Goal: Information Seeking & Learning: Learn about a topic

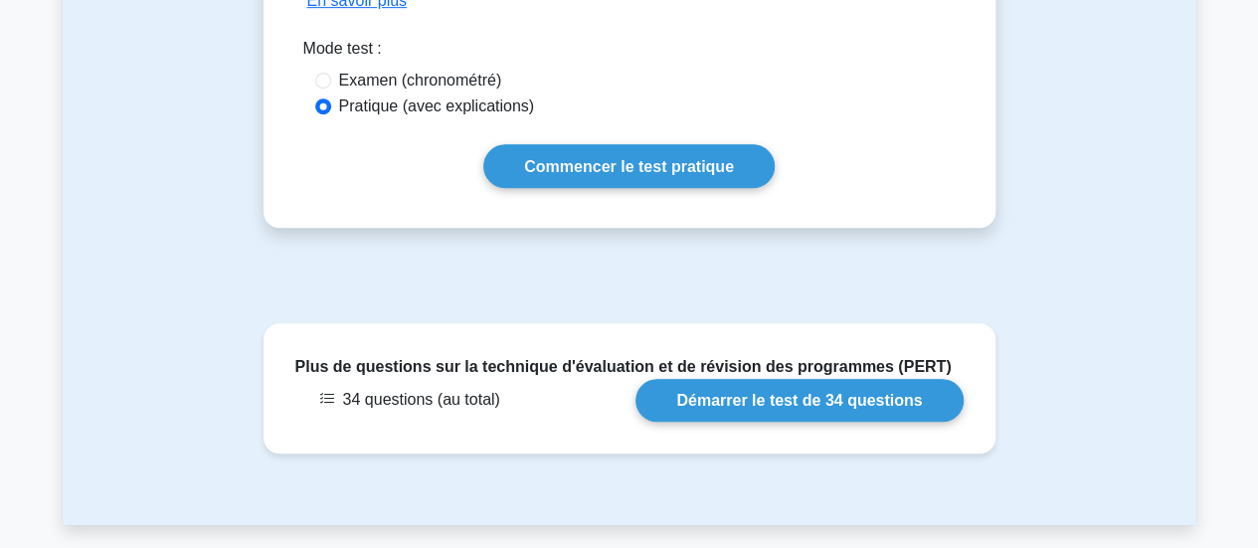
scroll to position [541, 0]
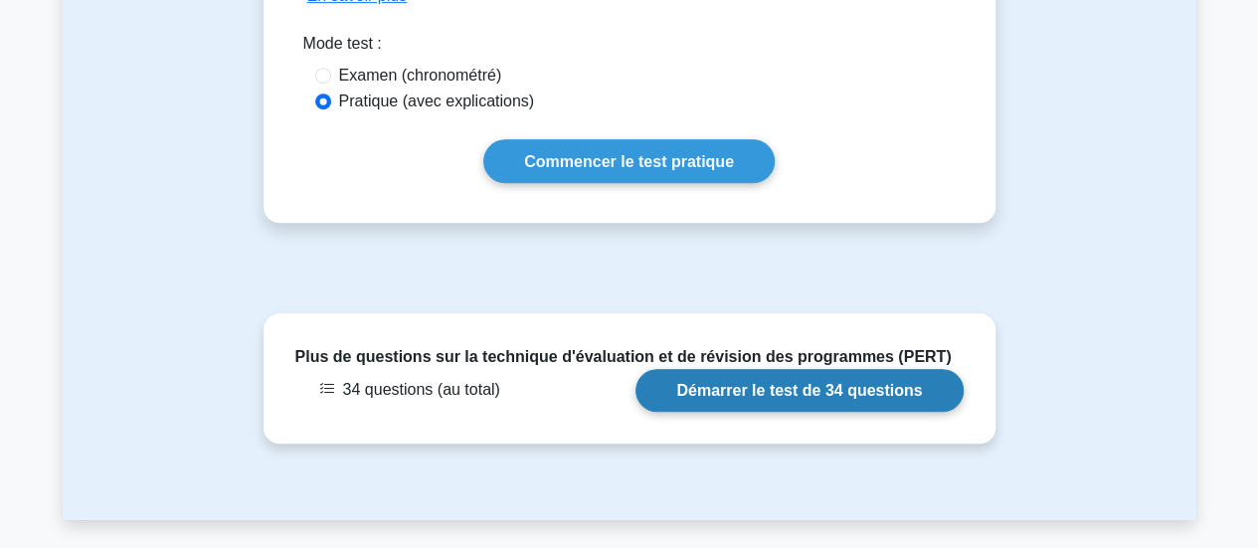
click at [751, 394] on link "Démarrer le test de 34 questions" at bounding box center [799, 390] width 327 height 43
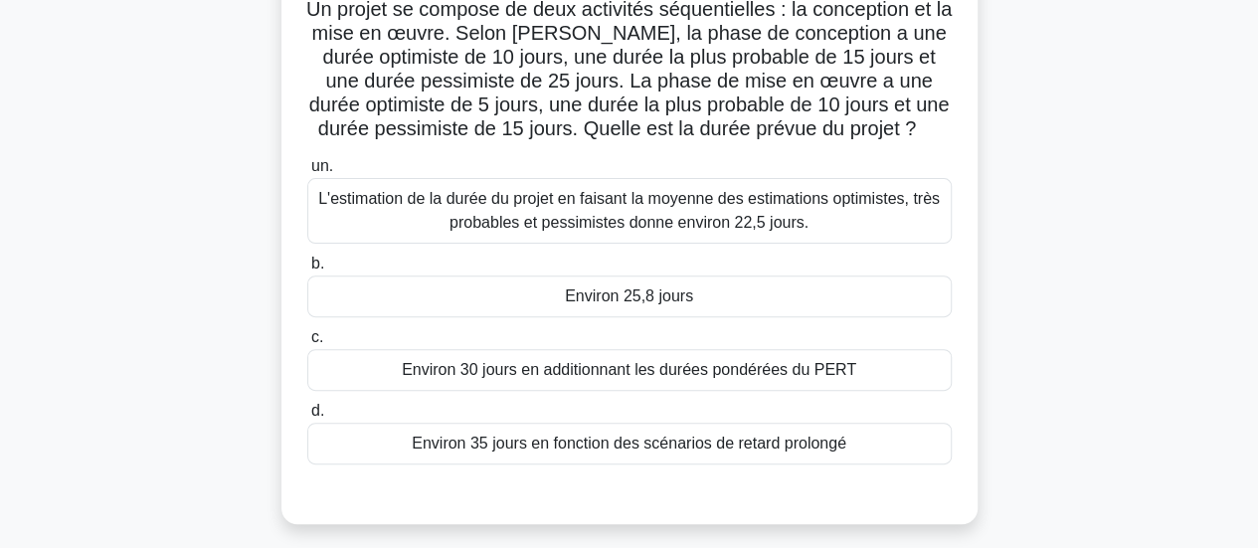
scroll to position [278, 0]
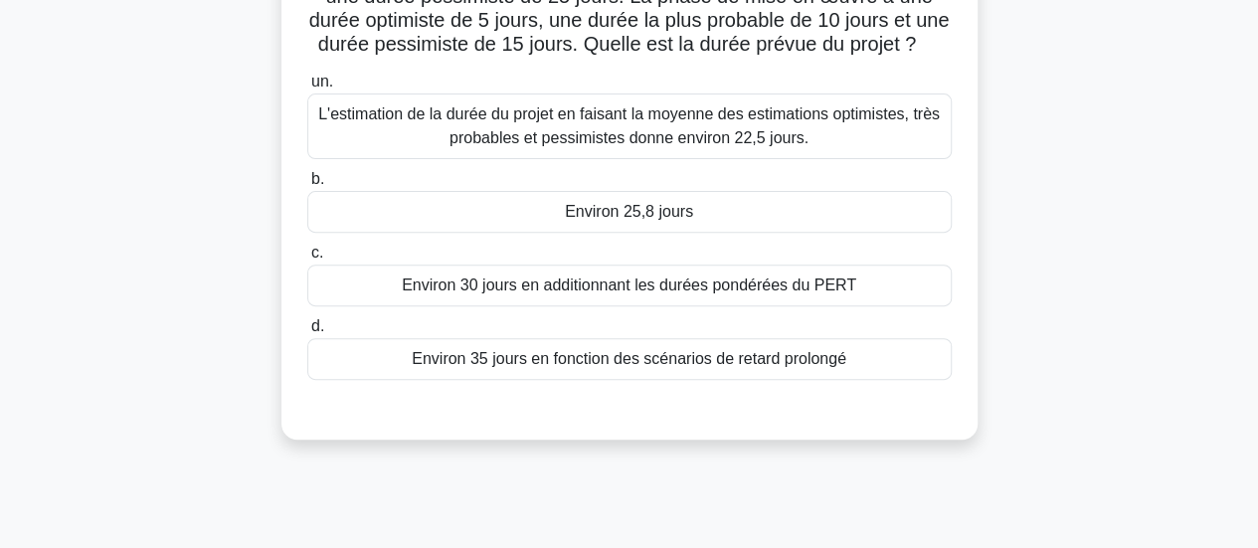
click at [731, 207] on div "Environ 25,8 jours" at bounding box center [629, 212] width 645 height 42
click at [307, 186] on input "b. Environ 25,8 jours" at bounding box center [307, 179] width 0 height 13
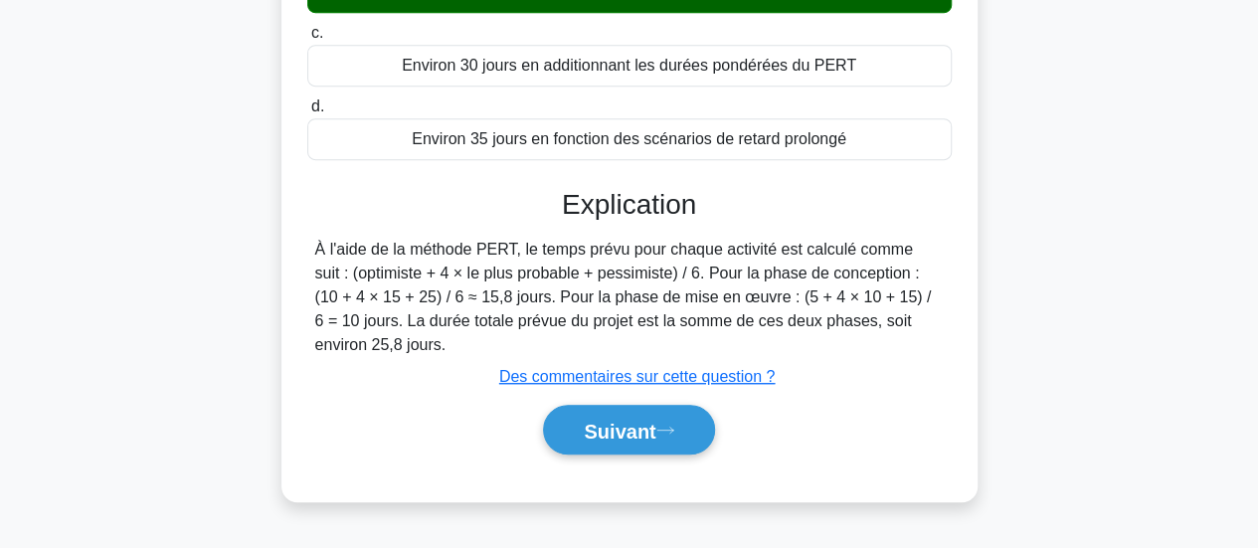
scroll to position [526, 0]
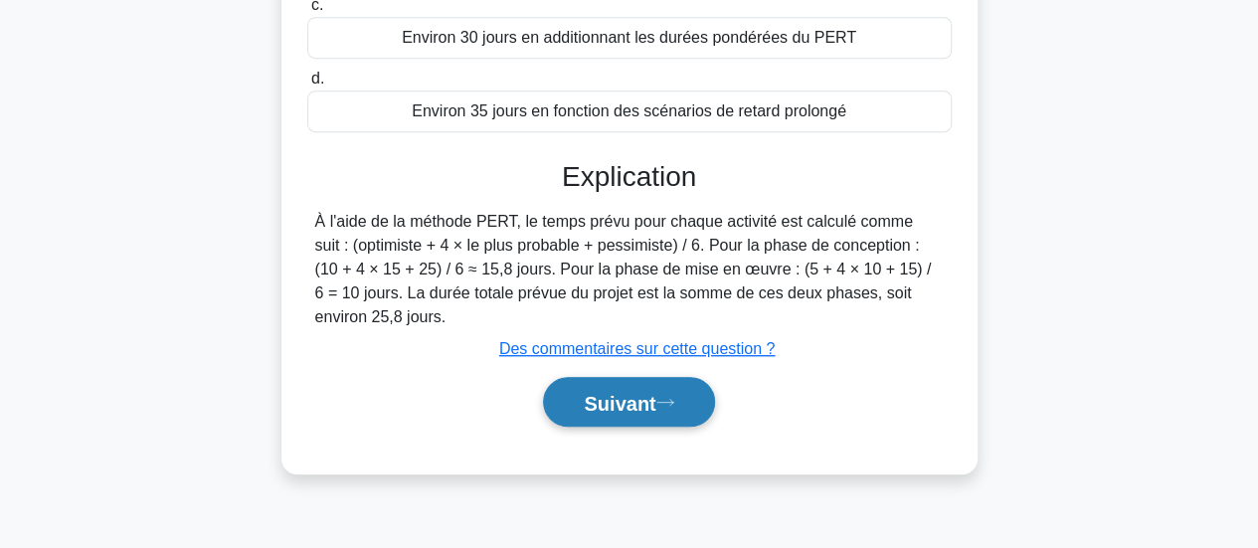
click at [652, 405] on font "Suivant" at bounding box center [620, 403] width 72 height 22
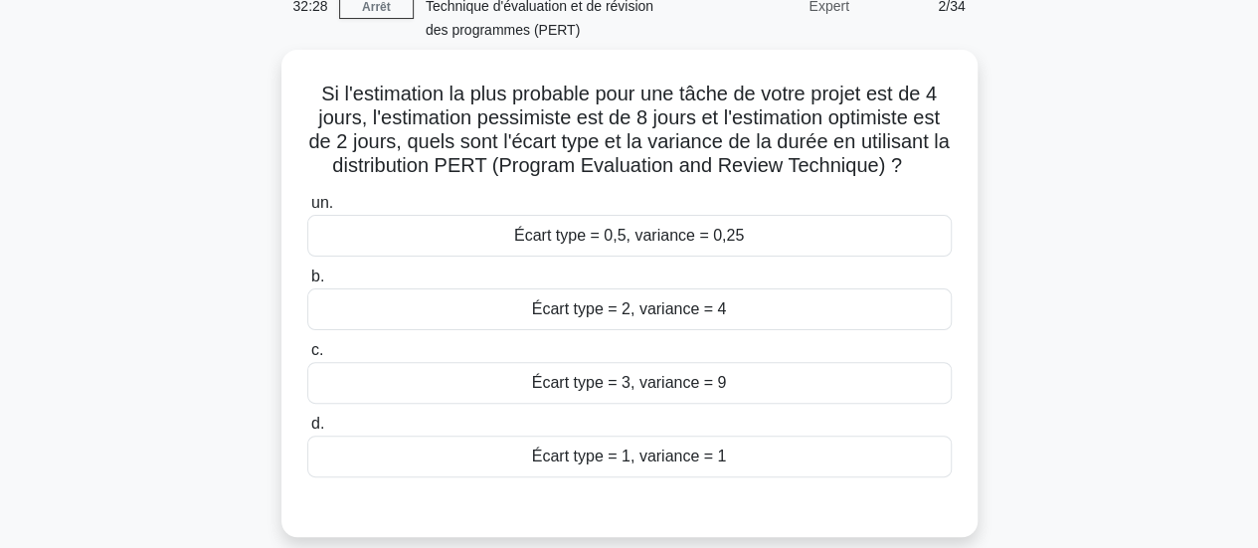
scroll to position [121, 0]
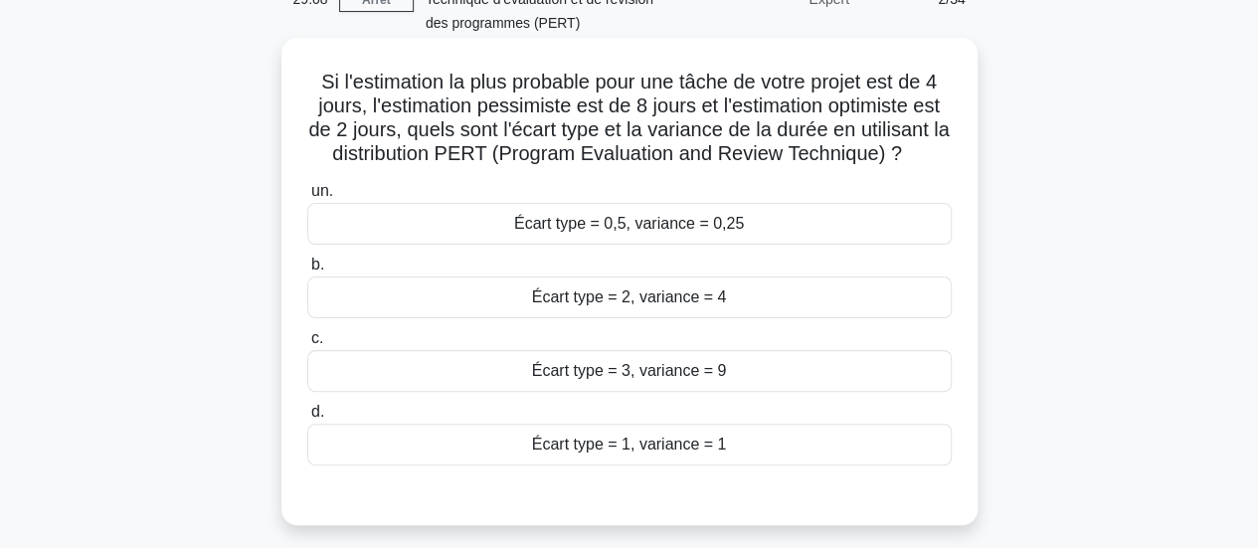
click at [702, 314] on div "Écart type = 2, variance = 4" at bounding box center [629, 298] width 645 height 42
click at [307, 272] on input "b. Écart type = 2, variance = 4" at bounding box center [307, 265] width 0 height 13
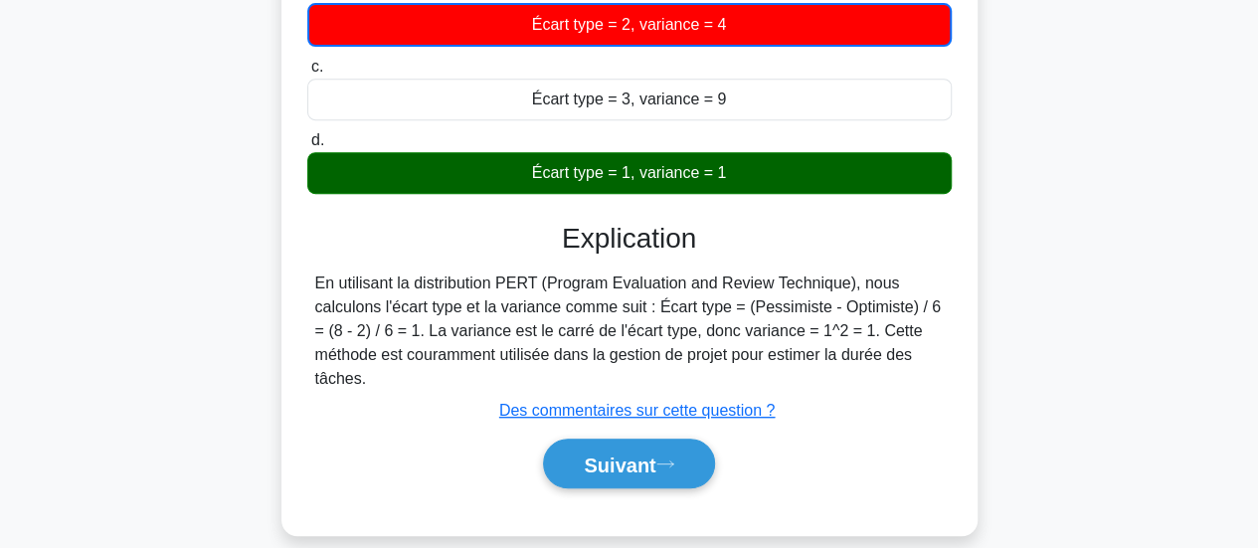
scroll to position [440, 0]
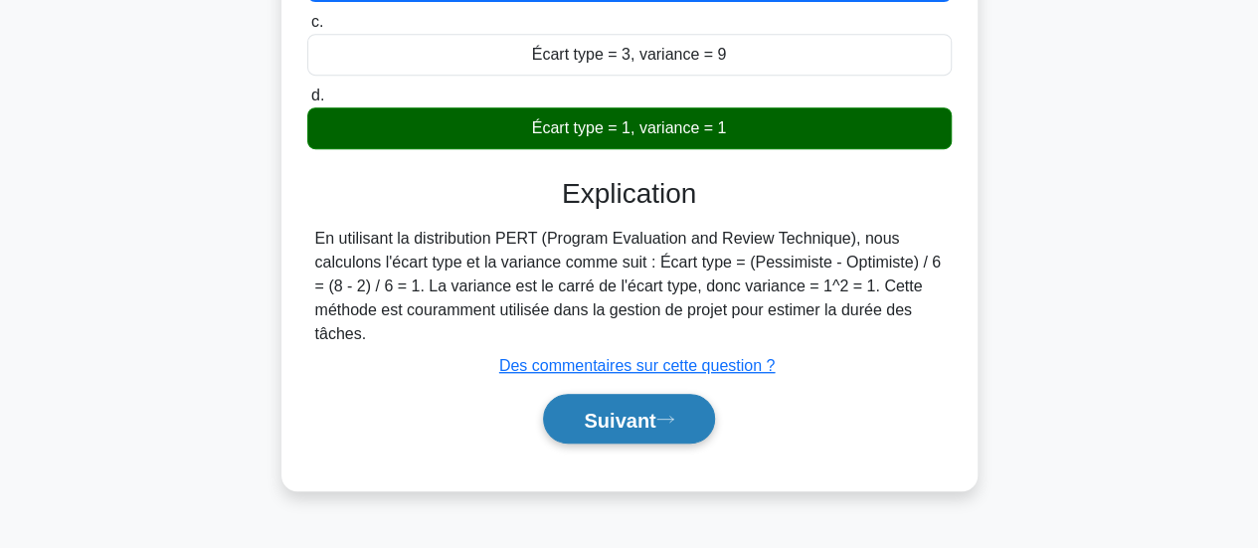
click at [607, 427] on font "Suivant" at bounding box center [620, 420] width 72 height 22
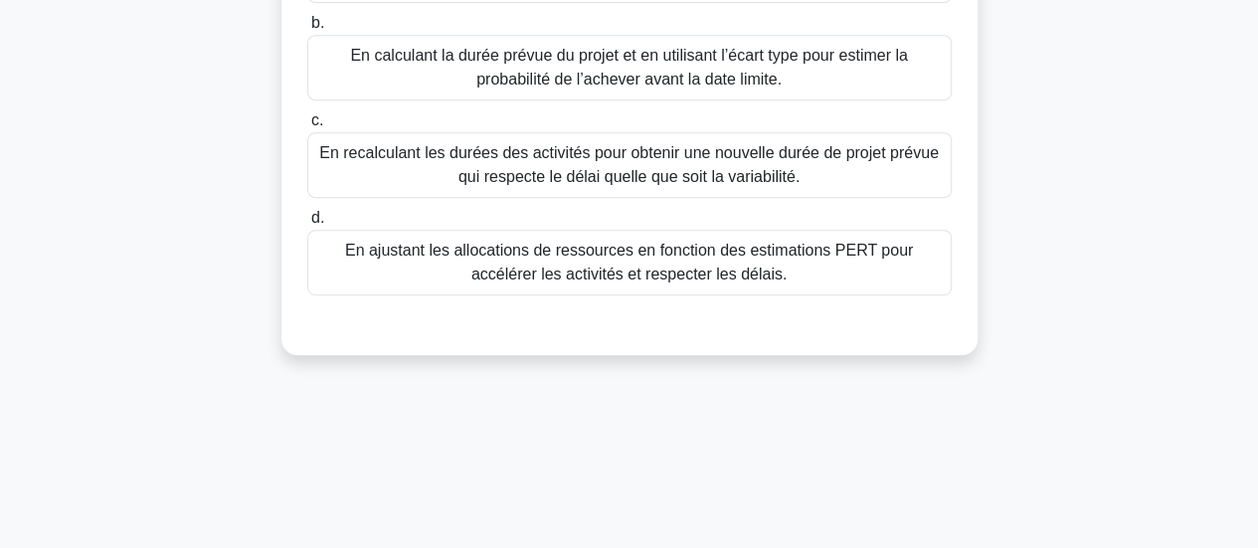
click at [607, 427] on div "28:57 Arrêt PMP - Élaboration du calendrier - Technique d'évaluation et de révi…" at bounding box center [630, 129] width 1134 height 995
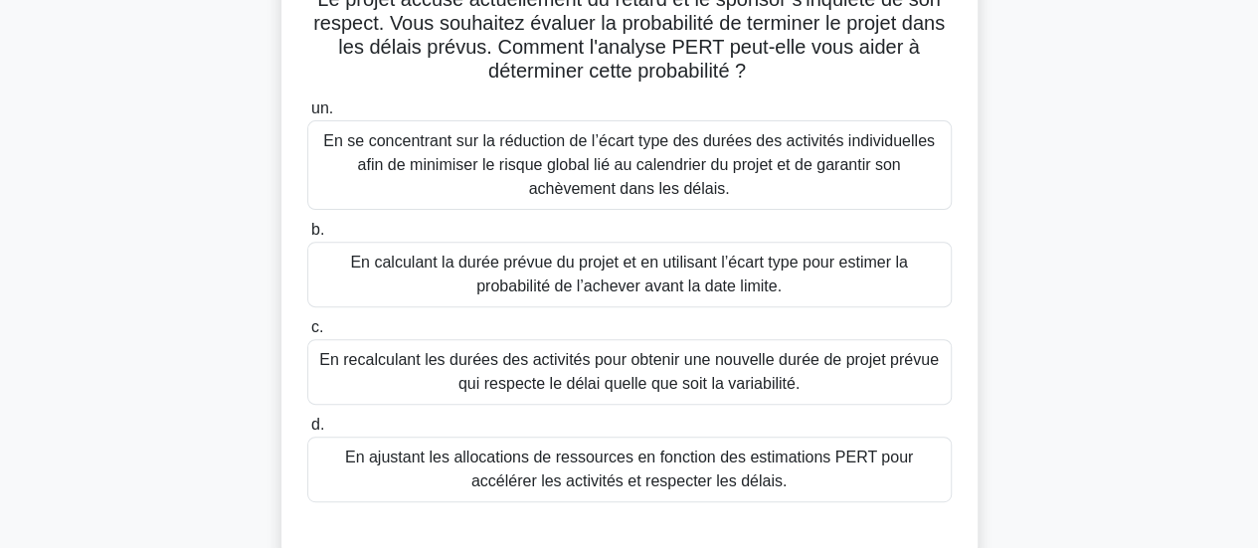
scroll to position [236, 0]
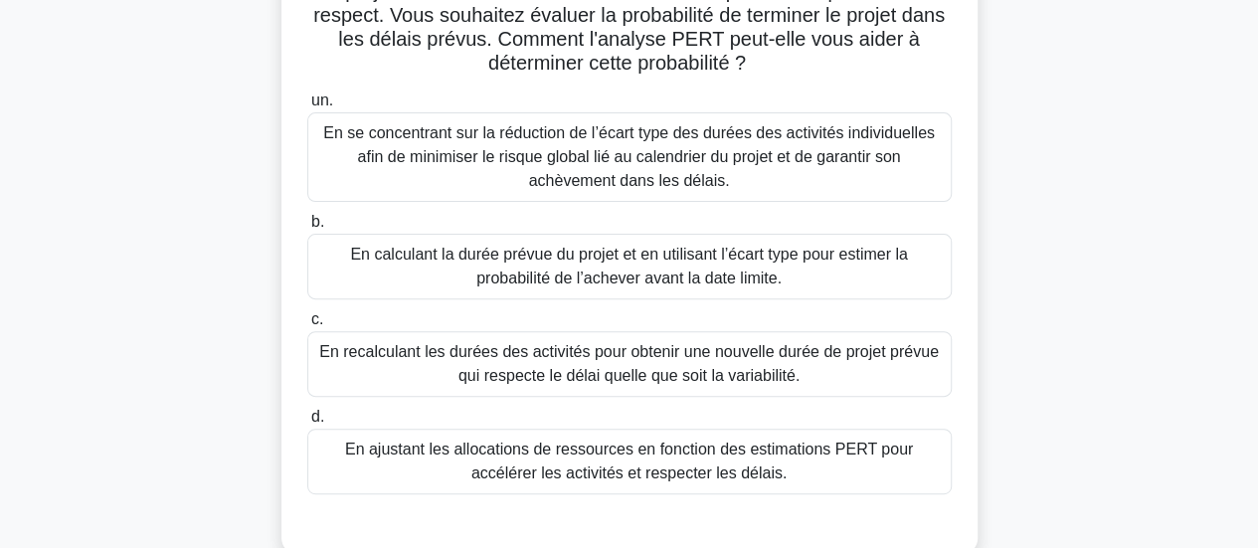
click at [700, 285] on font "En calculant la durée prévue du projet et en utilisant l’écart type pour estime…" at bounding box center [628, 266] width 557 height 41
click at [307, 229] on input "b. En calculant la durée prévue du projet et en utilisant l’écart type pour est…" at bounding box center [307, 222] width 0 height 13
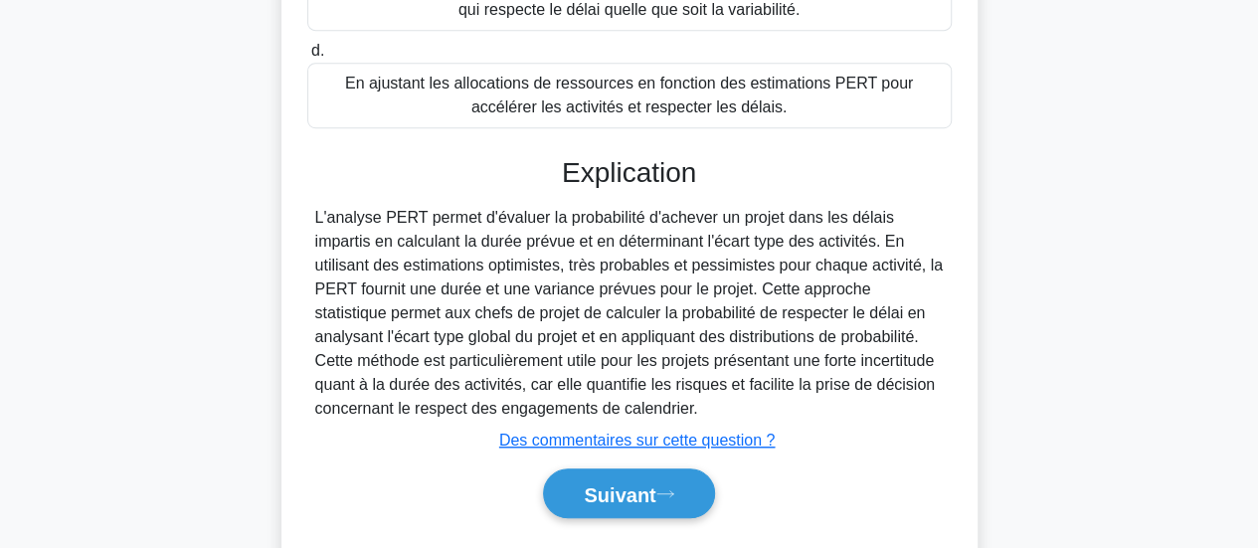
scroll to position [654, 0]
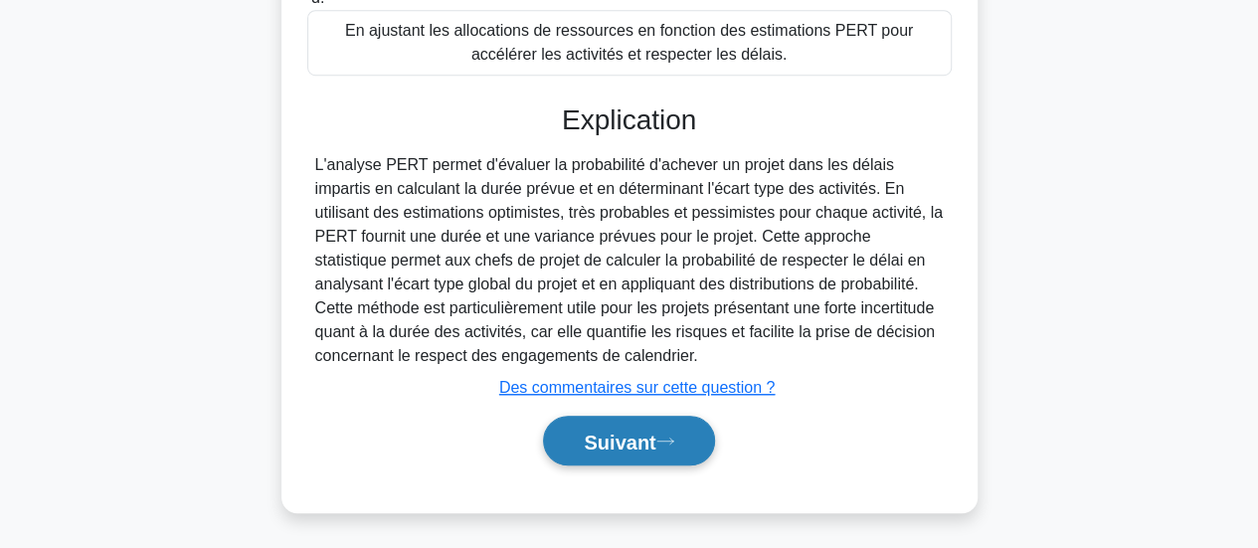
click at [590, 433] on font "Suivant" at bounding box center [620, 442] width 72 height 22
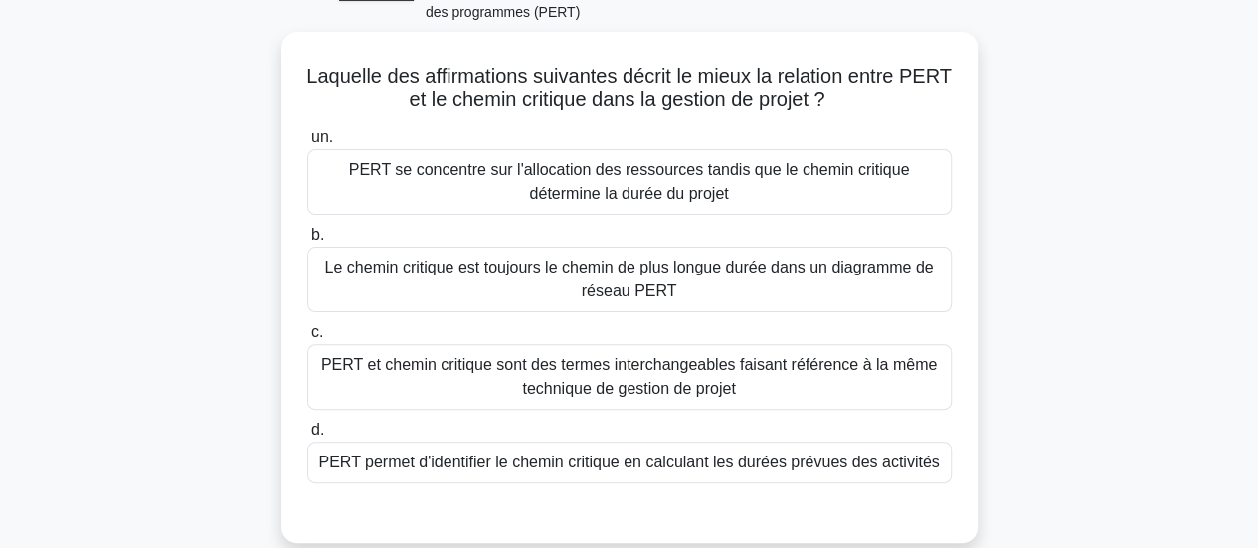
scroll to position [125, 0]
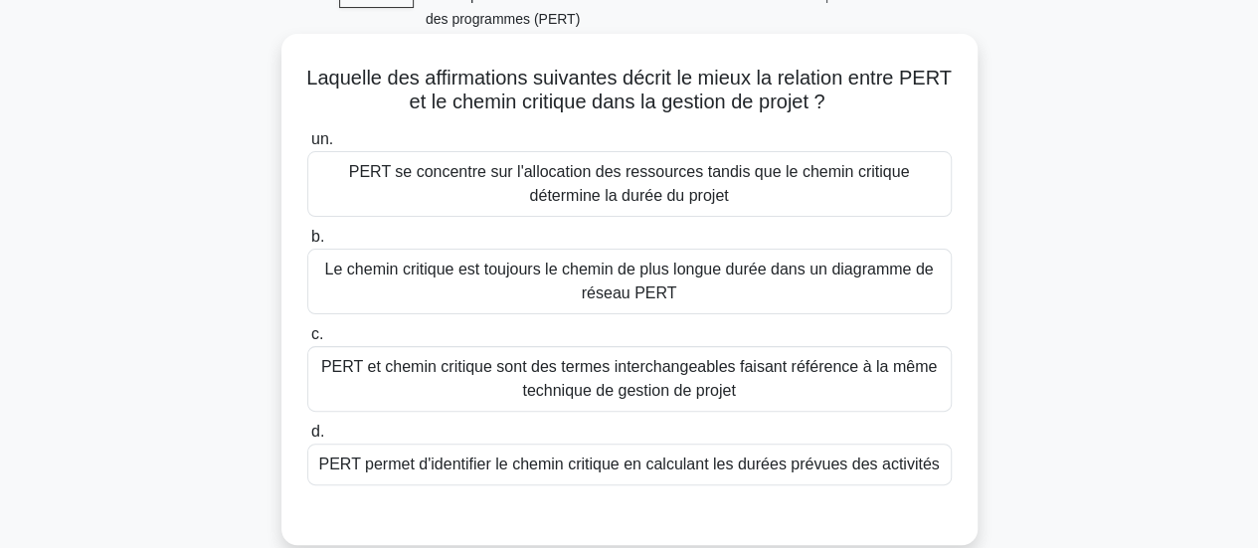
click at [577, 472] on font "PERT permet d'identifier le chemin critique en calculant les durées prévues des…" at bounding box center [628, 464] width 621 height 17
click at [307, 439] on input "d. PERT permet d'identifier le chemin critique en calculant les durées prévues …" at bounding box center [307, 432] width 0 height 13
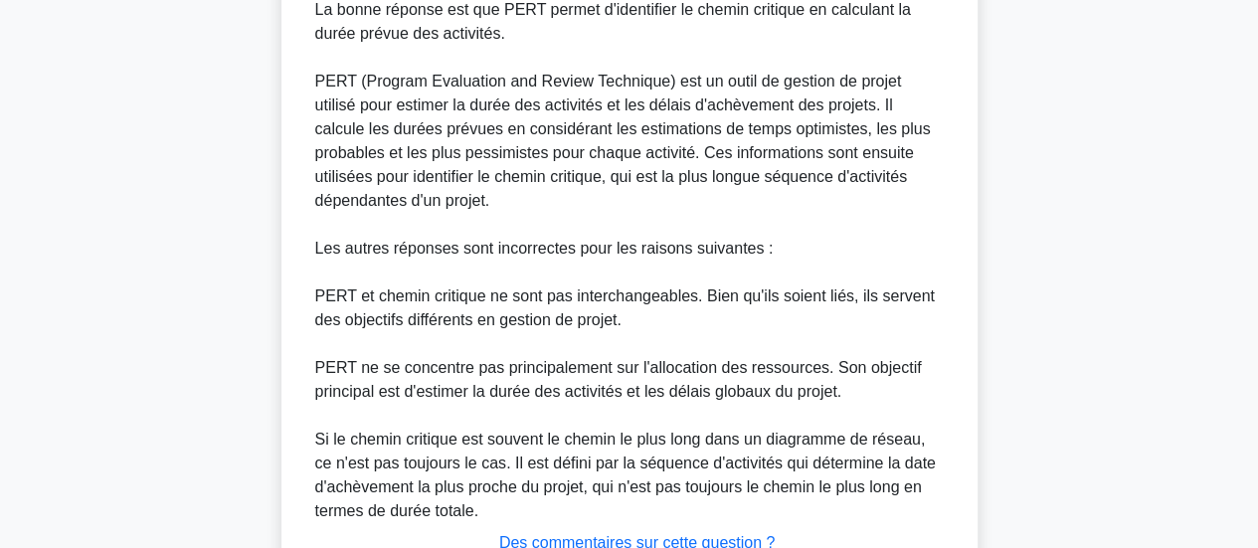
scroll to position [788, 0]
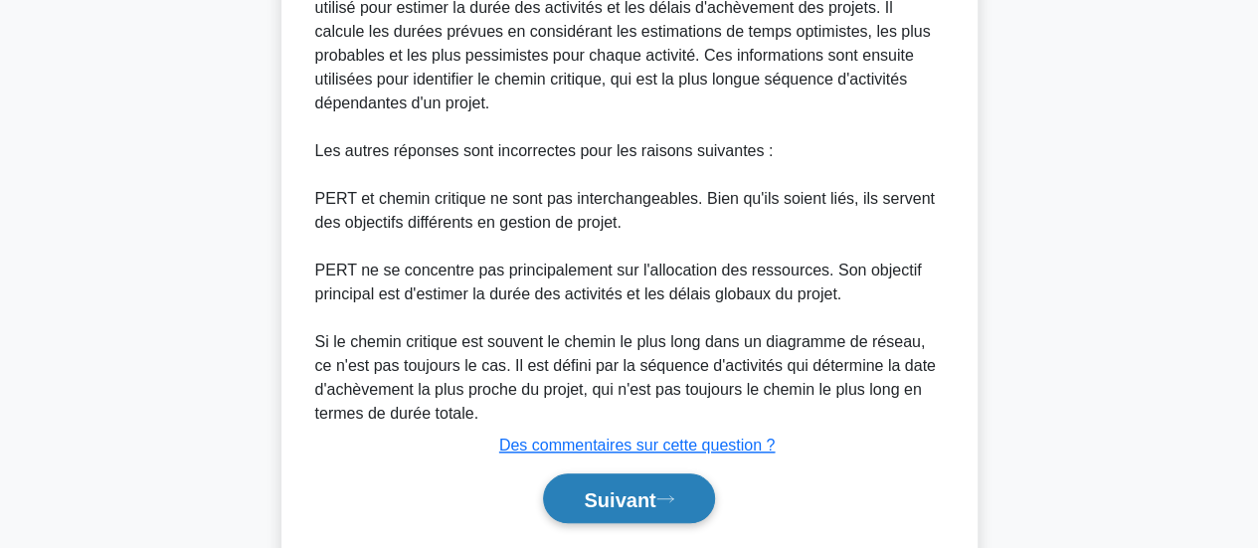
click at [625, 510] on font "Suivant" at bounding box center [620, 499] width 72 height 22
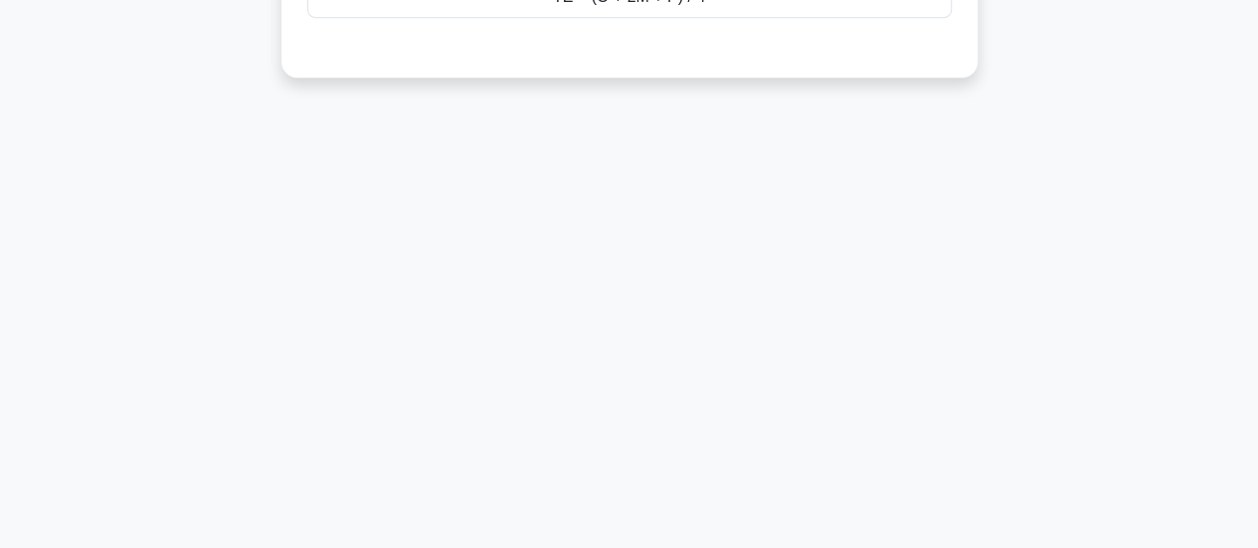
scroll to position [526, 0]
drag, startPoint x: 1257, startPoint y: 452, endPoint x: 1234, endPoint y: 297, distance: 155.9
click at [1234, 297] on main "26:41 Arrêt PMP - Élaboration du calendrier - Technique d'évaluation et de révi…" at bounding box center [629, 42] width 1258 height 1011
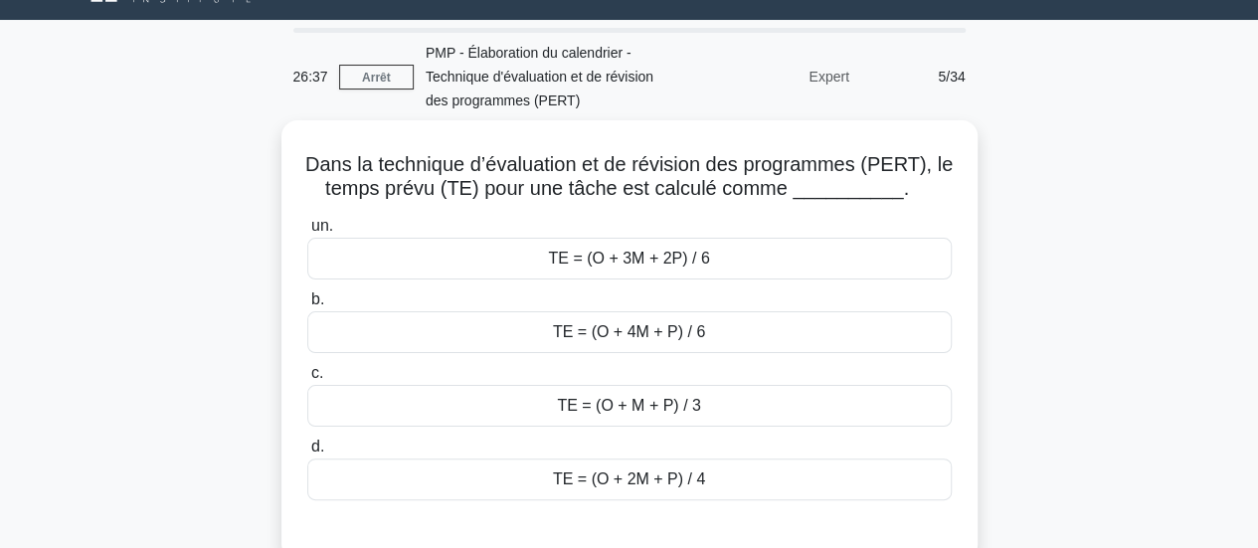
scroll to position [48, 0]
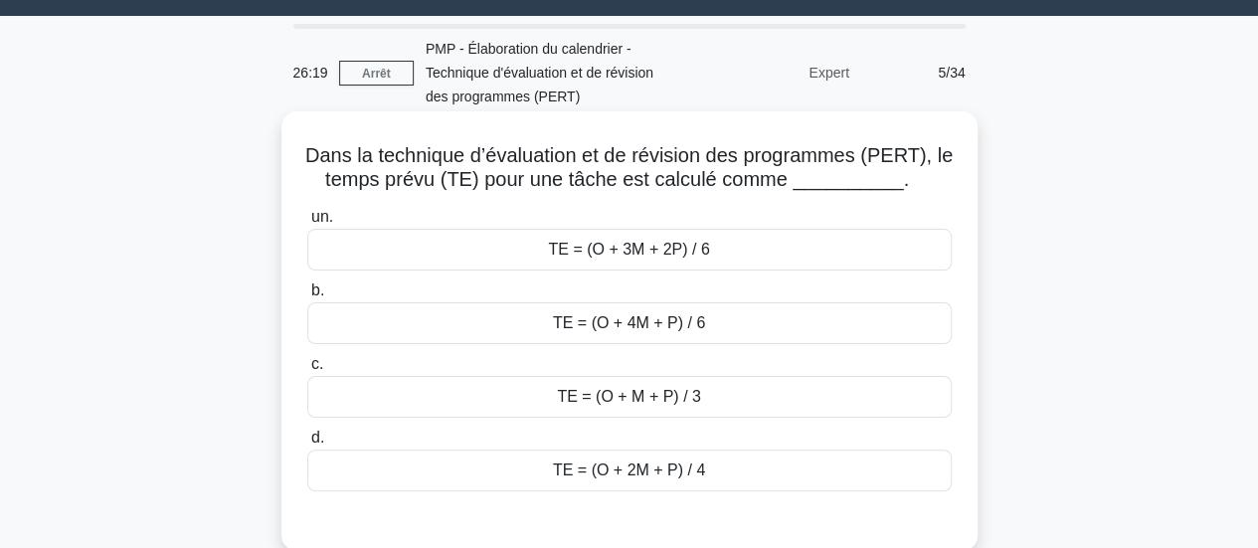
click at [758, 332] on div "TE = (O + 4M + P) / 6" at bounding box center [629, 323] width 645 height 42
click at [307, 297] on input "b. TE = (O + 4M + P) / 6" at bounding box center [307, 290] width 0 height 13
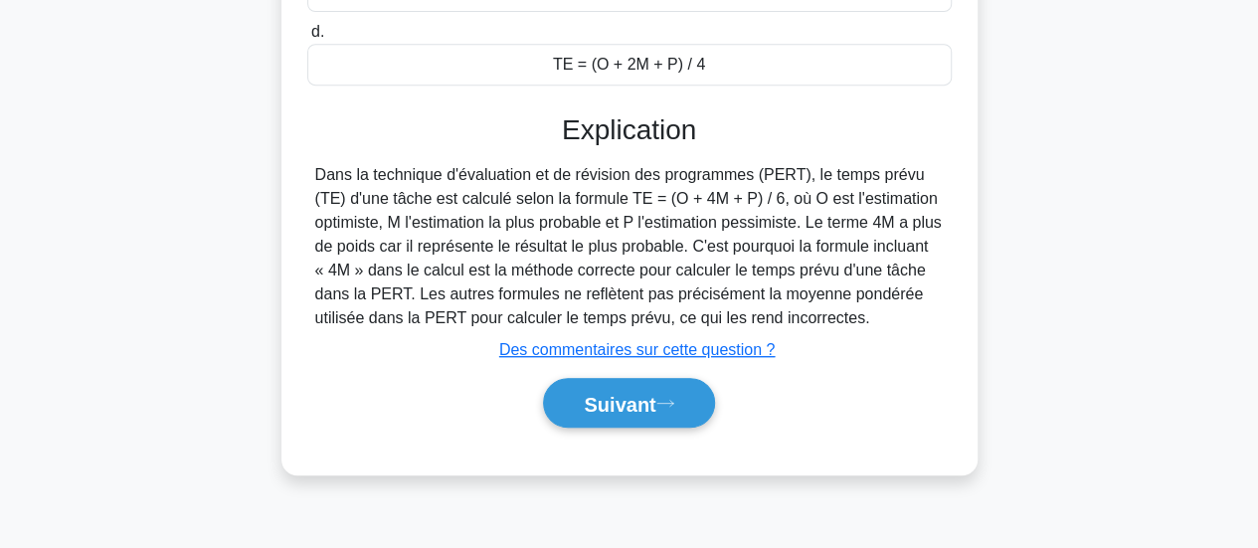
scroll to position [526, 0]
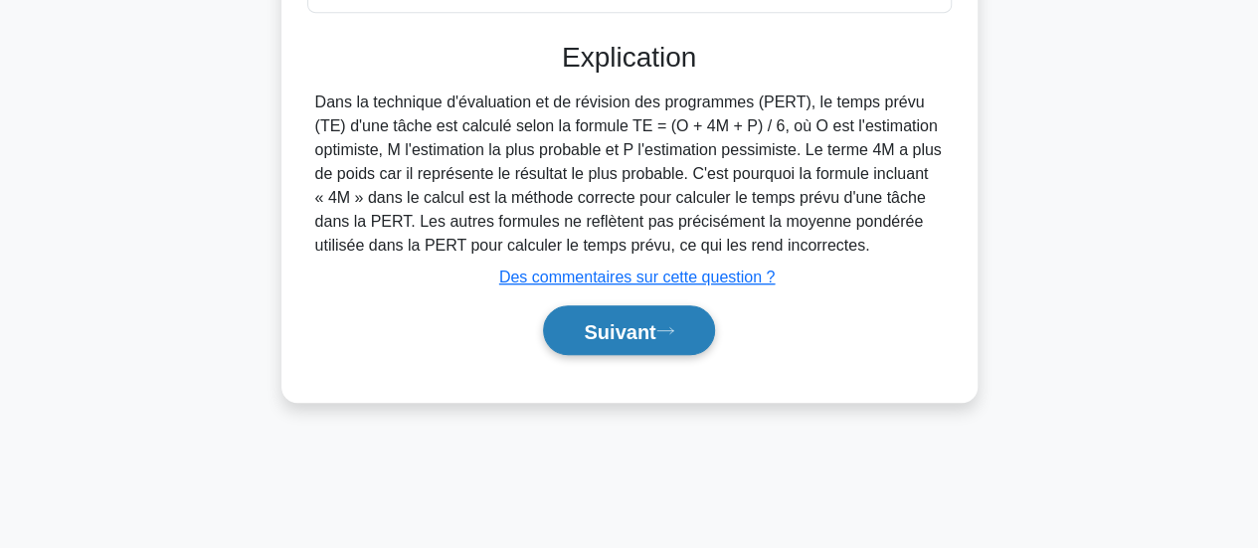
click at [633, 324] on font "Suivant" at bounding box center [620, 331] width 72 height 22
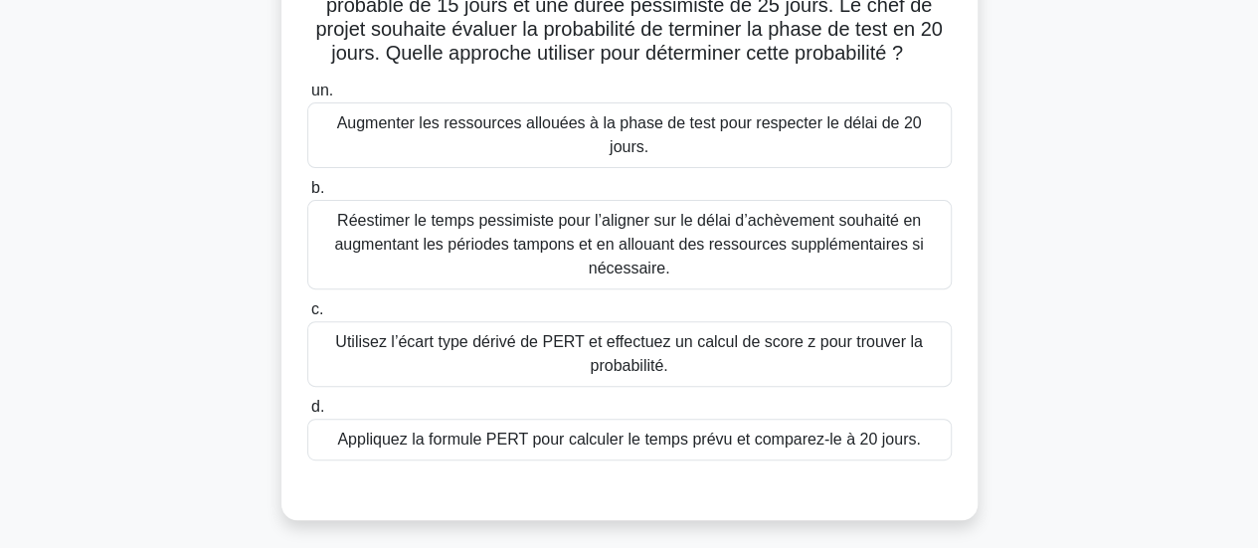
scroll to position [259, 0]
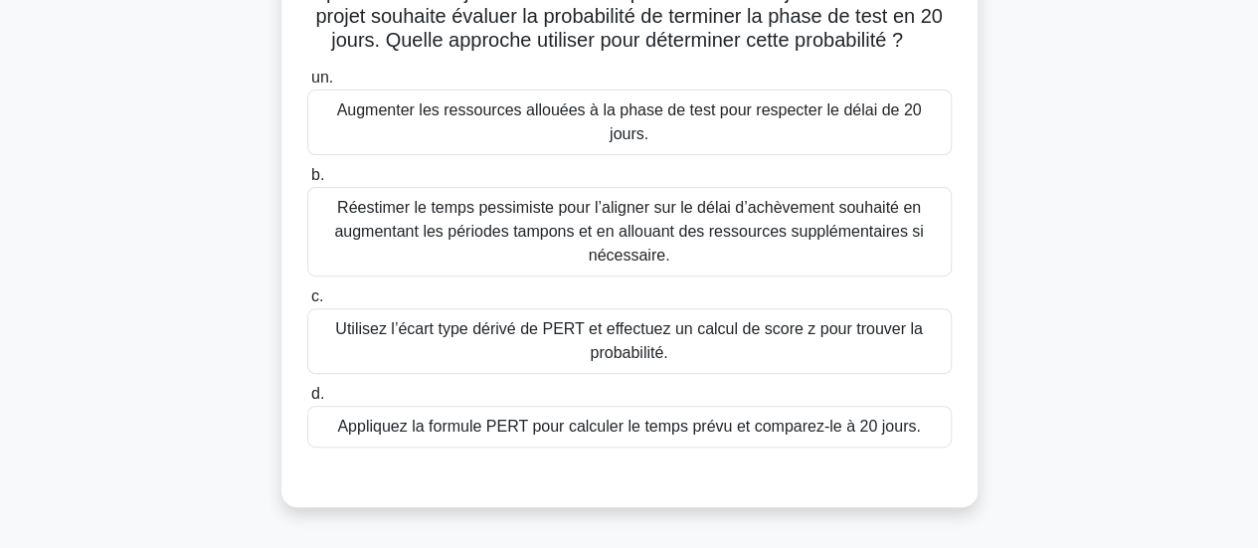
click at [662, 418] on font "Appliquez la formule PERT pour calculer le temps prévu et comparez-le à 20 jour…" at bounding box center [628, 426] width 583 height 17
click at [307, 401] on input "d. Appliquez la formule PERT pour calculer le temps prévu et comparez-le à 20 j…" at bounding box center [307, 394] width 0 height 13
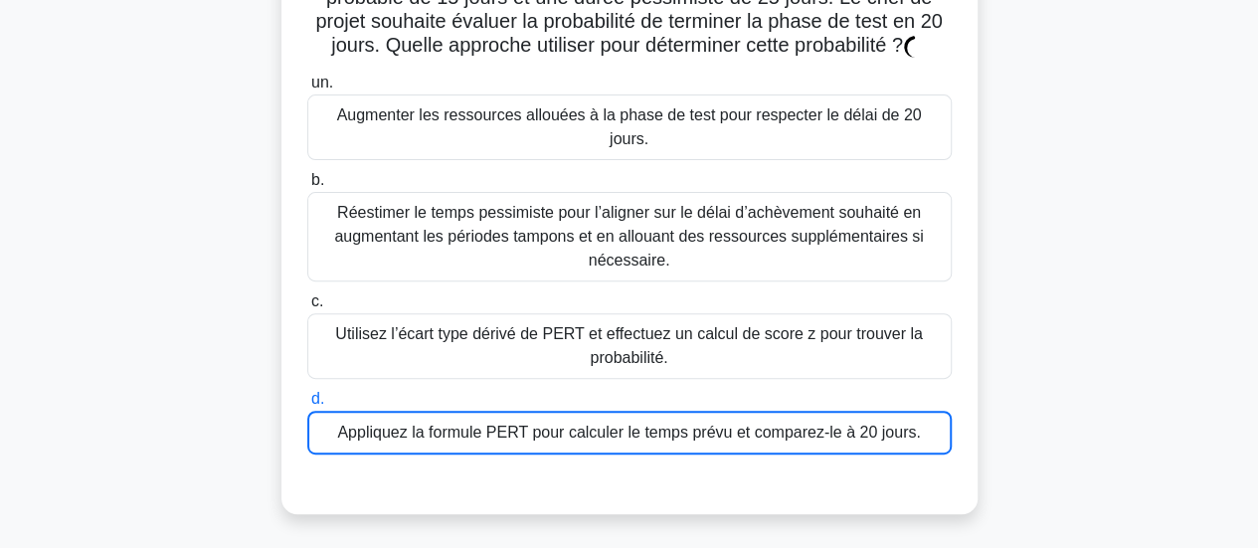
drag, startPoint x: 662, startPoint y: 403, endPoint x: 1166, endPoint y: 440, distance: 504.6
click at [1166, 440] on div "Un projet de développement logiciel utilise PERT pour la planification. La phas…" at bounding box center [630, 222] width 1134 height 633
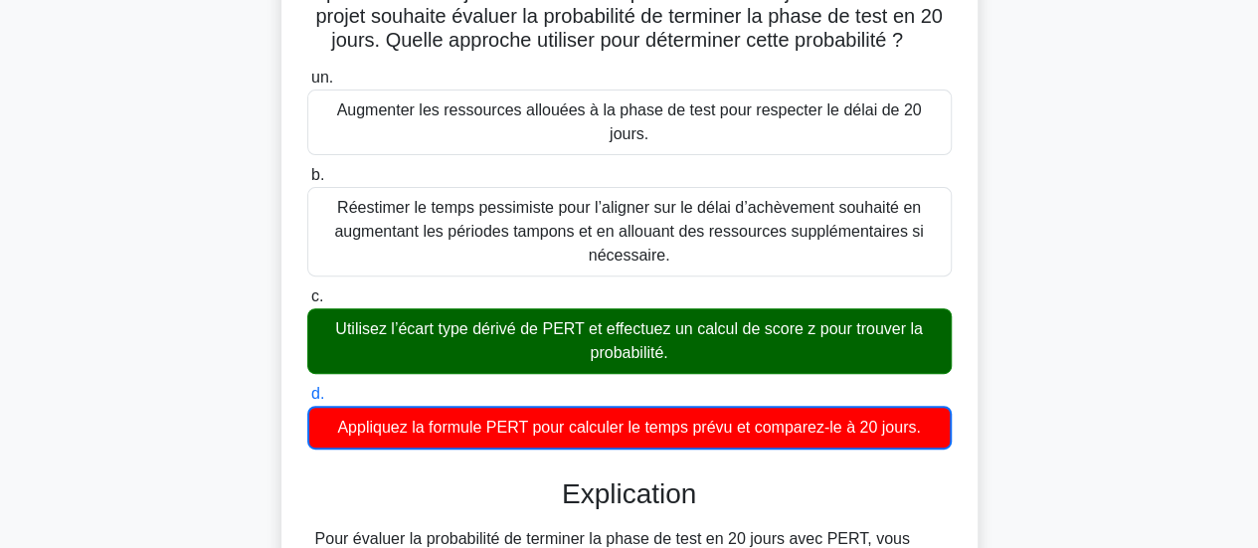
click at [924, 284] on label "c. Utilisez l’écart type dérivé de PERT et effectuez un calcul de score z pour …" at bounding box center [629, 329] width 645 height 90
click at [307, 290] on input "c. Utilisez l’écart type dérivé de PERT et effectuez un calcul de score z pour …" at bounding box center [307, 296] width 0 height 13
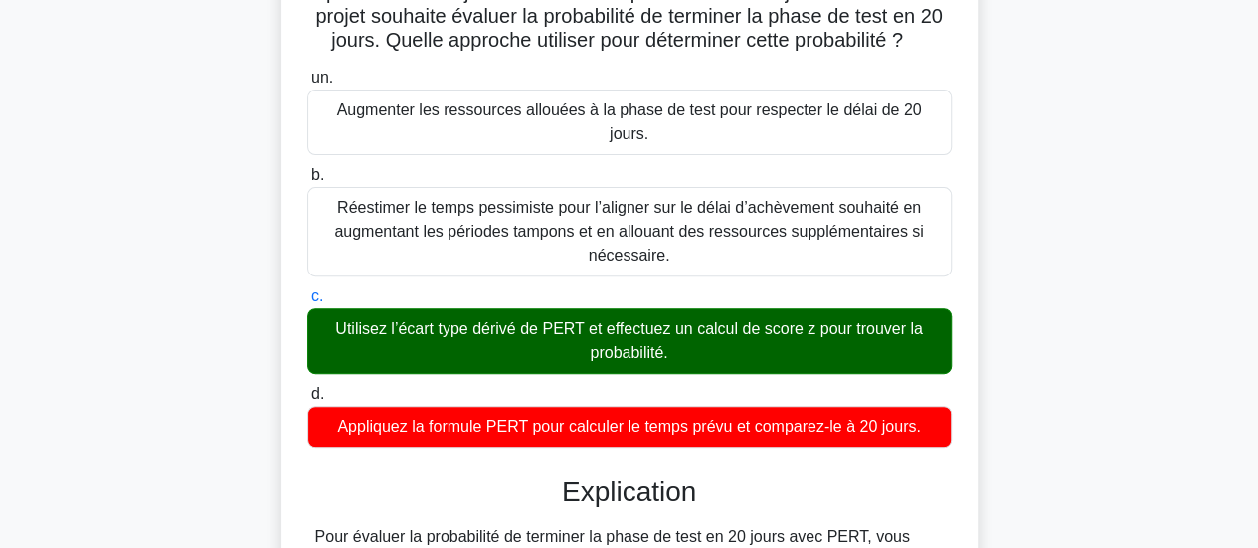
click at [924, 284] on label "c. Utilisez l’écart type dérivé de PERT et effectuez un calcul de score z pour …" at bounding box center [629, 329] width 645 height 90
click at [307, 290] on input "c. Utilisez l’écart type dérivé de PERT et effectuez un calcul de score z pour …" at bounding box center [307, 296] width 0 height 13
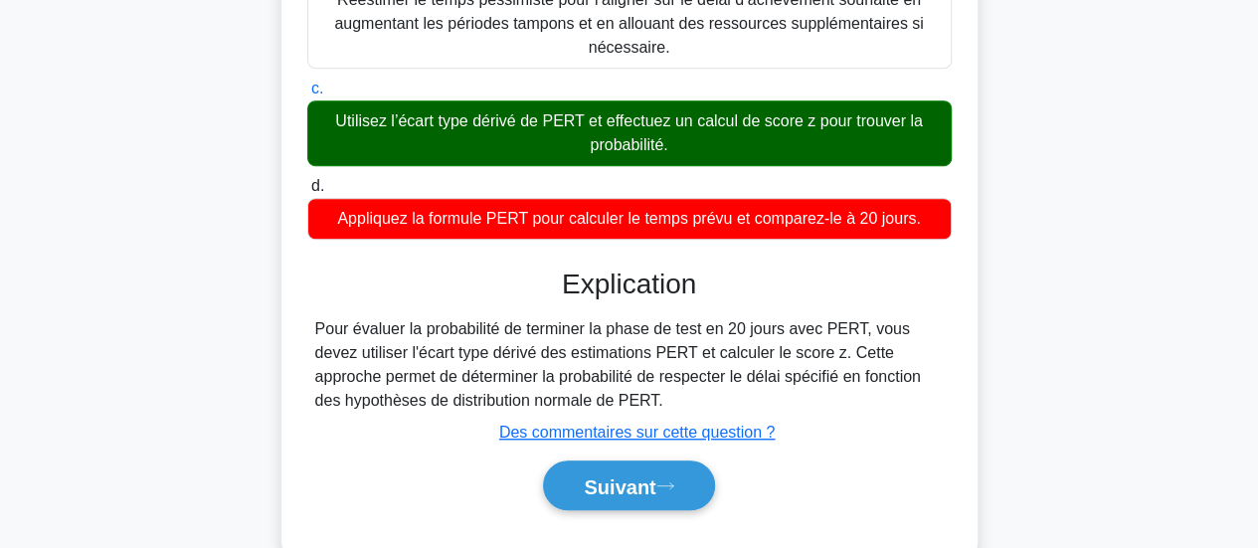
scroll to position [495, 0]
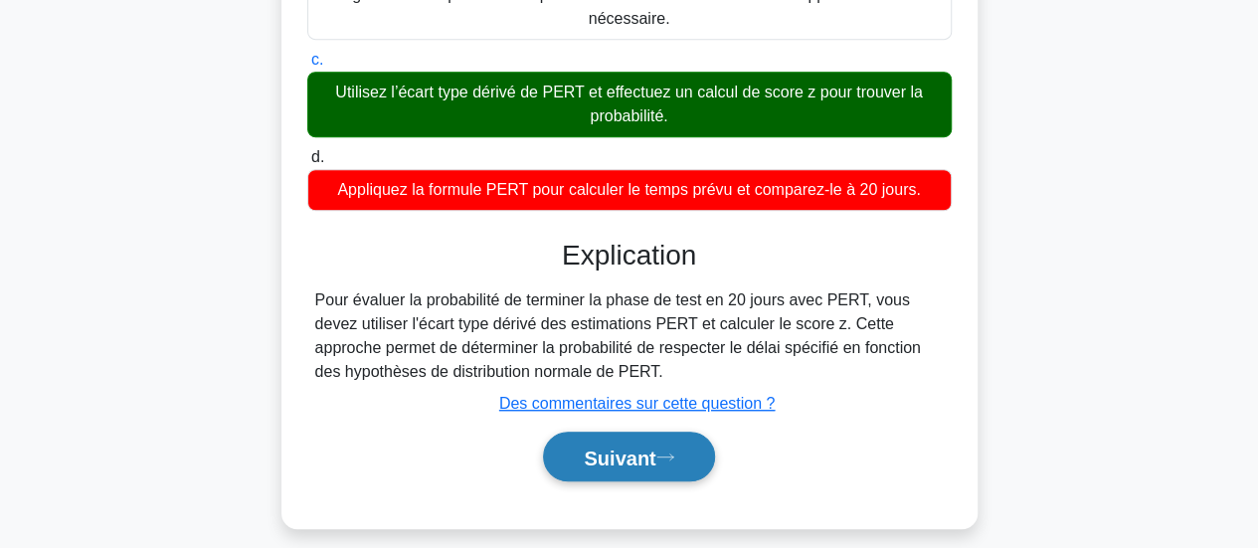
click at [584, 447] on font "Suivant" at bounding box center [620, 458] width 72 height 22
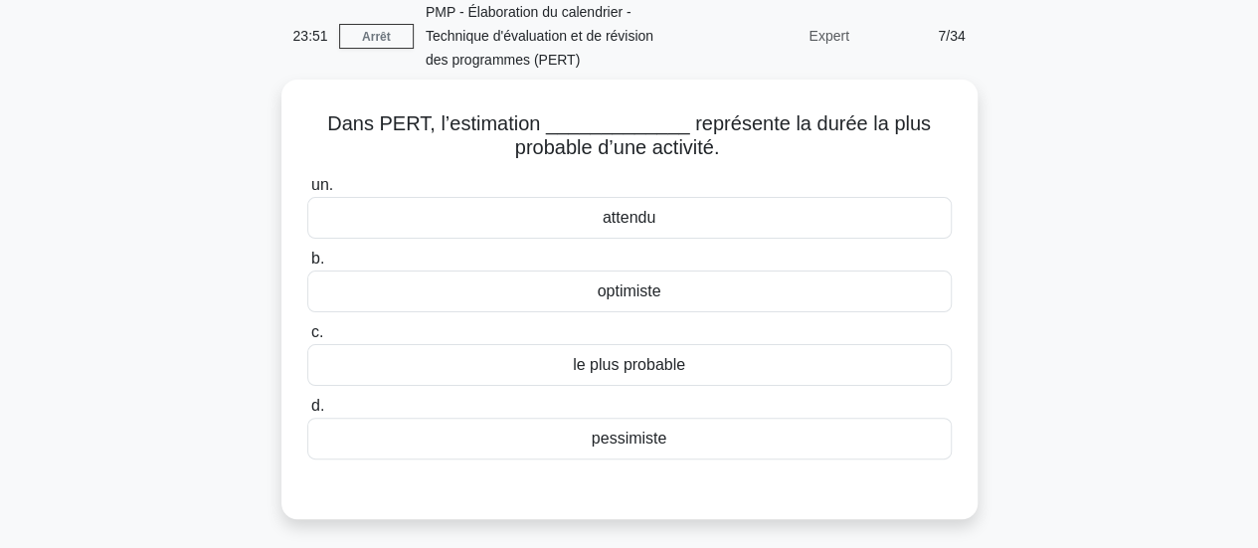
scroll to position [82, 0]
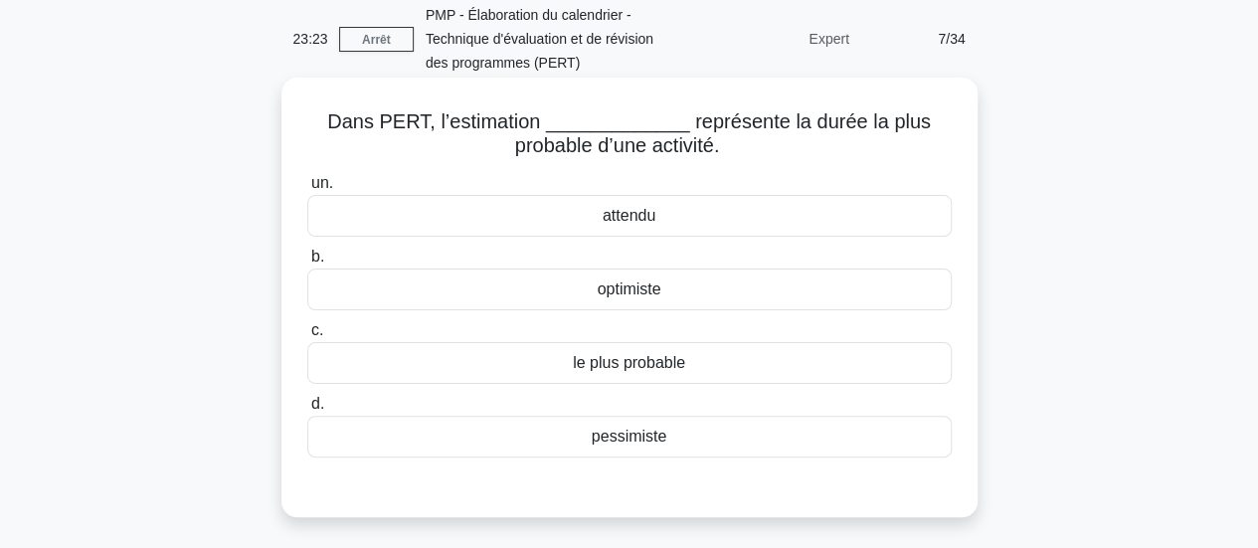
click at [713, 364] on div "le plus probable" at bounding box center [629, 363] width 645 height 42
click at [307, 337] on input "c. le plus probable" at bounding box center [307, 330] width 0 height 13
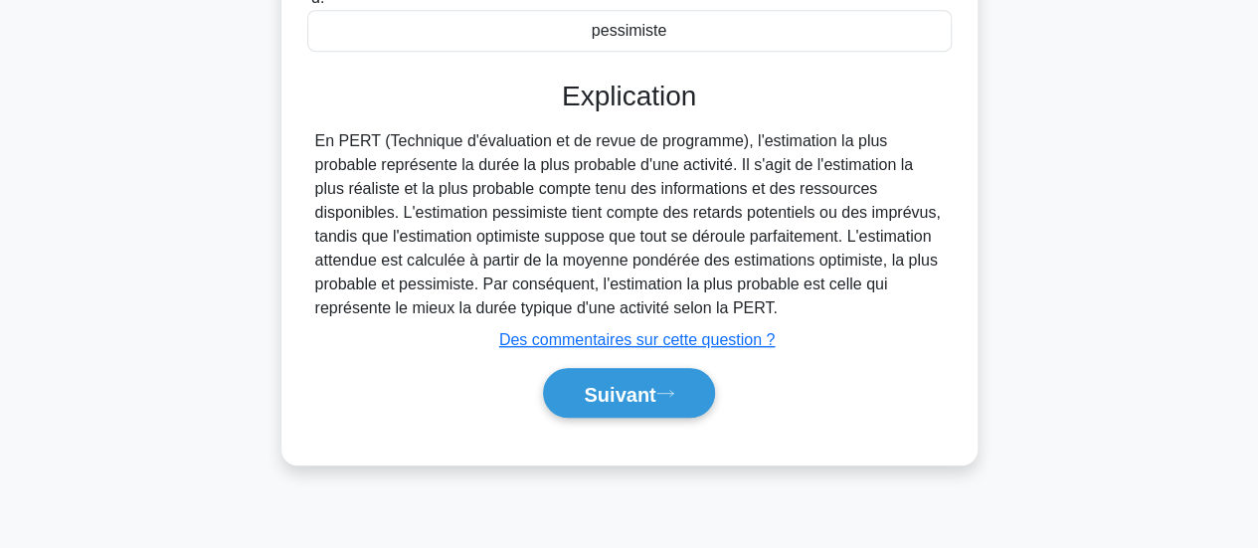
scroll to position [526, 0]
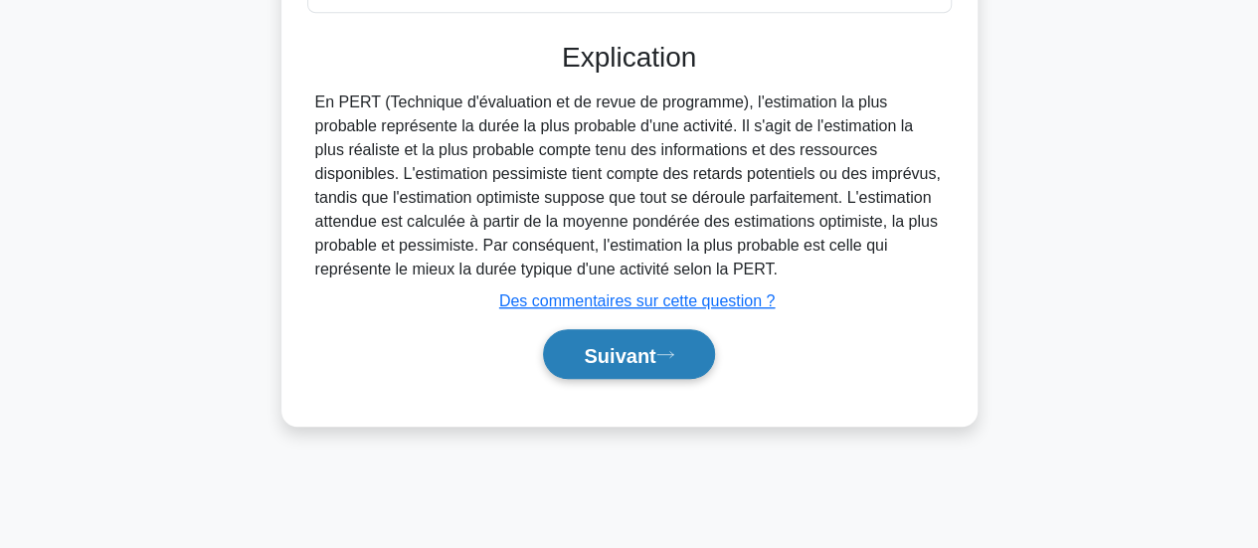
click at [612, 353] on font "Suivant" at bounding box center [620, 355] width 72 height 22
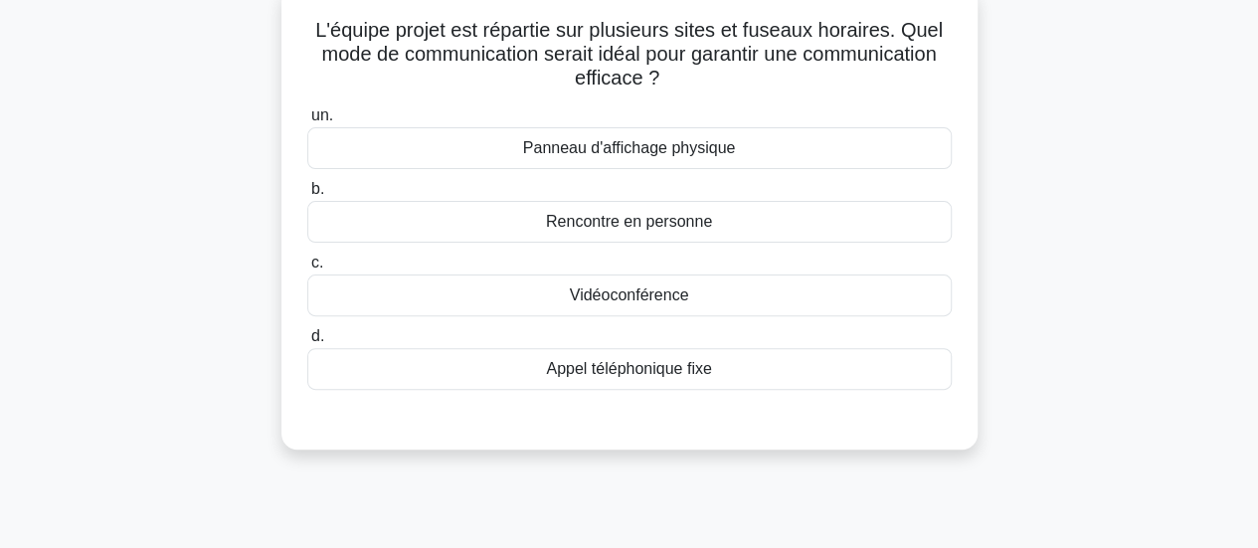
scroll to position [139, 0]
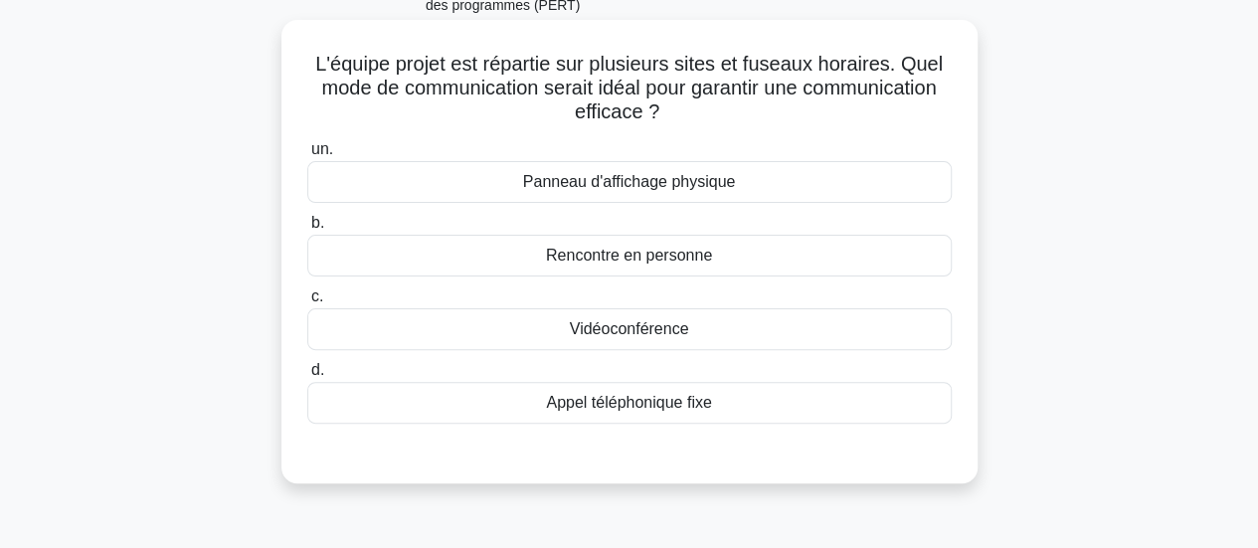
click at [668, 335] on font "Vidéoconférence" at bounding box center [629, 328] width 119 height 17
click at [307, 303] on input "c. Vidéoconférence" at bounding box center [307, 296] width 0 height 13
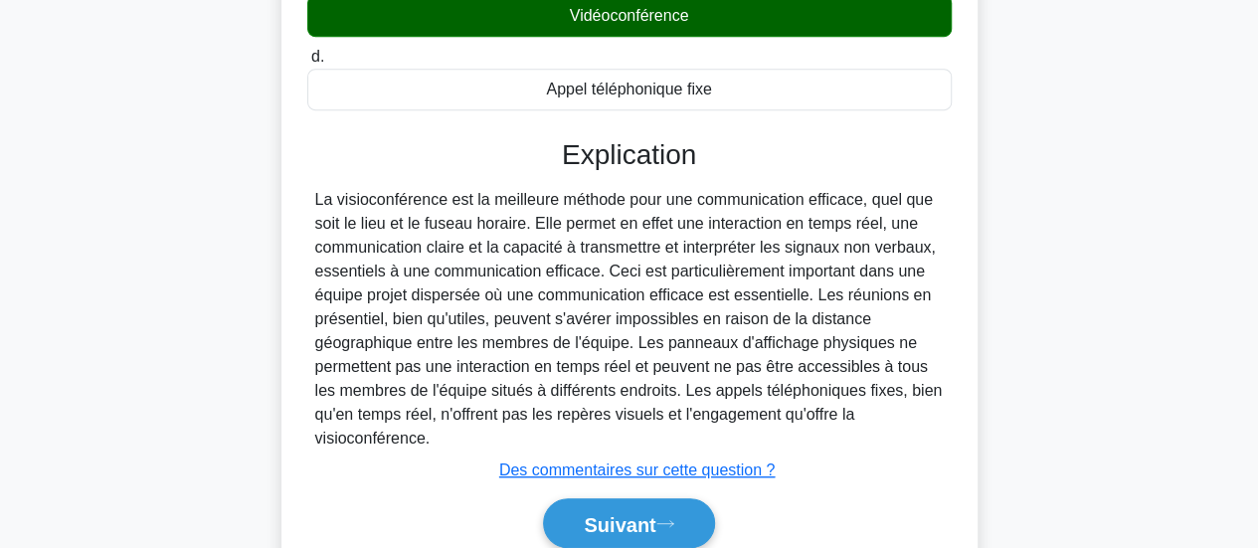
scroll to position [535, 0]
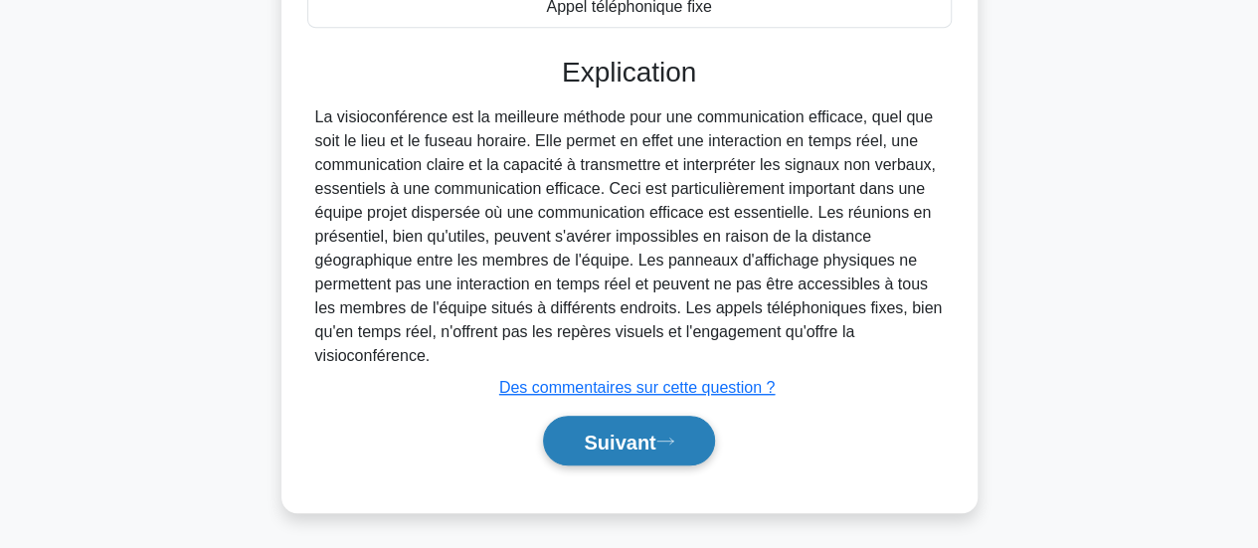
click at [565, 436] on button "Suivant" at bounding box center [628, 441] width 171 height 51
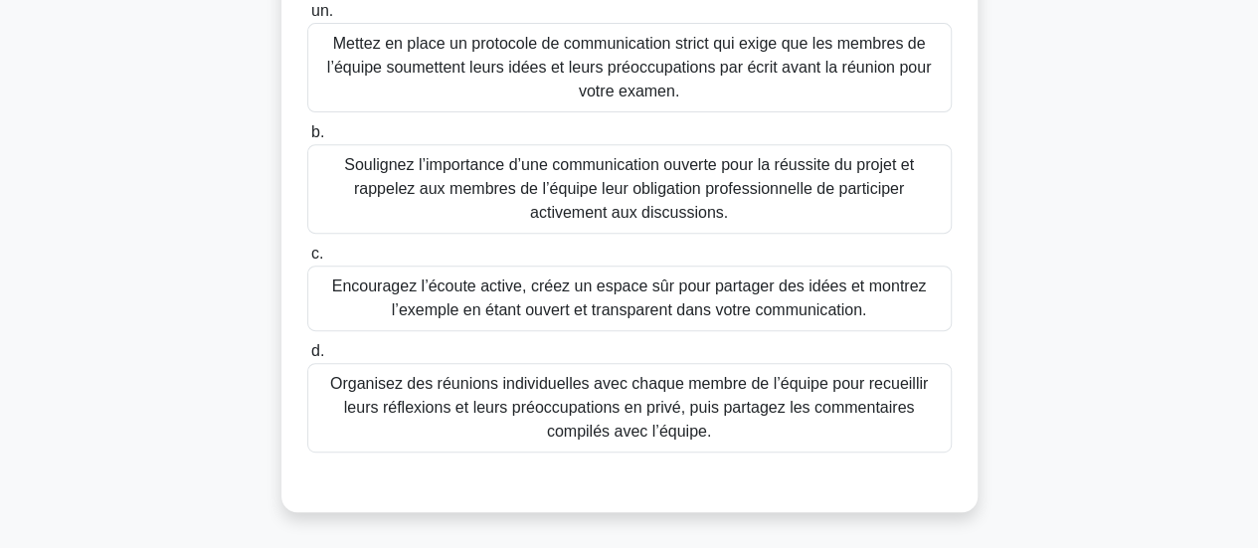
scroll to position [323, 0]
click at [816, 299] on font "Encouragez l’écoute active, créez un espace sûr pour partager des idées et mont…" at bounding box center [629, 301] width 627 height 48
click at [307, 263] on input "c. Encouragez l’écoute active, créez un espace sûr pour partager des idées et m…" at bounding box center [307, 256] width 0 height 13
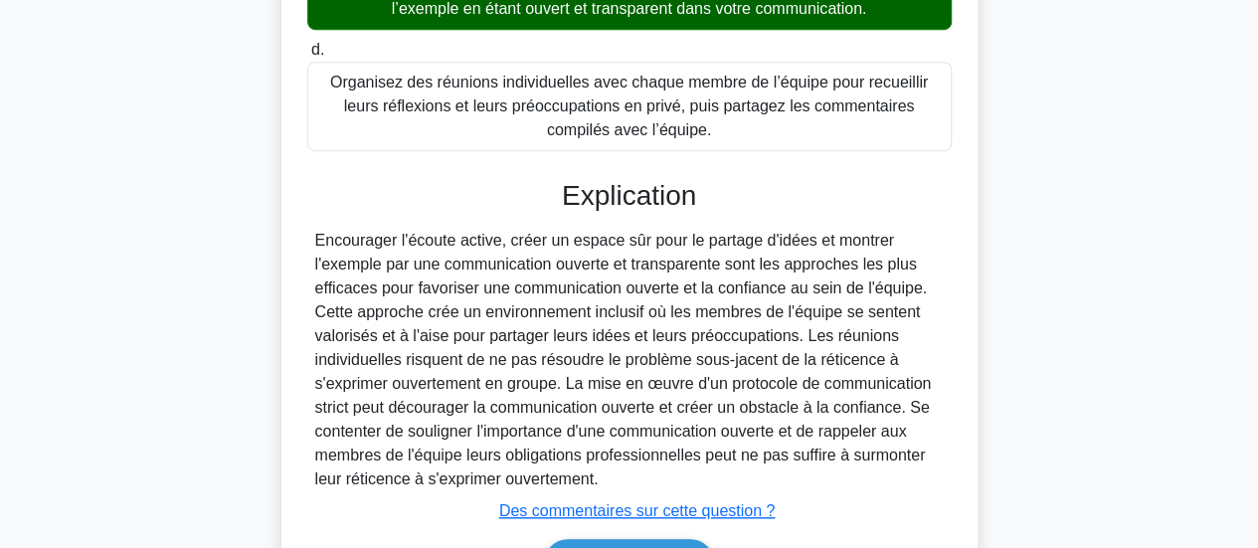
scroll to position [750, 0]
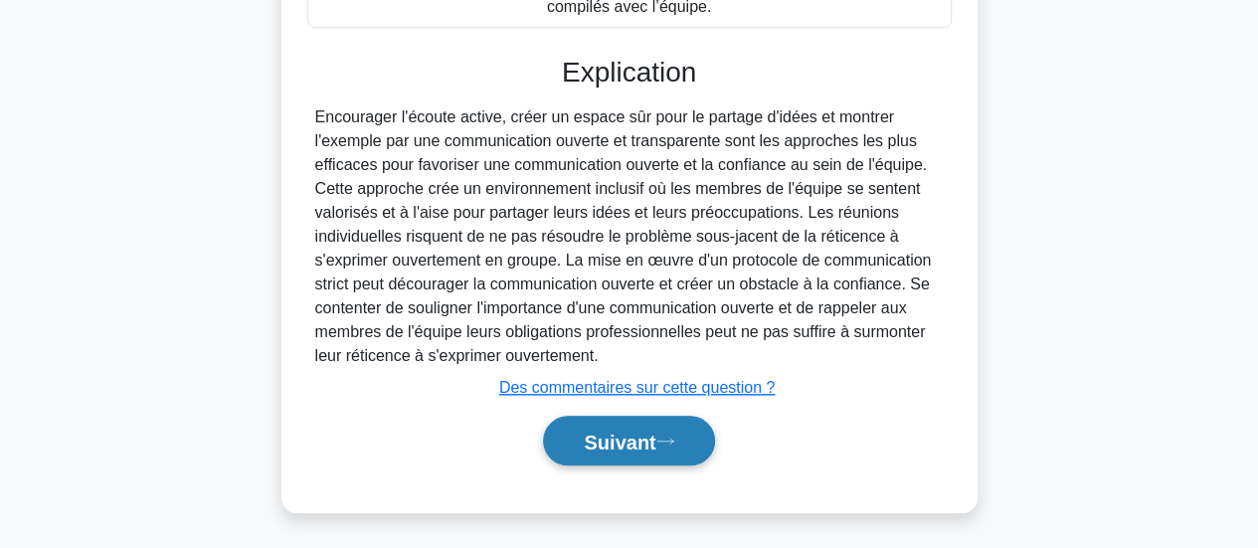
click at [614, 442] on font "Suivant" at bounding box center [620, 442] width 72 height 22
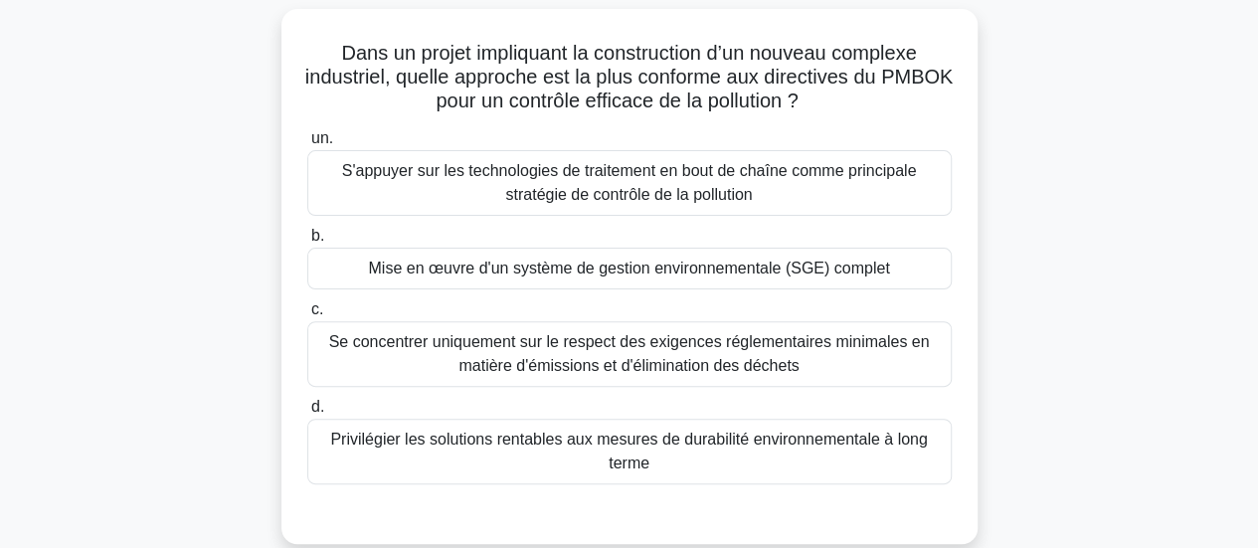
scroll to position [151, 0]
click at [739, 190] on font "S'appuyer sur les technologies de traitement en bout de chaîne comme principale…" at bounding box center [629, 181] width 575 height 41
click at [307, 144] on input "un. S'appuyer sur les technologies de traitement en bout de chaîne comme princi…" at bounding box center [307, 137] width 0 height 13
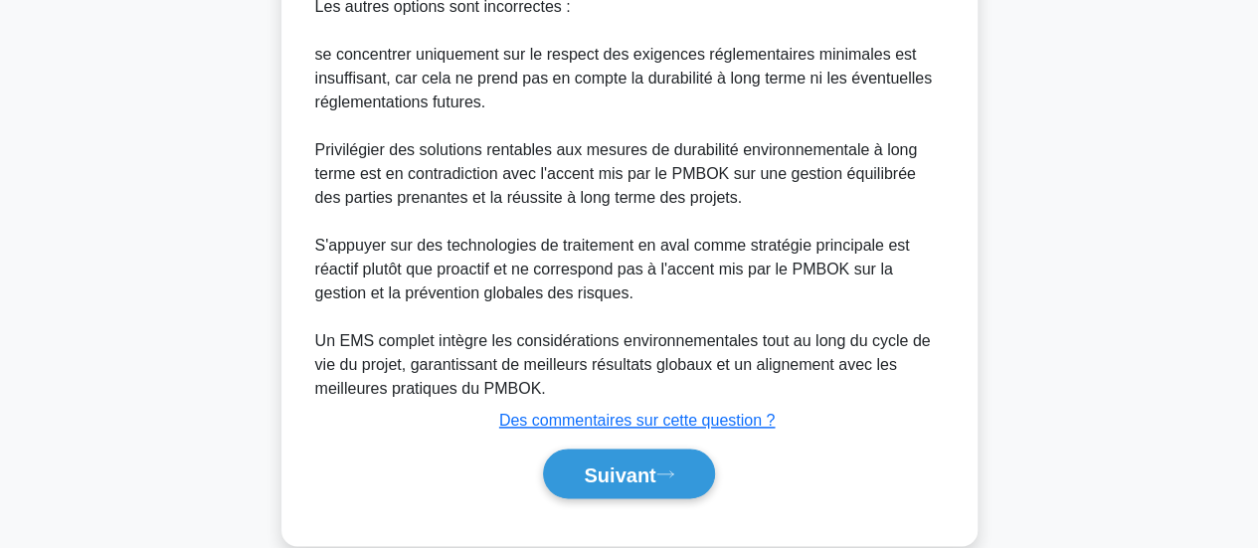
scroll to position [1062, 0]
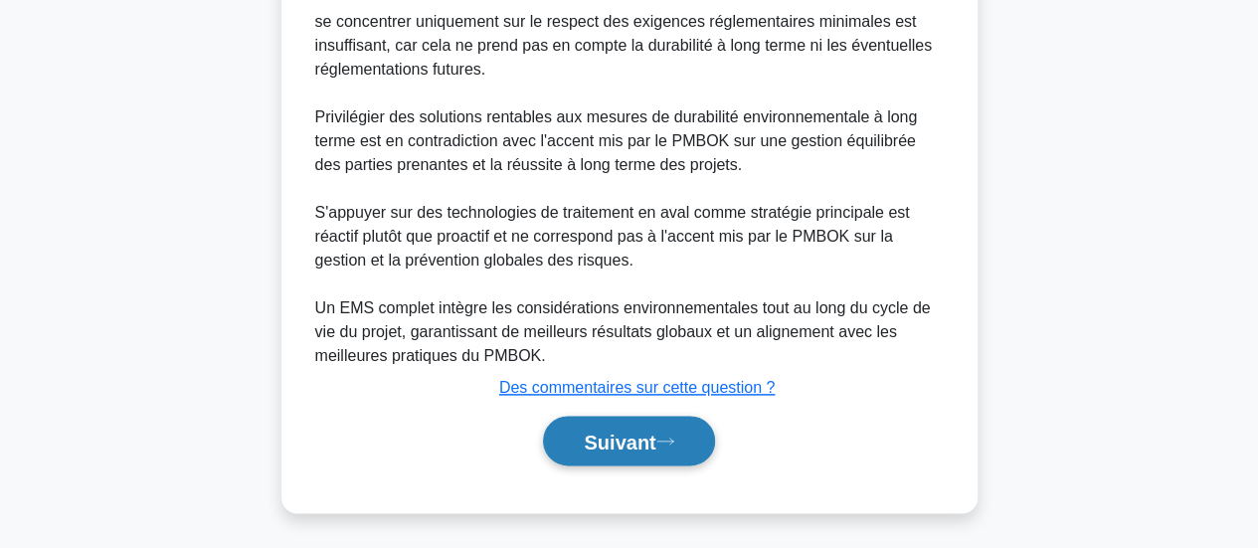
click at [642, 436] on font "Suivant" at bounding box center [620, 442] width 72 height 22
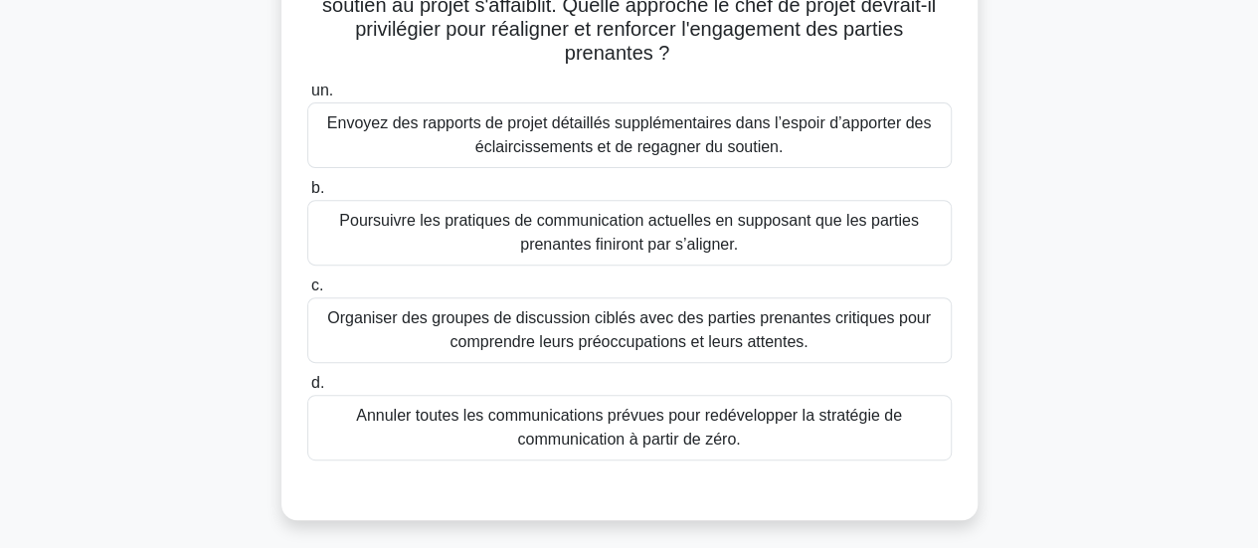
scroll to position [278, 0]
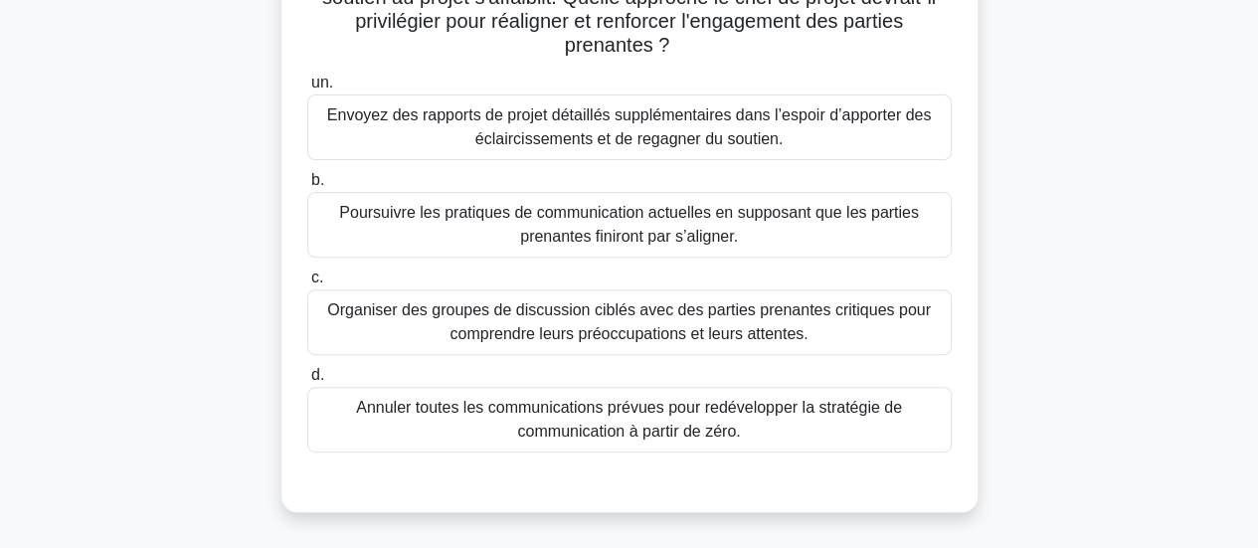
click at [753, 323] on font "Organiser des groupes de discussion ciblés avec des parties prenantes critiques…" at bounding box center [629, 321] width 604 height 41
click at [307, 284] on input "c. Organiser des groupes de discussion ciblés avec des parties prenantes critiq…" at bounding box center [307, 278] width 0 height 13
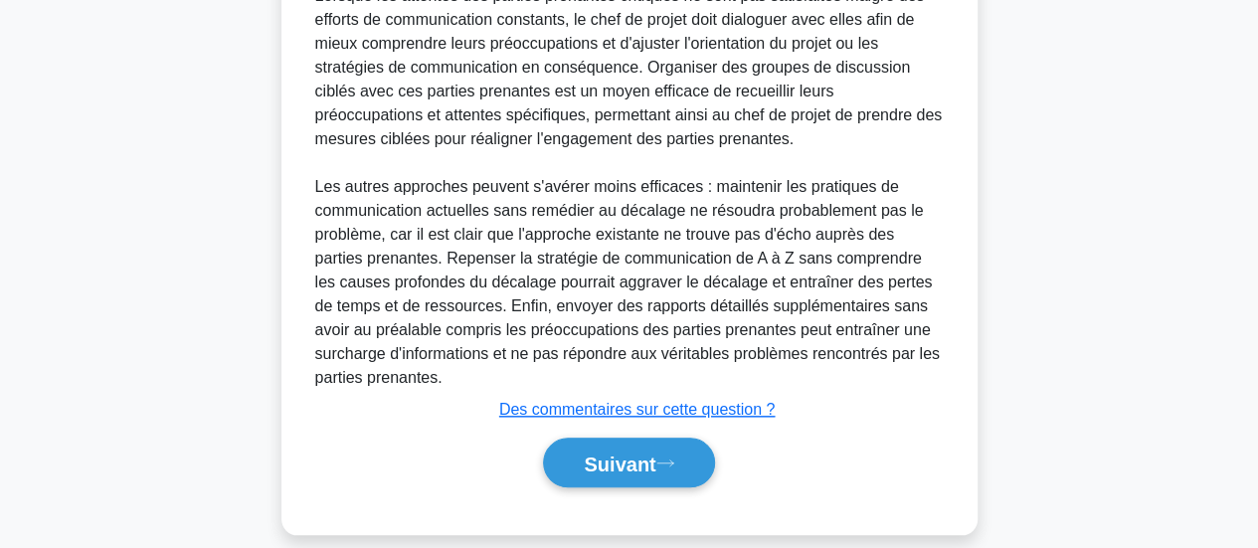
scroll to position [845, 0]
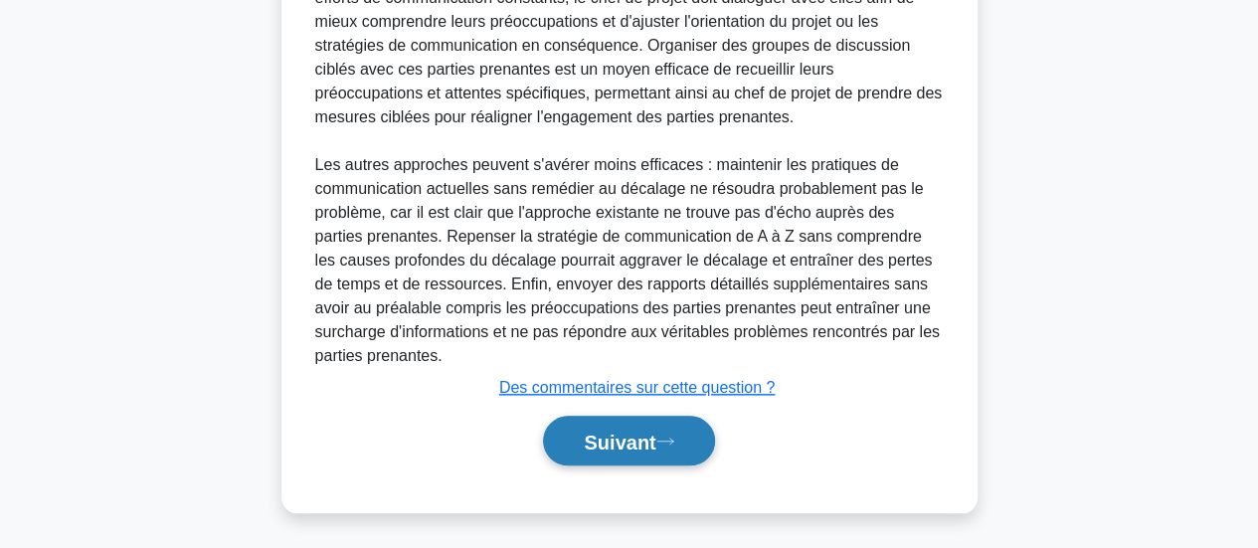
click at [633, 438] on font "Suivant" at bounding box center [620, 442] width 72 height 22
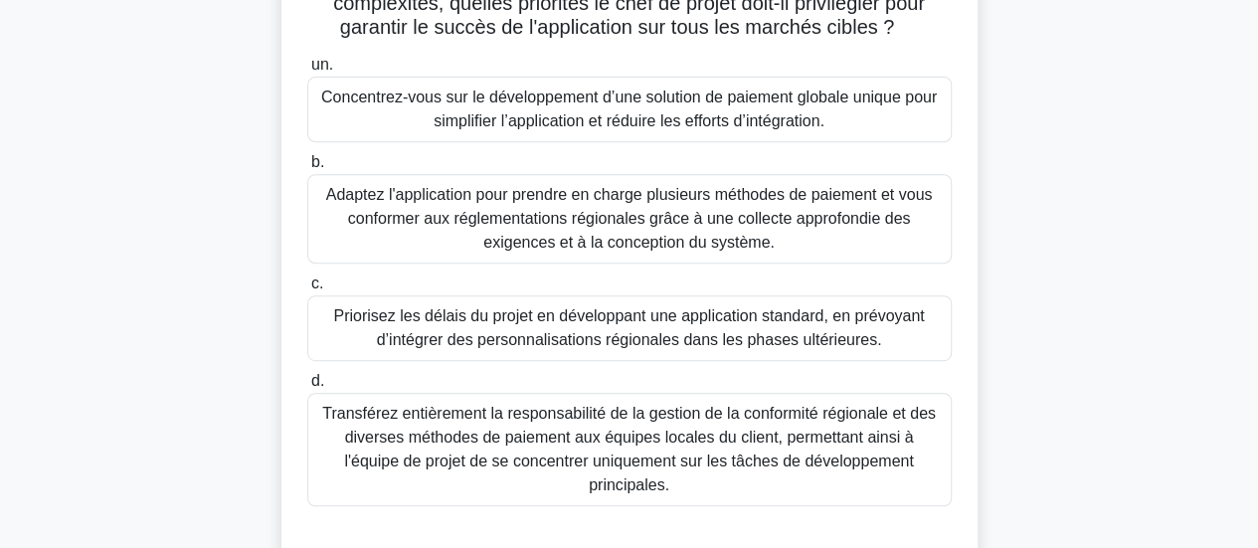
scroll to position [352, 0]
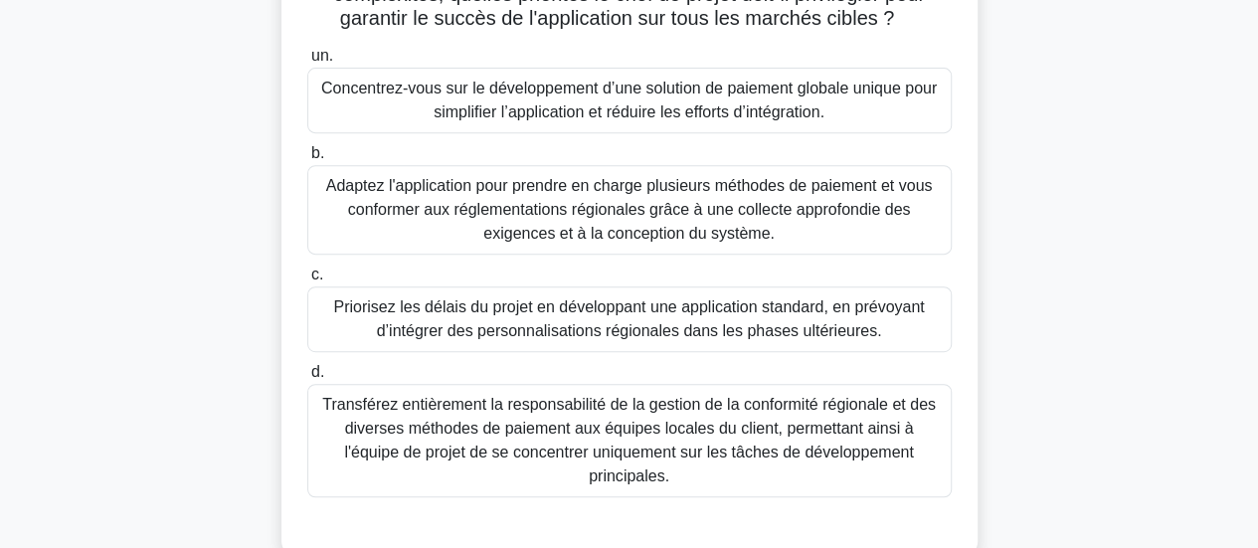
click at [770, 212] on font "Adaptez l'application pour prendre en charge plusieurs méthodes de paiement et …" at bounding box center [629, 209] width 607 height 65
click at [307, 160] on input "b. Adaptez l'application pour prendre en charge plusieurs méthodes de paiement …" at bounding box center [307, 153] width 0 height 13
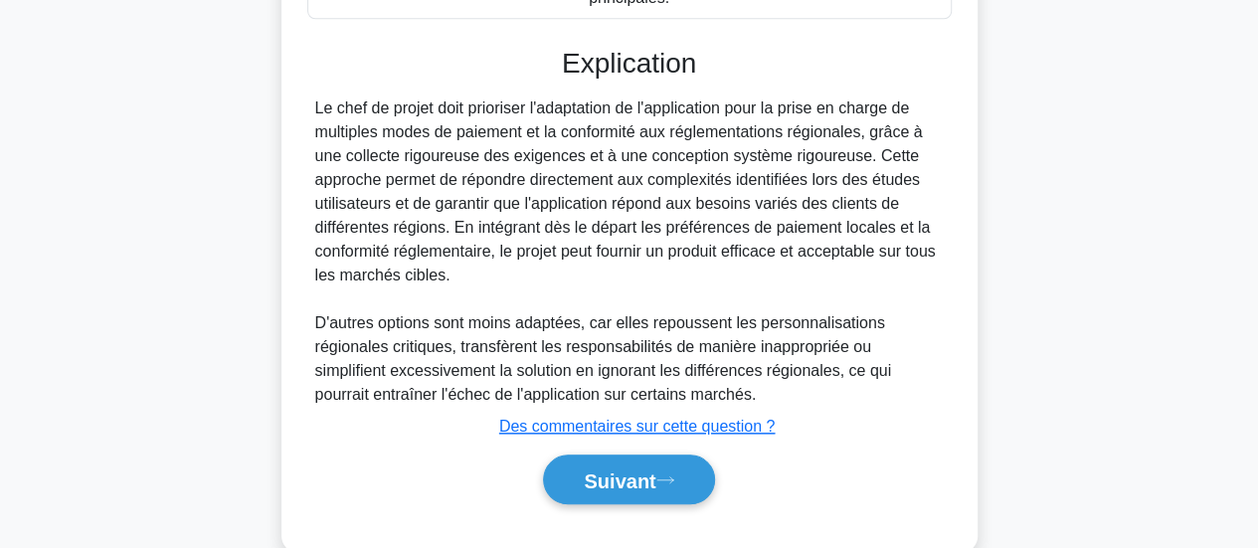
scroll to position [869, 0]
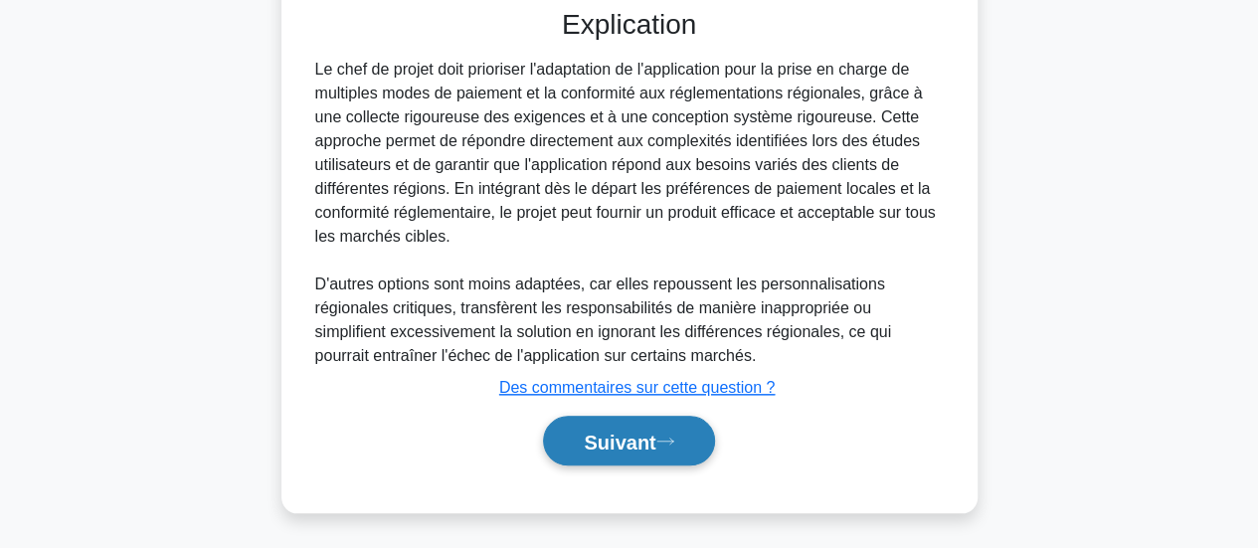
click at [632, 430] on font "Suivant" at bounding box center [620, 441] width 72 height 22
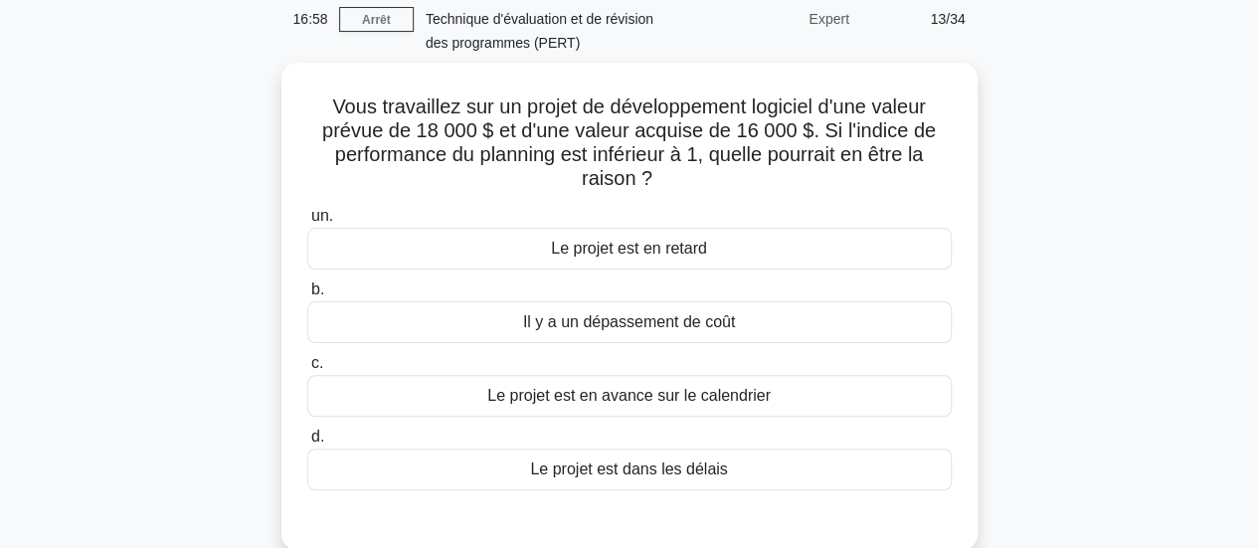
scroll to position [110, 0]
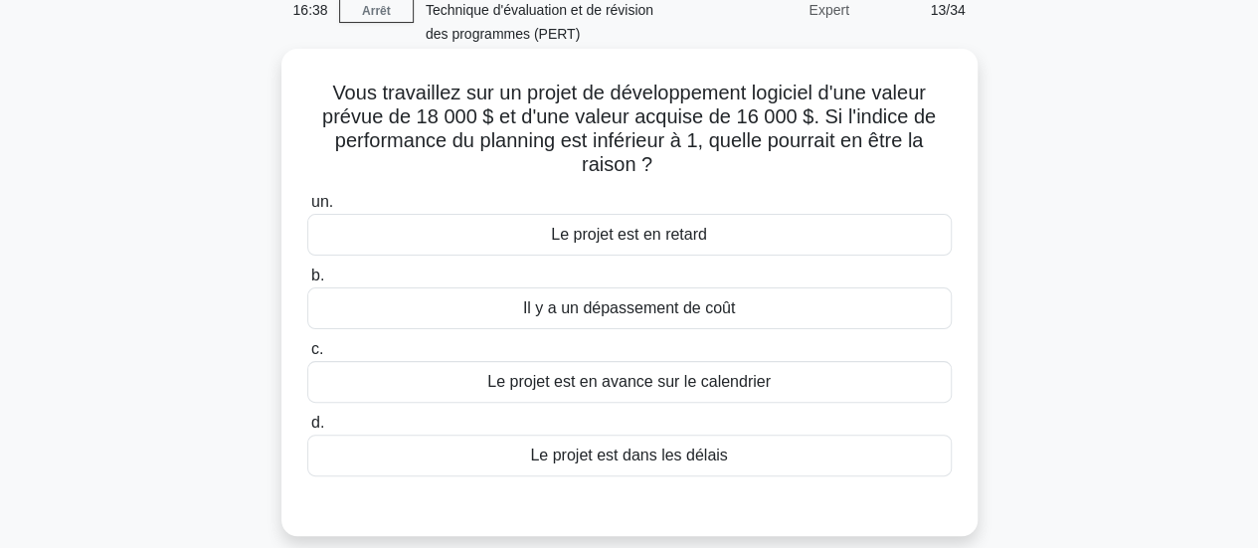
click at [702, 459] on font "Le projet est dans les délais" at bounding box center [628, 455] width 197 height 17
click at [307, 430] on input "d. Le projet est dans les délais" at bounding box center [307, 423] width 0 height 13
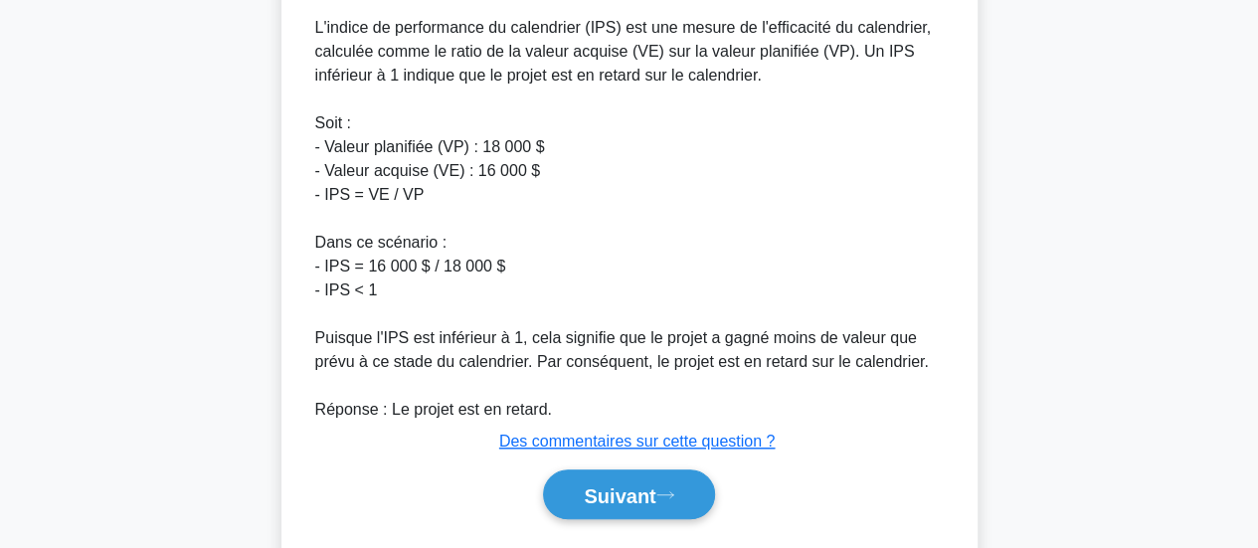
scroll to position [704, 0]
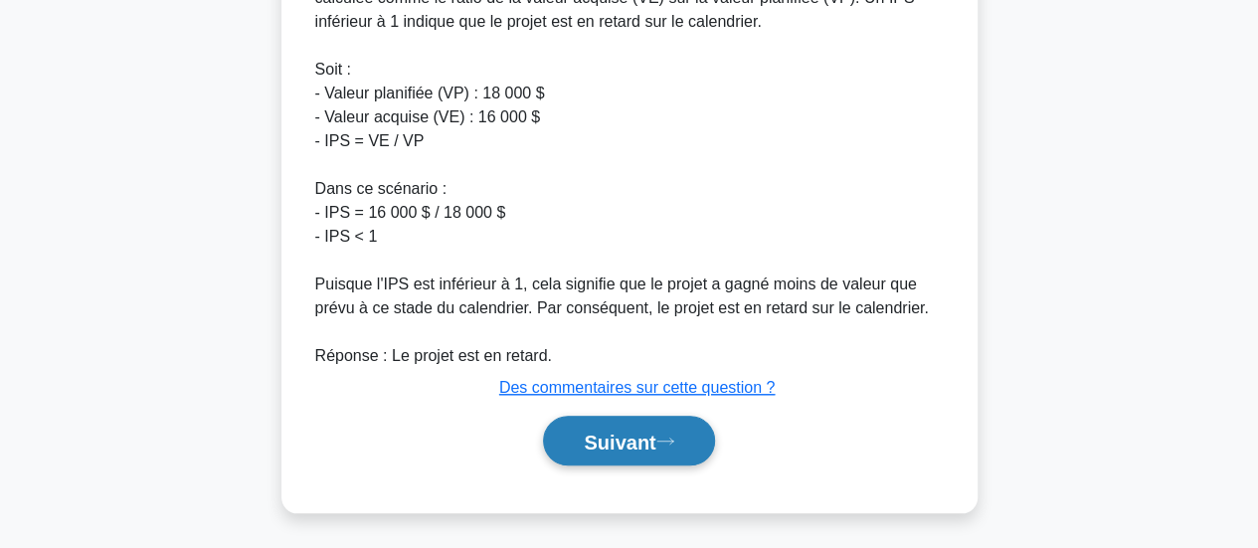
click at [601, 441] on font "Suivant" at bounding box center [620, 442] width 72 height 22
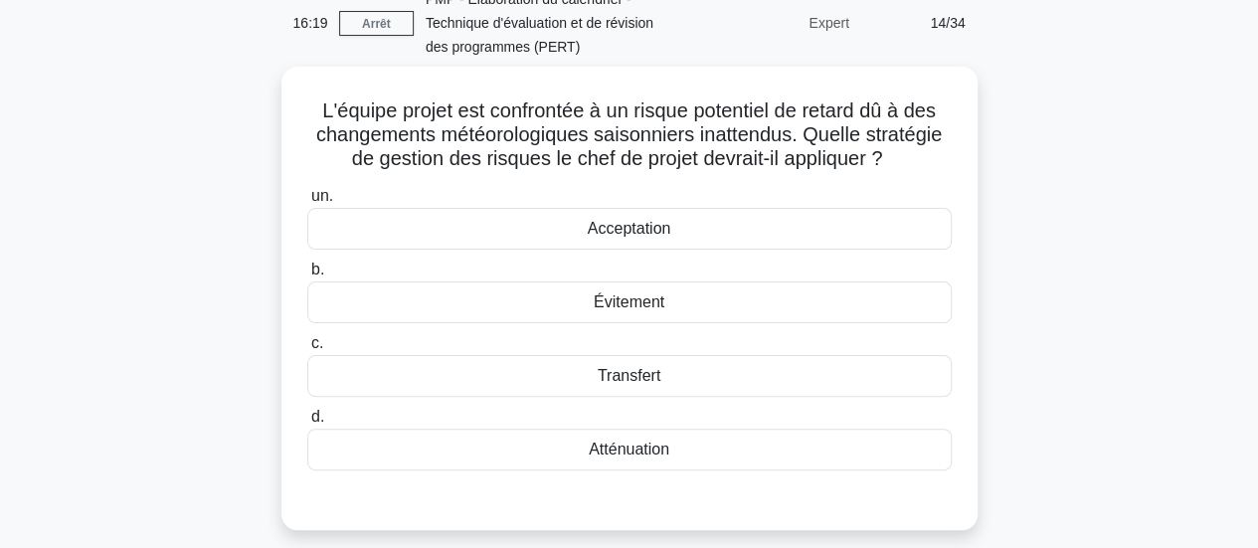
scroll to position [100, 0]
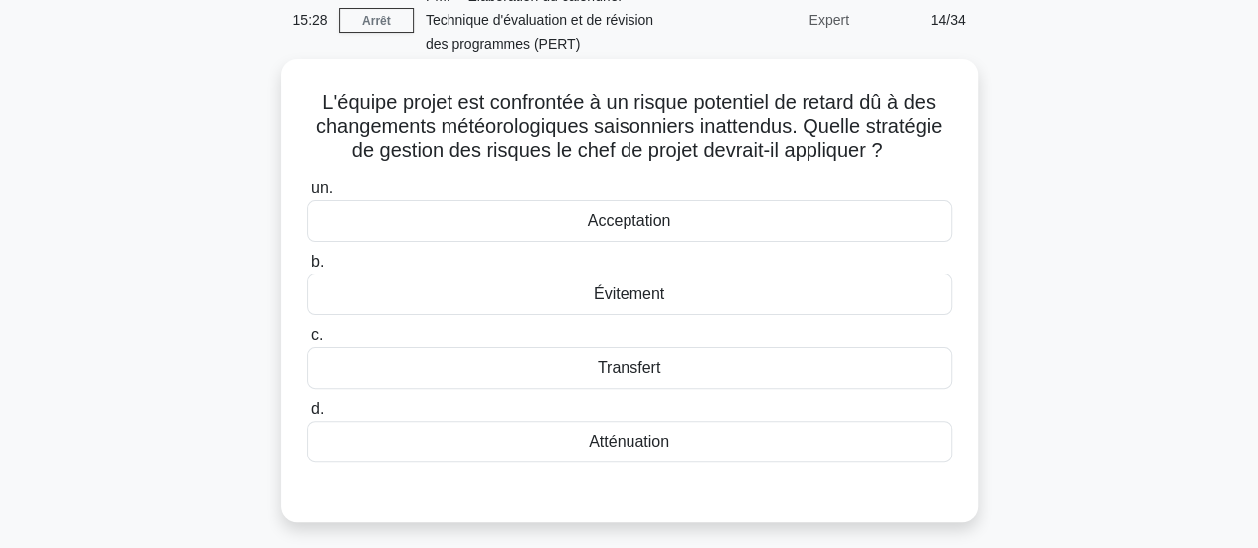
click at [700, 222] on div "Acceptation" at bounding box center [629, 221] width 645 height 42
click at [307, 195] on input "un. Acceptation" at bounding box center [307, 188] width 0 height 13
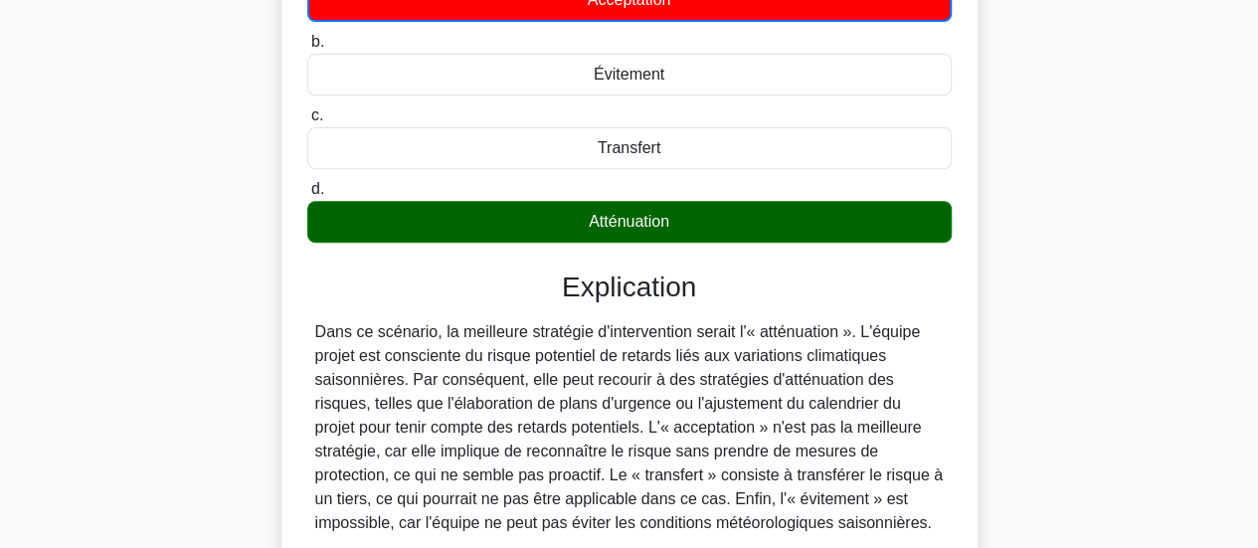
scroll to position [526, 0]
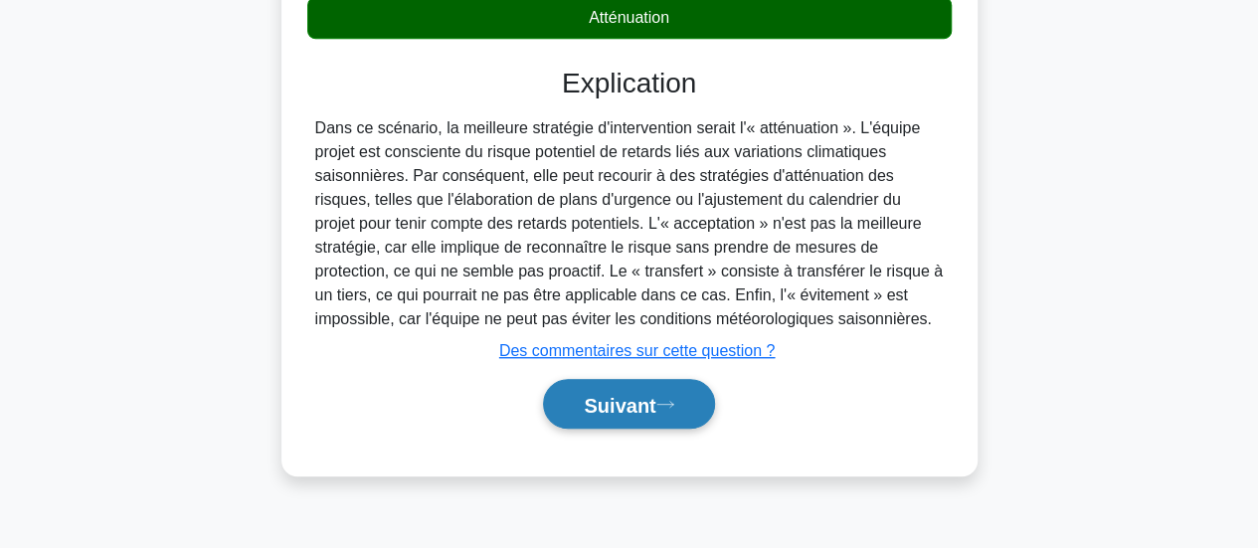
click at [610, 405] on font "Suivant" at bounding box center [620, 405] width 72 height 22
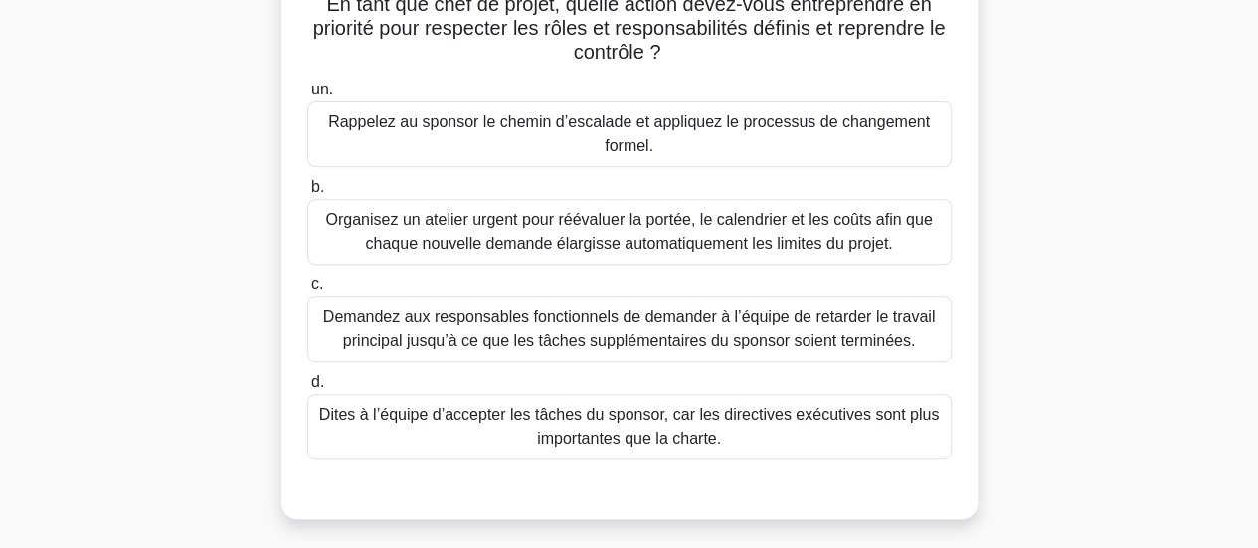
scroll to position [326, 0]
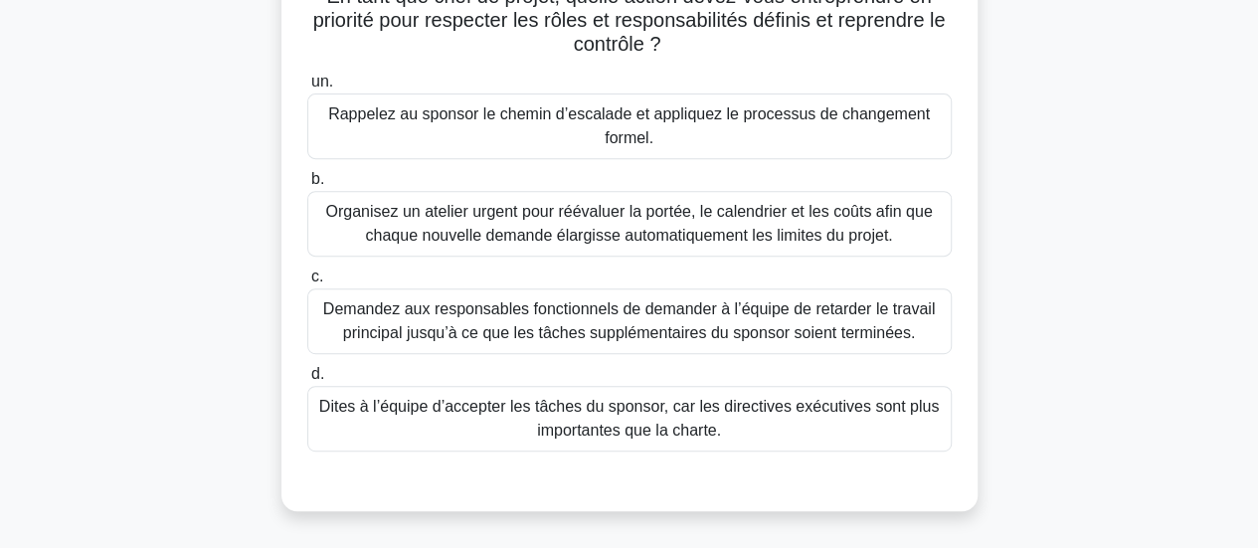
click at [721, 217] on font "Organisez un atelier urgent pour réévaluer la portée, le calendrier et les coût…" at bounding box center [628, 223] width 607 height 41
click at [307, 186] on input "b. Organisez un atelier urgent pour réévaluer la portée, le calendrier et les c…" at bounding box center [307, 179] width 0 height 13
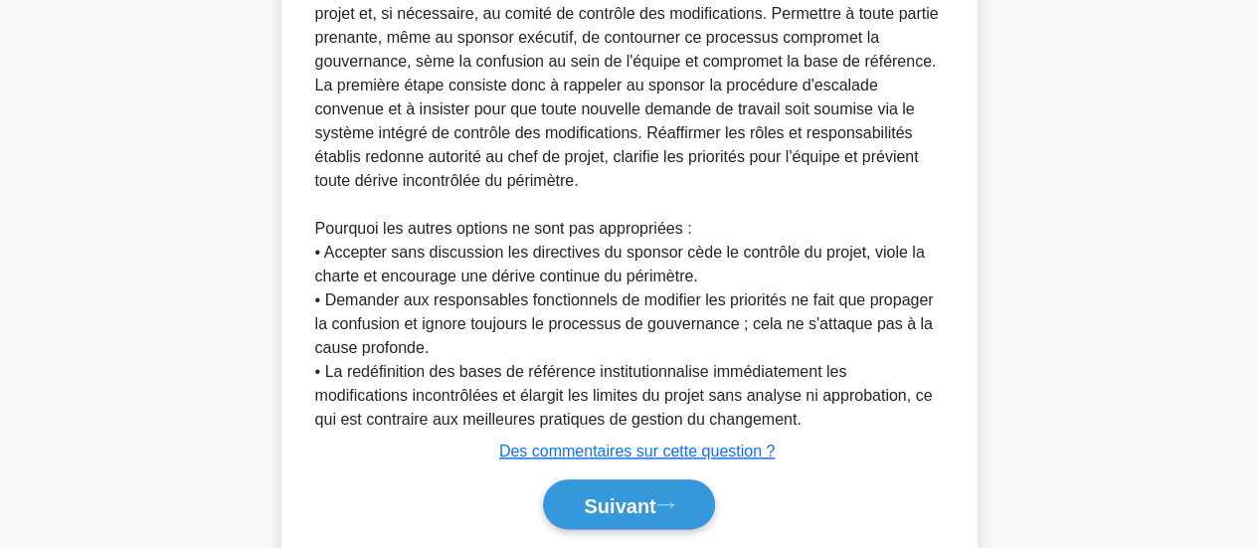
scroll to position [967, 0]
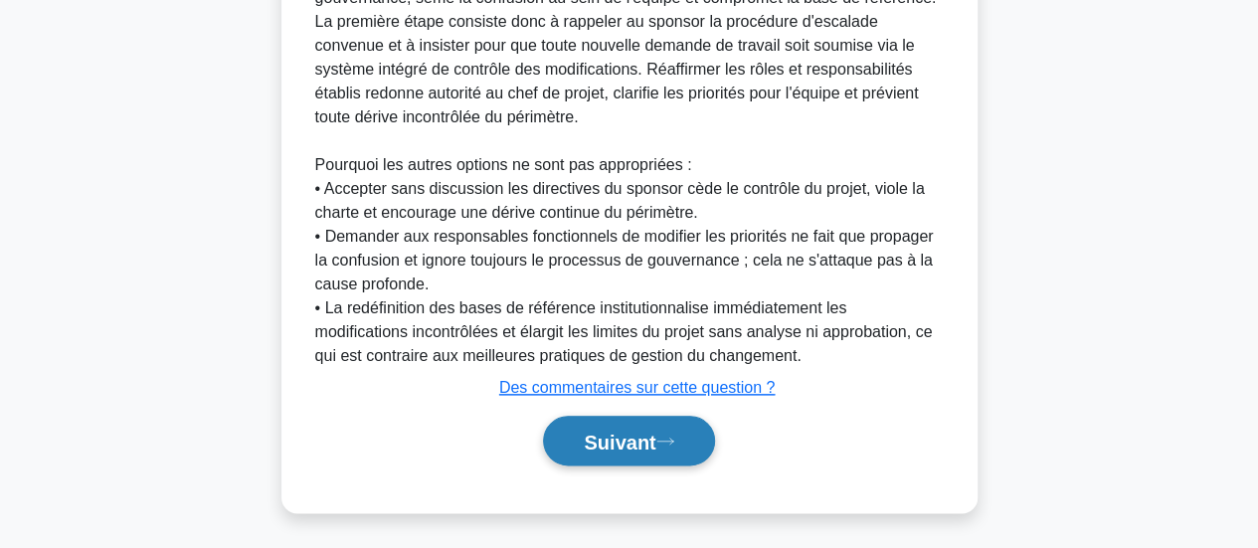
click at [613, 446] on font "Suivant" at bounding box center [620, 442] width 72 height 22
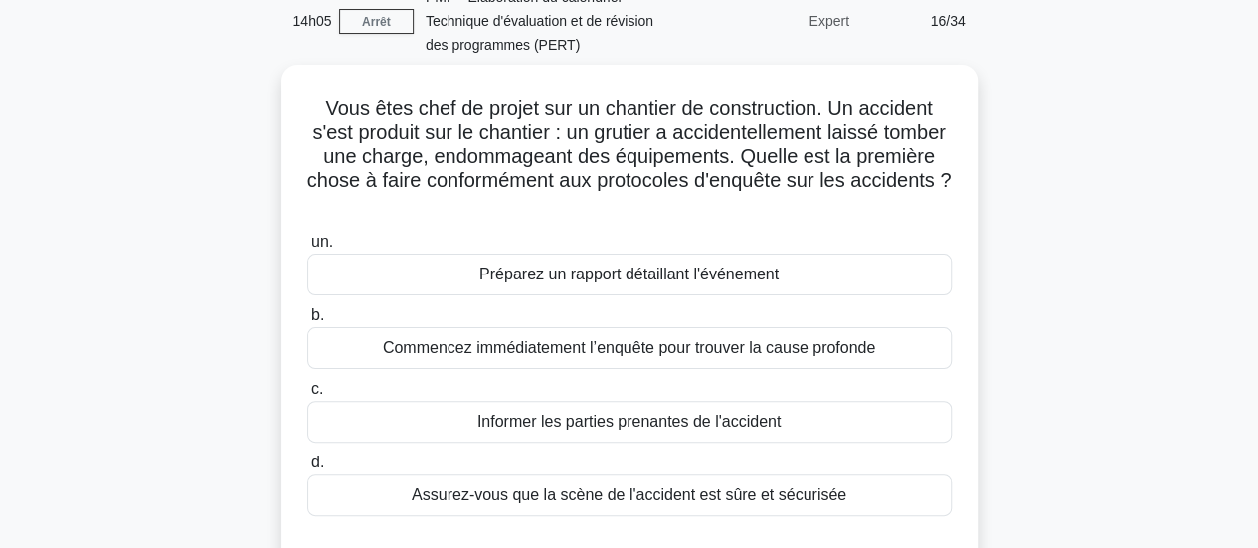
scroll to position [113, 0]
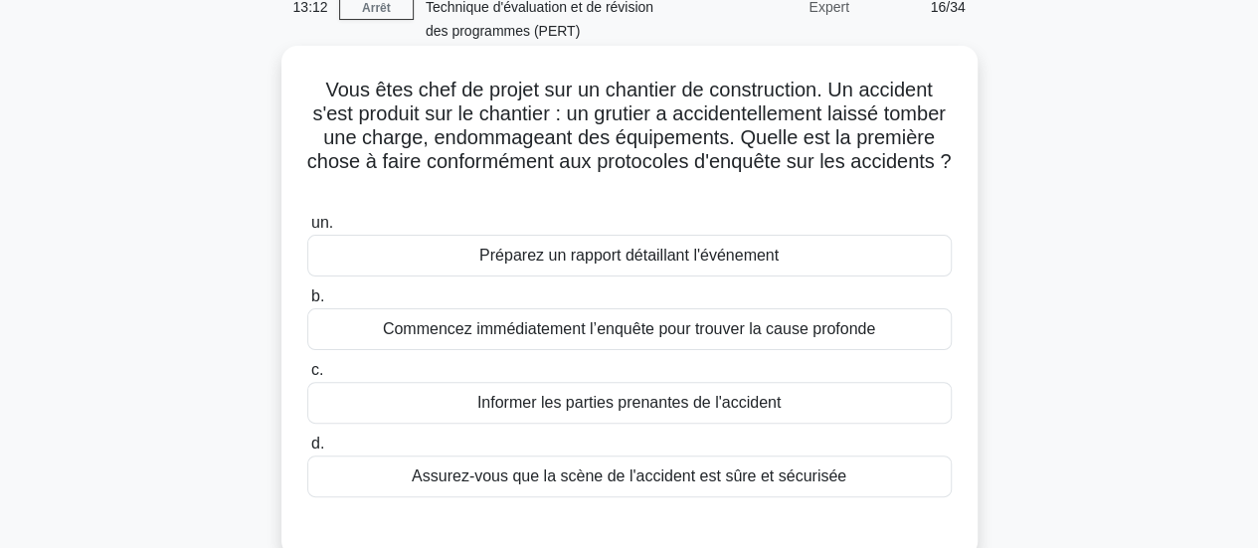
click at [732, 258] on font "Préparez un rapport détaillant l'événement" at bounding box center [628, 255] width 299 height 17
click at [307, 230] on input "un. Préparez un rapport détaillant l'événement" at bounding box center [307, 223] width 0 height 13
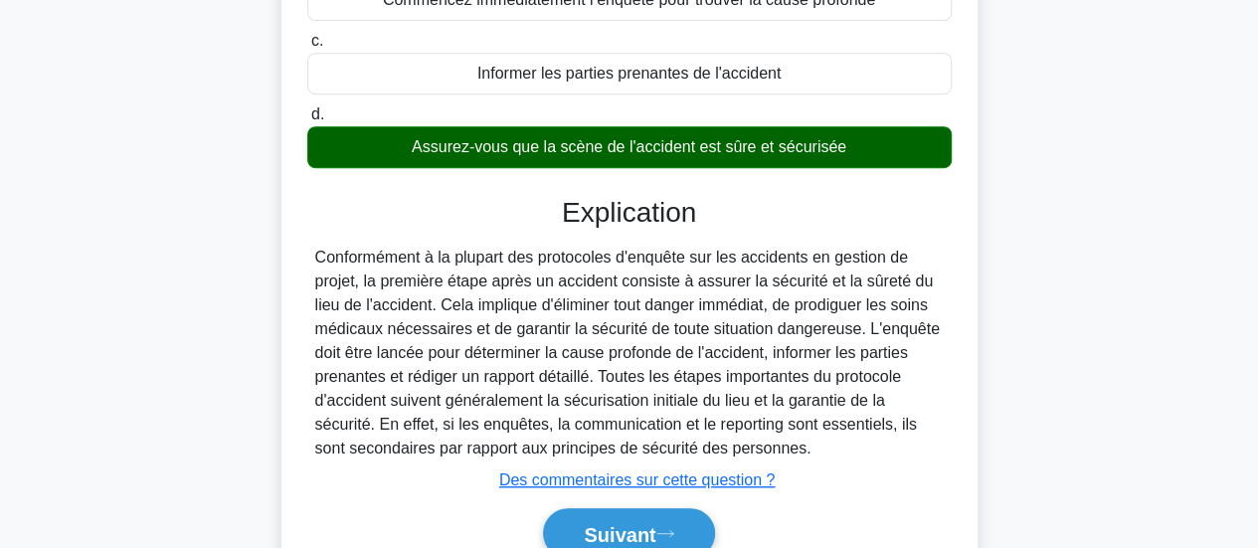
scroll to position [537, 0]
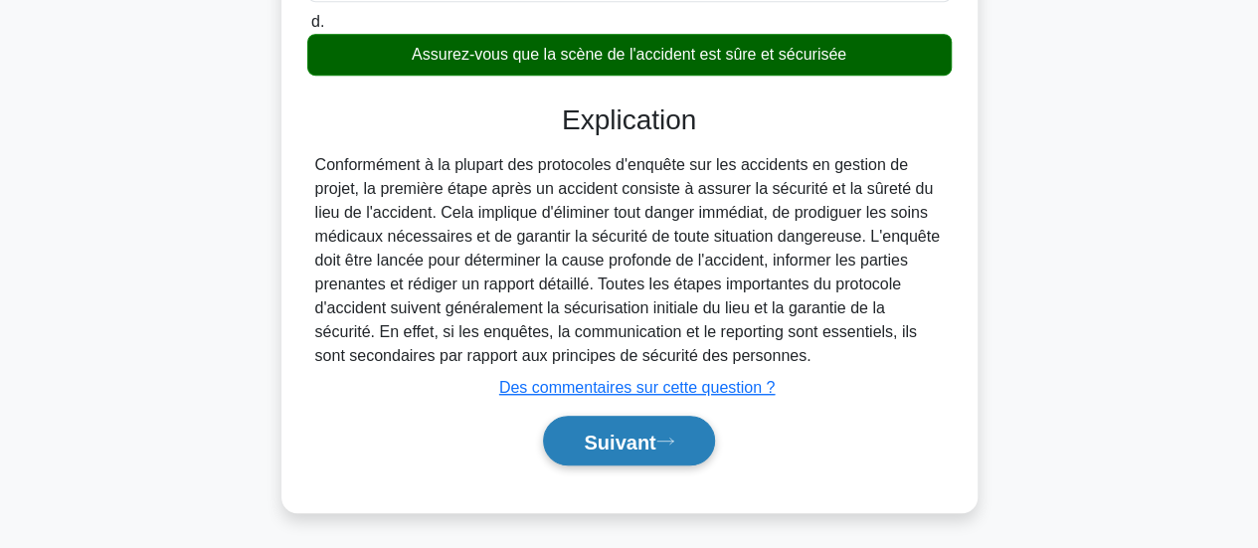
click at [587, 435] on font "Suivant" at bounding box center [620, 442] width 72 height 22
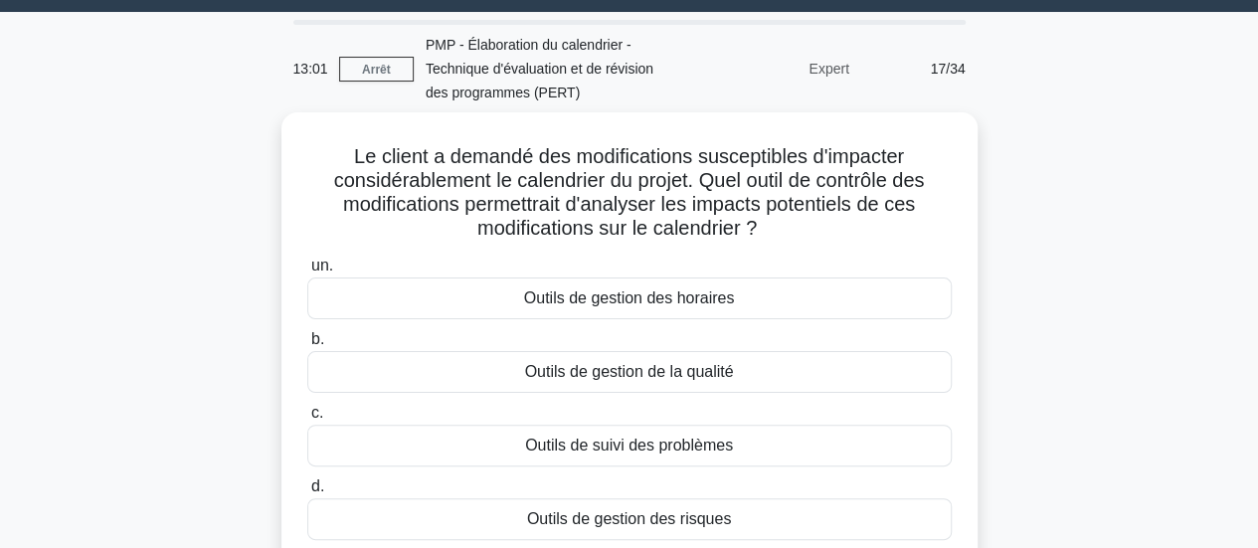
scroll to position [56, 0]
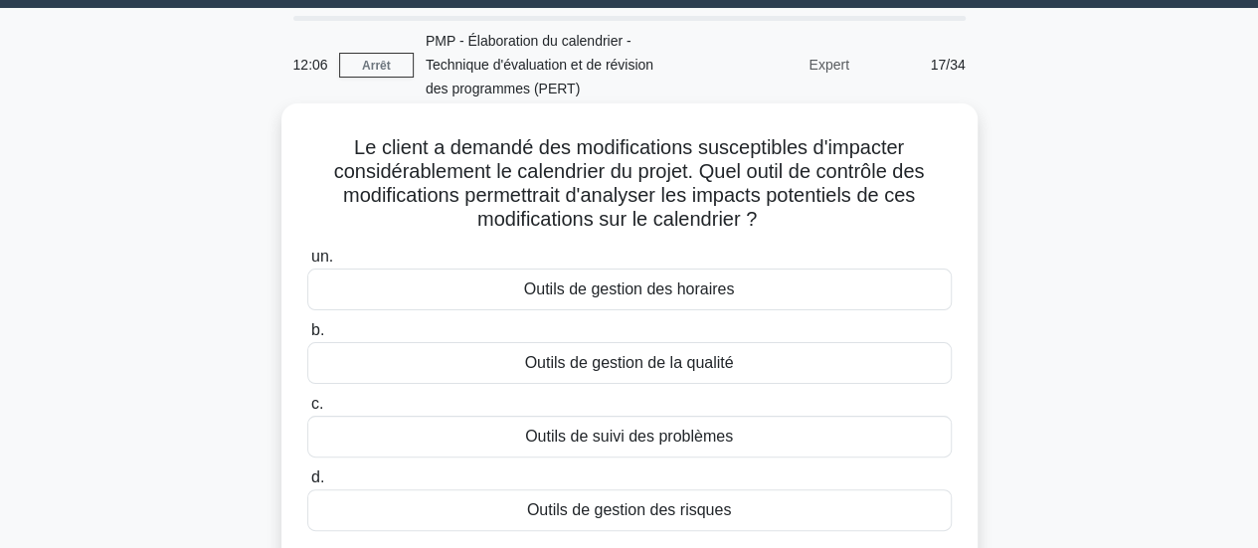
click at [694, 290] on font "Outils de gestion des horaires" at bounding box center [629, 288] width 211 height 17
click at [307, 264] on input "un. Outils de gestion des horaires" at bounding box center [307, 257] width 0 height 13
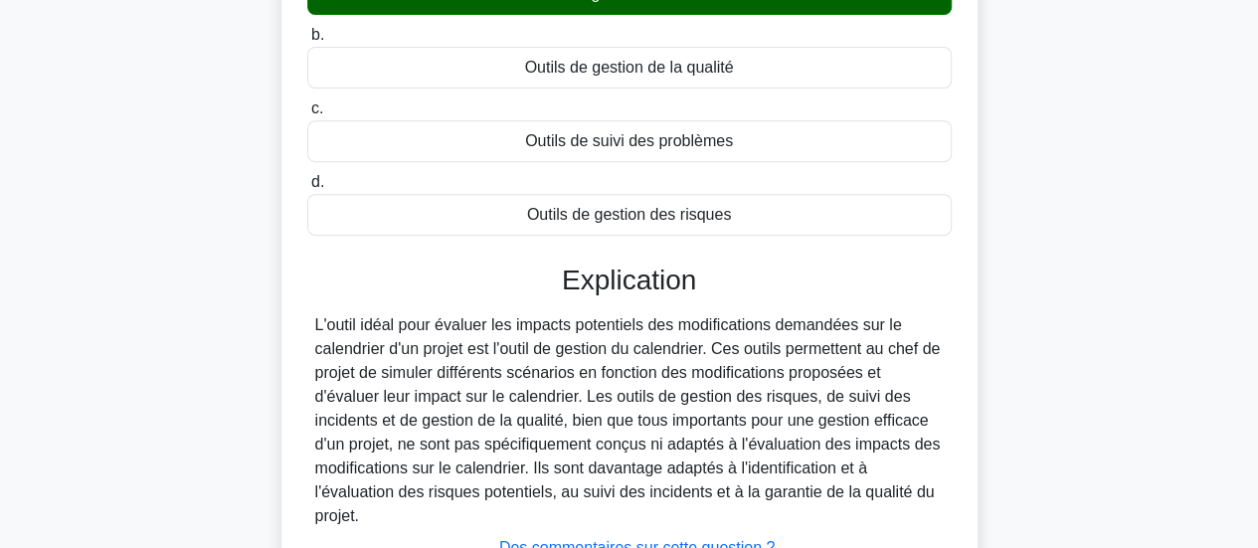
scroll to position [526, 0]
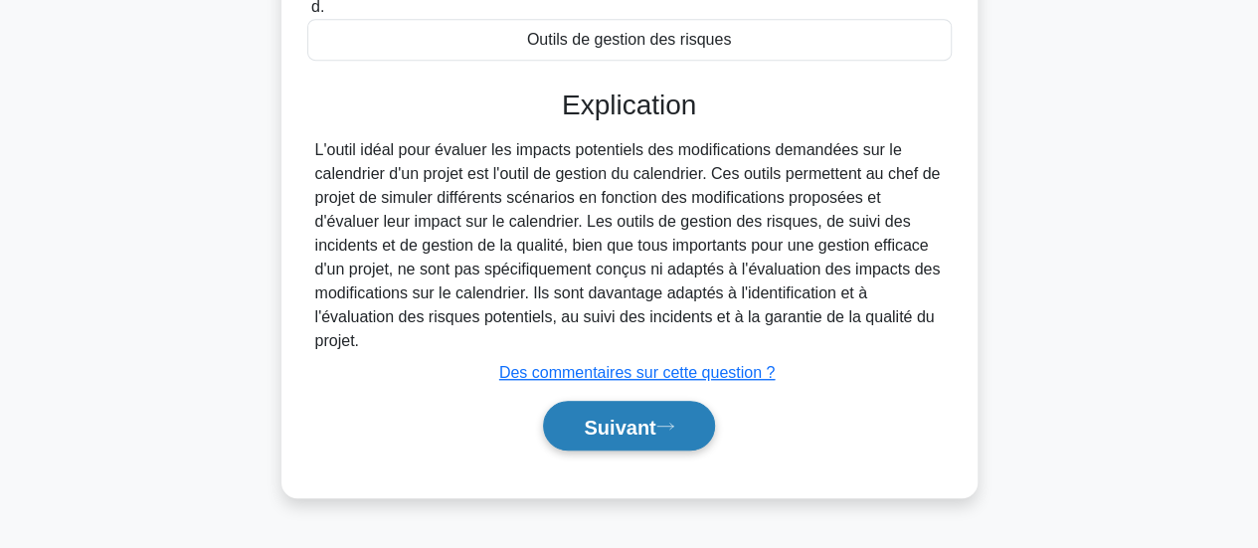
click at [584, 439] on button "Suivant" at bounding box center [628, 426] width 171 height 51
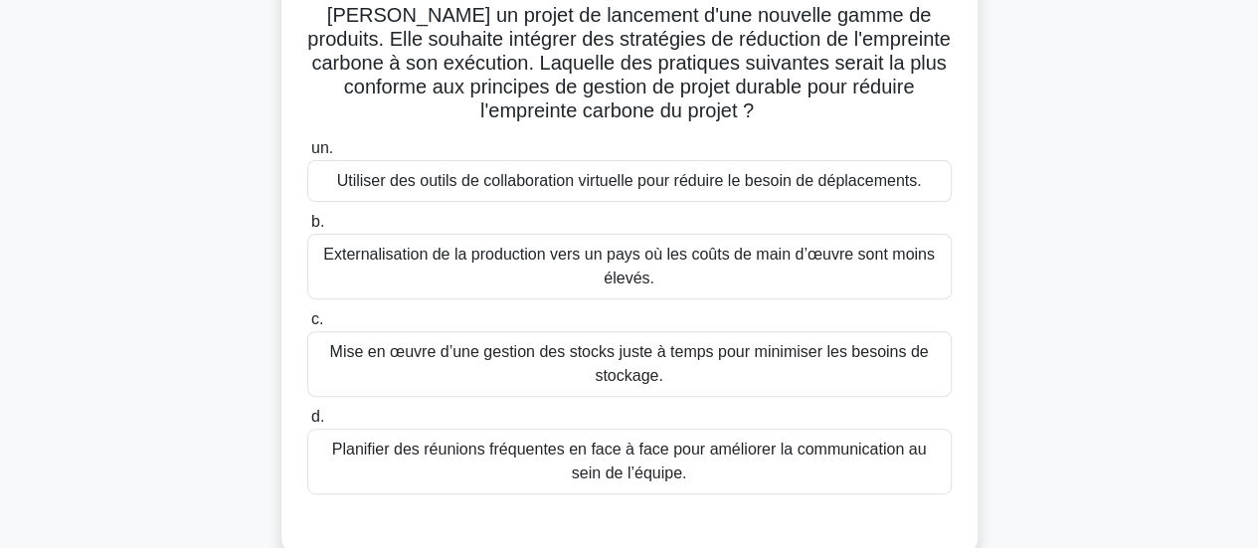
scroll to position [192, 0]
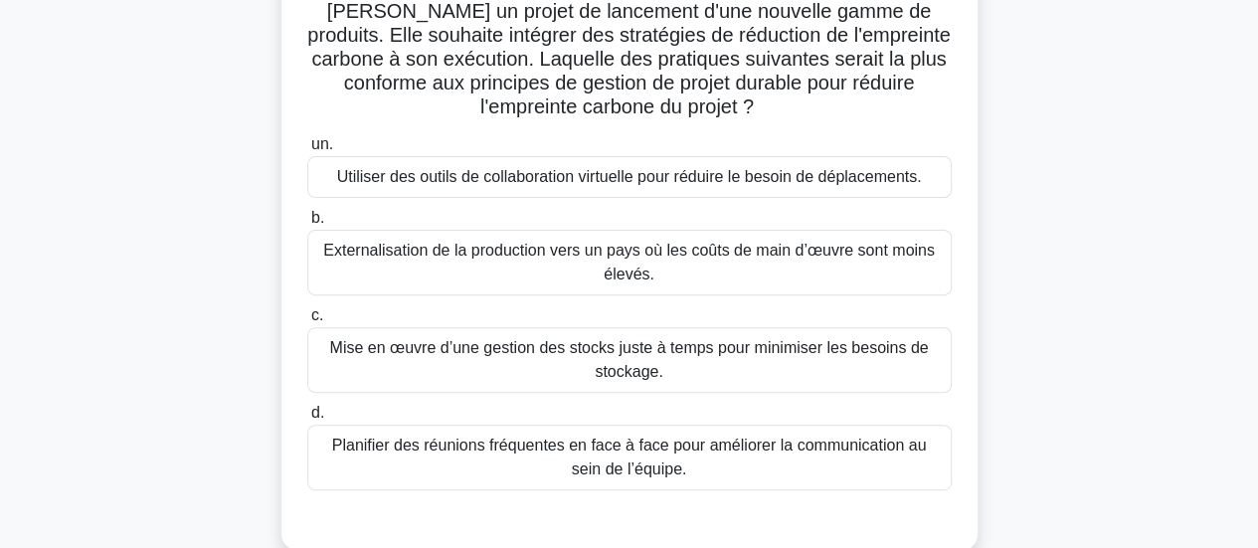
click at [805, 363] on font "Mise en œuvre d’une gestion des stocks juste à temps pour minimiser les besoins…" at bounding box center [629, 360] width 627 height 48
click at [307, 322] on input "c. Mise en œuvre d’une gestion des stocks juste à temps pour minimiser les beso…" at bounding box center [307, 315] width 0 height 13
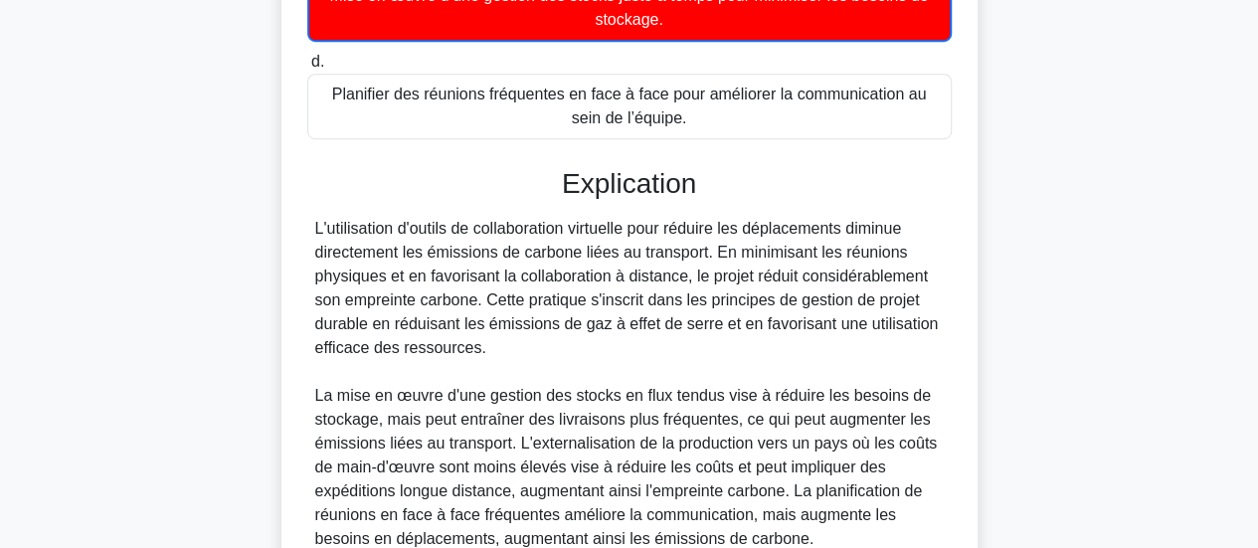
scroll to position [728, 0]
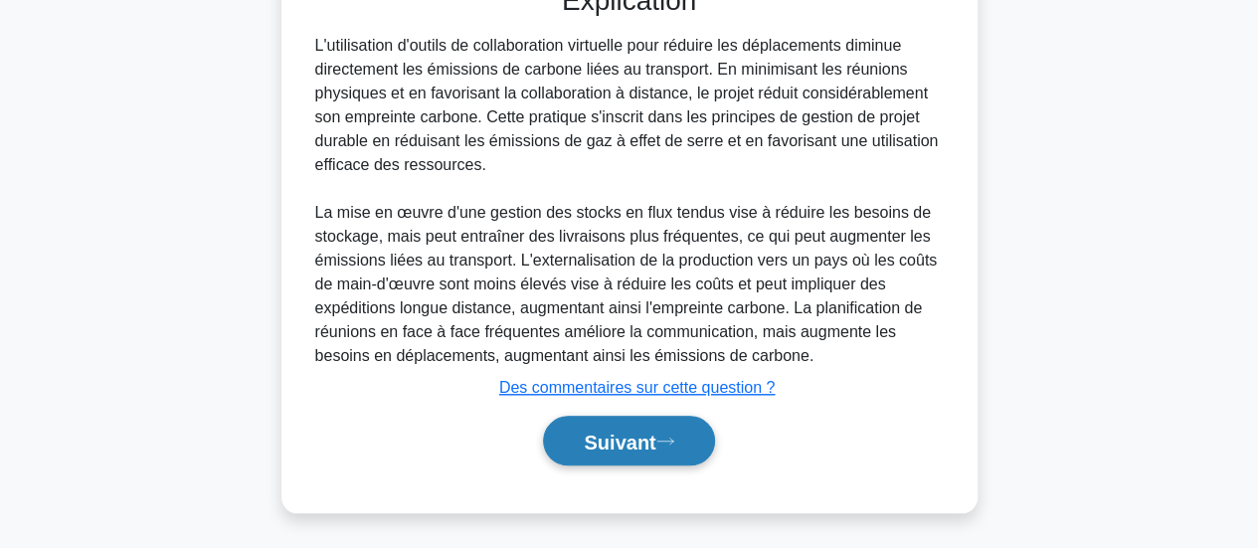
click at [584, 441] on font "Suivant" at bounding box center [620, 442] width 72 height 22
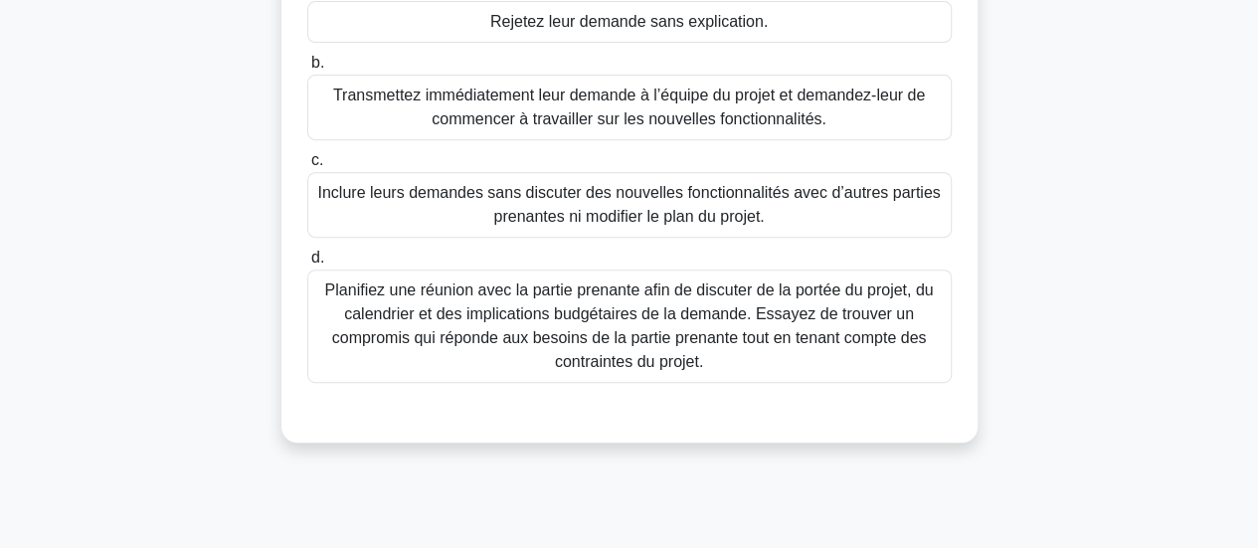
scroll to position [378, 0]
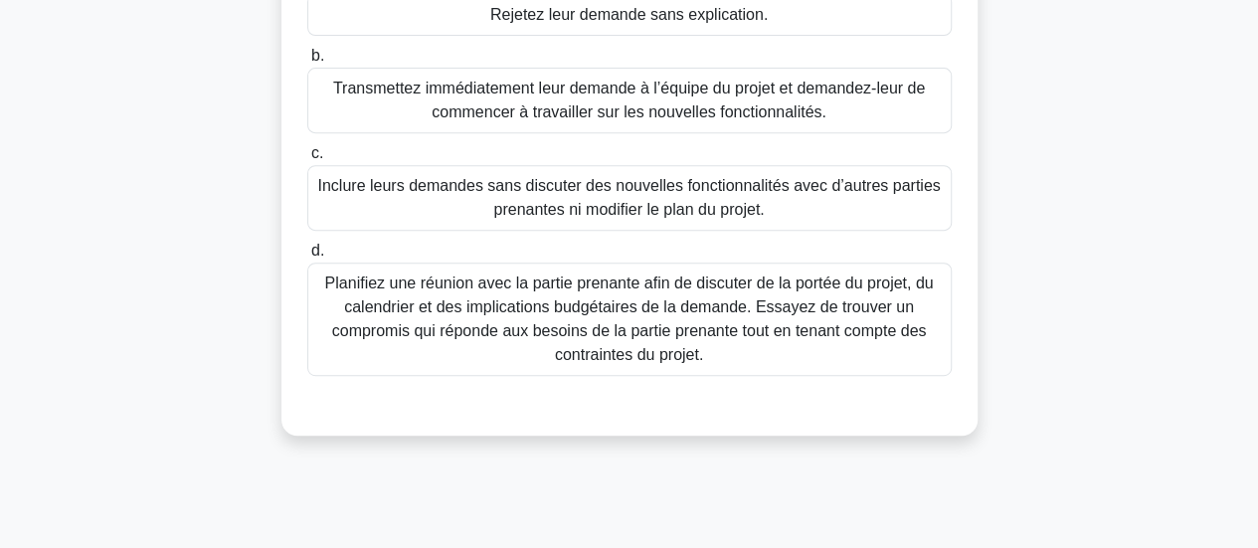
click at [755, 362] on font "Planifiez une réunion avec la partie prenante afin de discuter de la portée du …" at bounding box center [629, 319] width 627 height 95
click at [307, 258] on input "d. Planifiez une réunion avec la partie prenante afin de discuter de la portée …" at bounding box center [307, 251] width 0 height 13
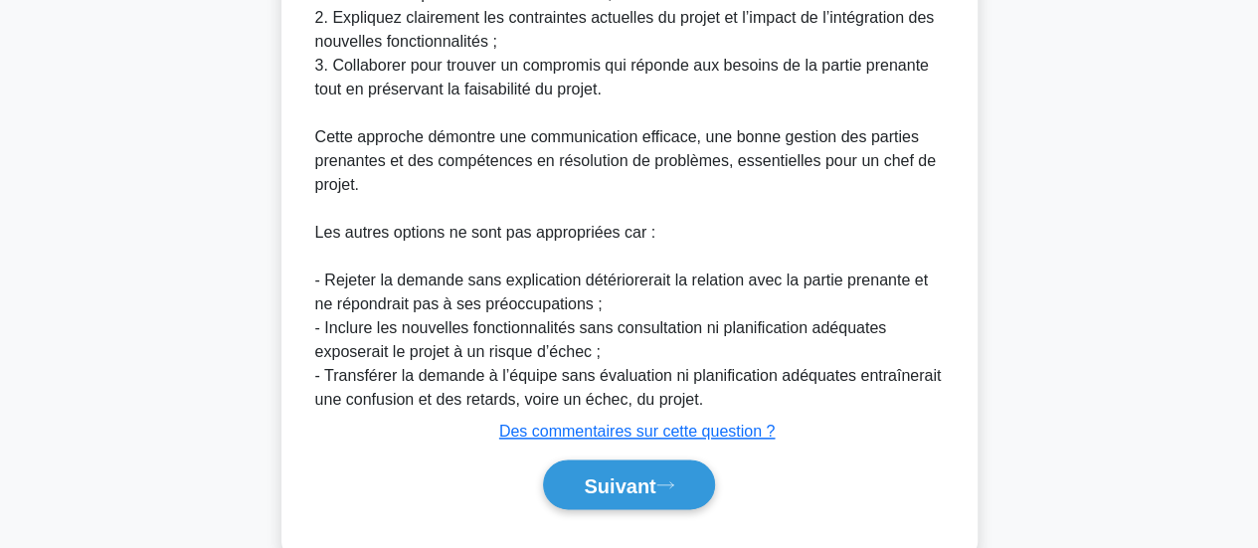
scroll to position [1013, 0]
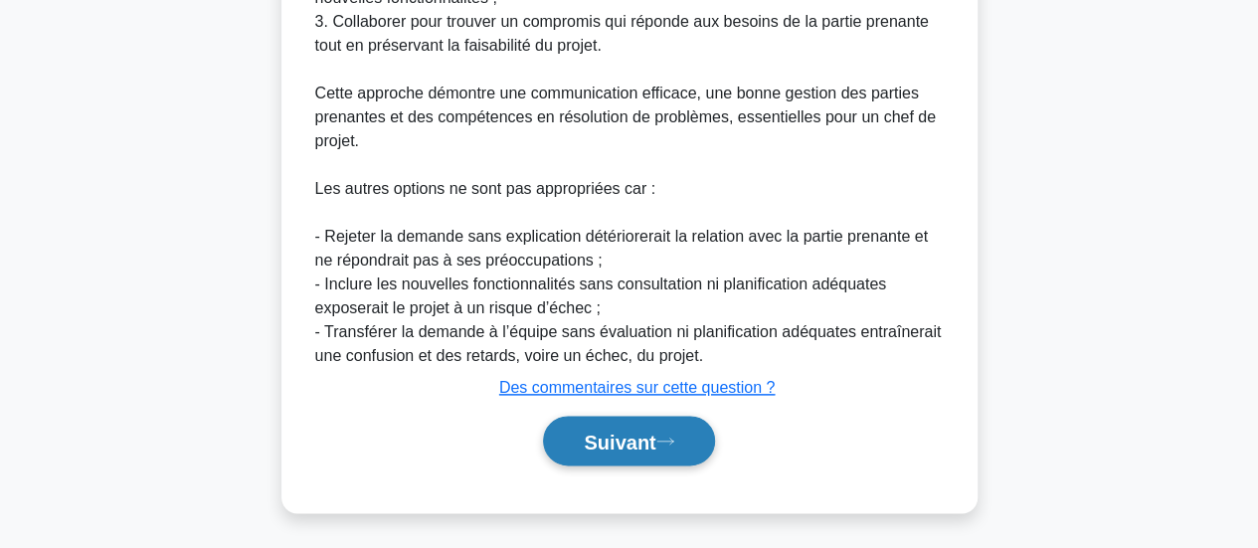
click at [571, 445] on button "Suivant" at bounding box center [628, 441] width 171 height 51
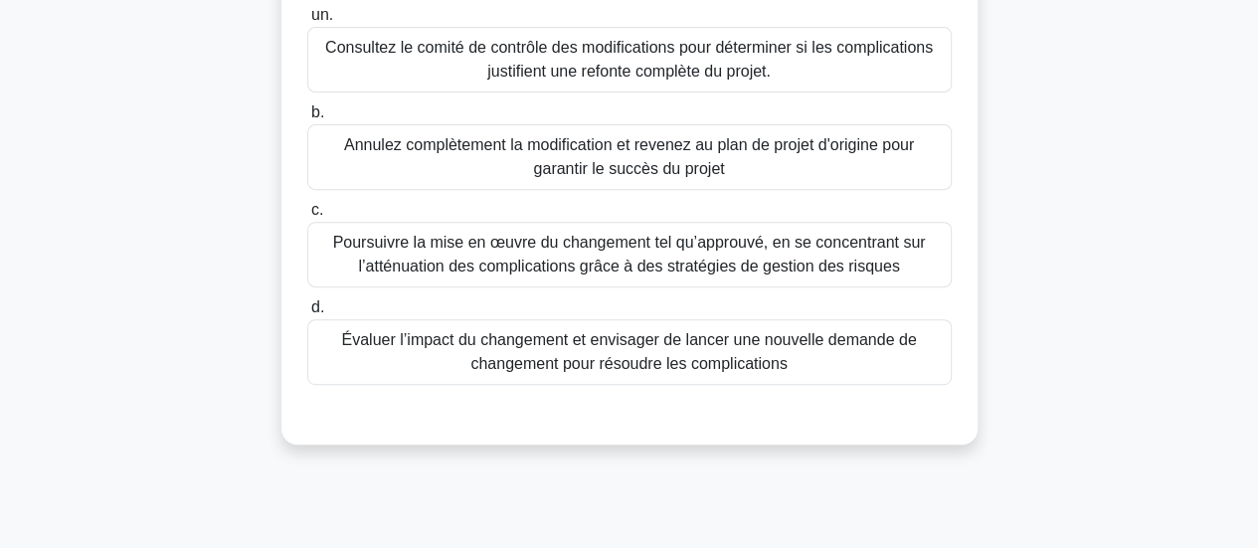
scroll to position [327, 0]
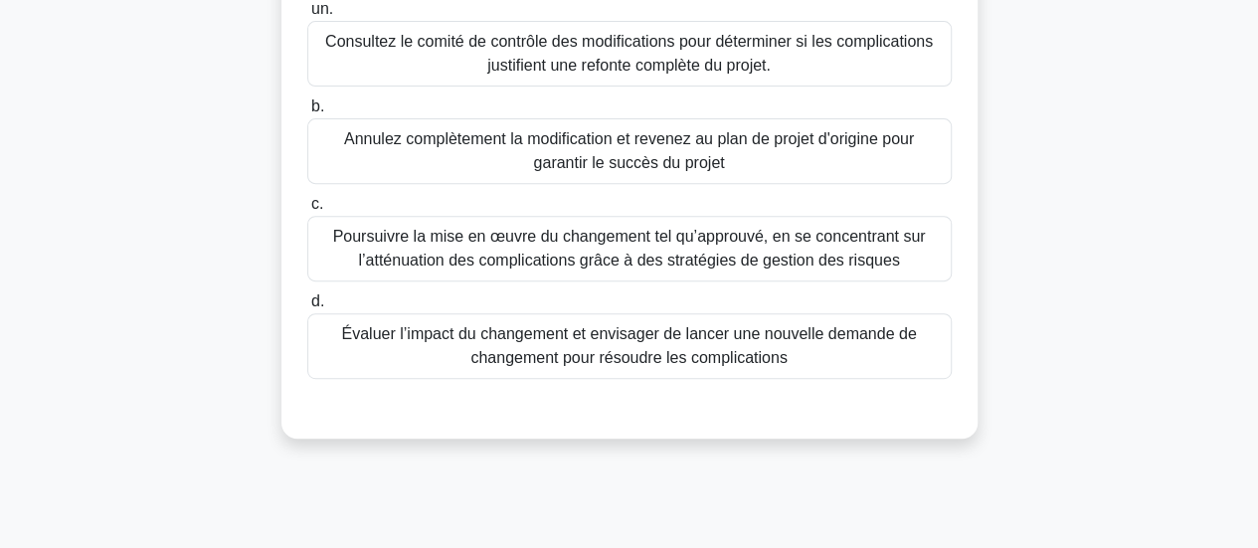
click at [659, 343] on font "Évaluer l’impact du changement et envisager de lancer une nouvelle demande de c…" at bounding box center [628, 345] width 575 height 41
click at [307, 308] on input "d. Évaluer l’impact du changement et envisager de lancer une nouvelle demande d…" at bounding box center [307, 301] width 0 height 13
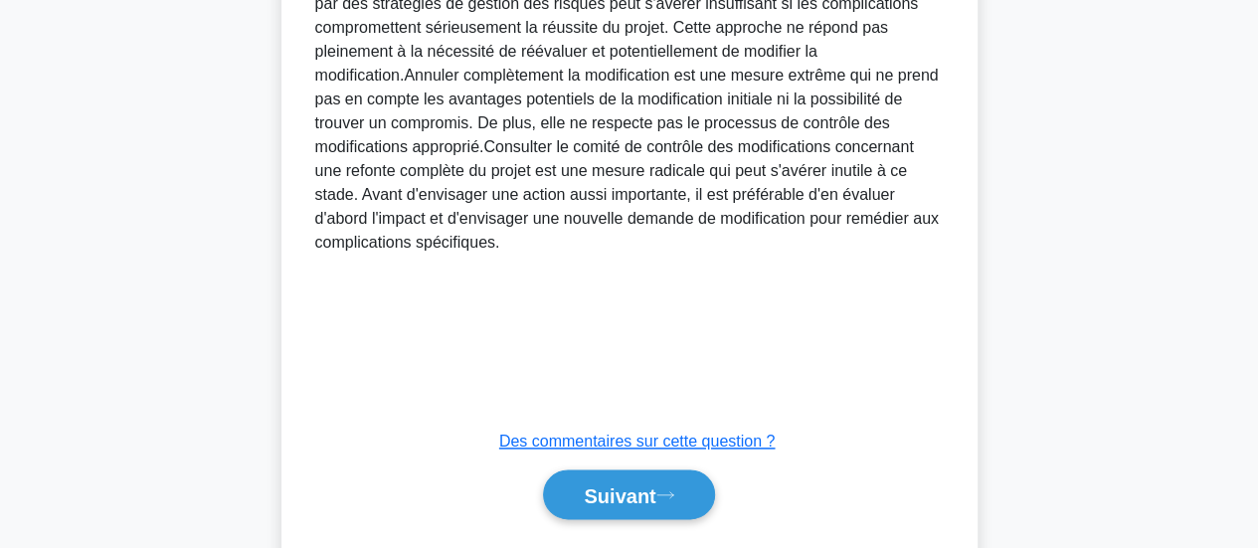
scroll to position [1108, 0]
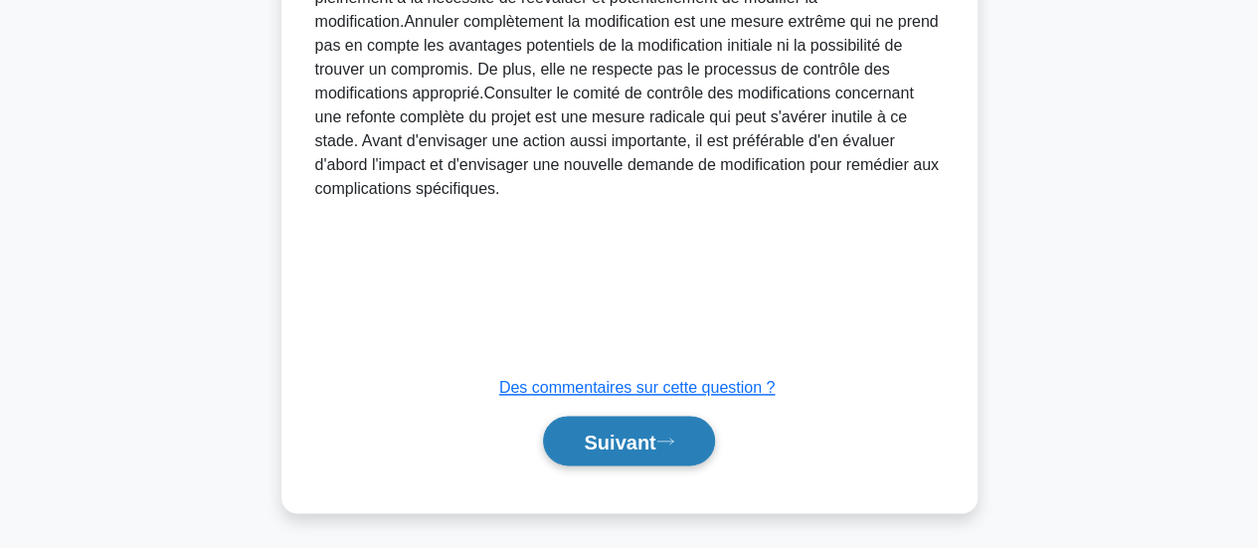
click at [625, 435] on font "Suivant" at bounding box center [620, 442] width 72 height 22
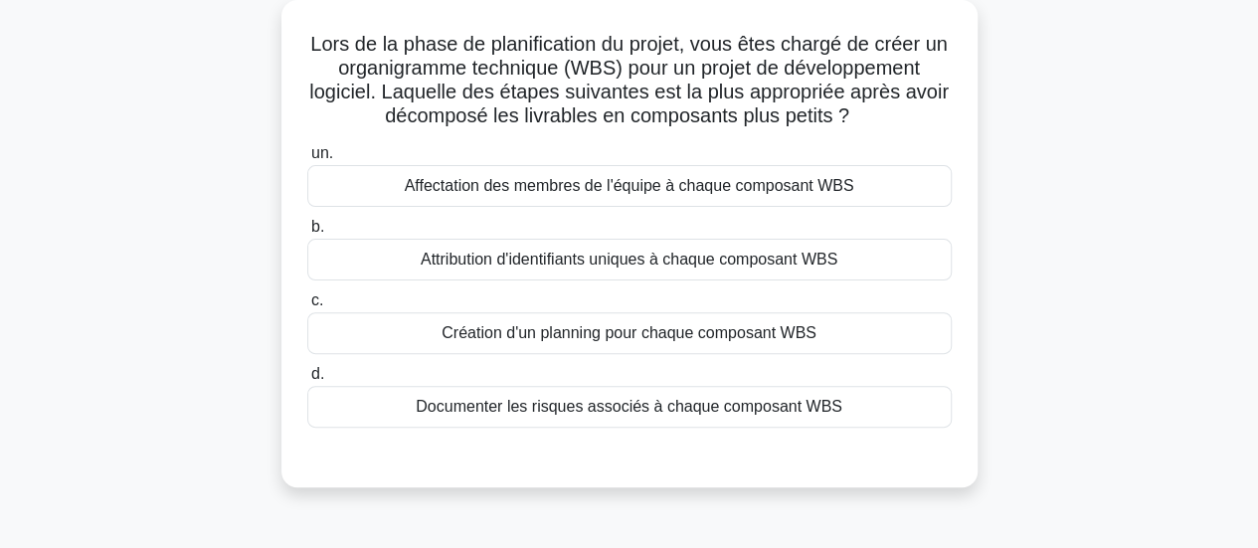
scroll to position [173, 0]
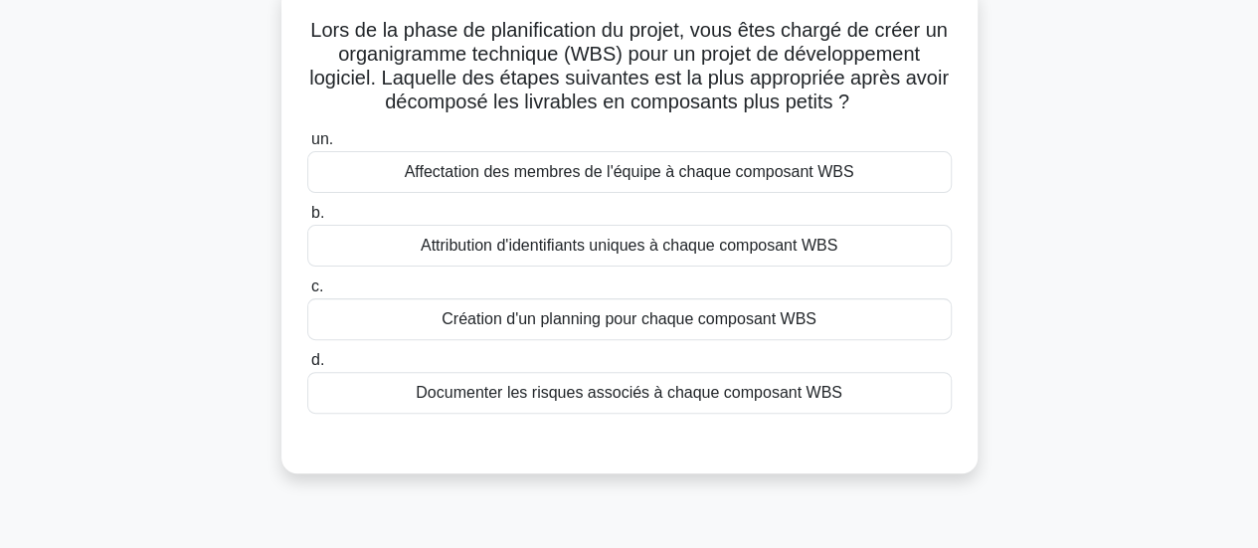
click at [727, 178] on font "Affectation des membres de l'équipe à chaque composant WBS" at bounding box center [630, 171] width 450 height 17
click at [307, 146] on input "un. Affectation des membres de l'équipe à chaque composant WBS" at bounding box center [307, 139] width 0 height 13
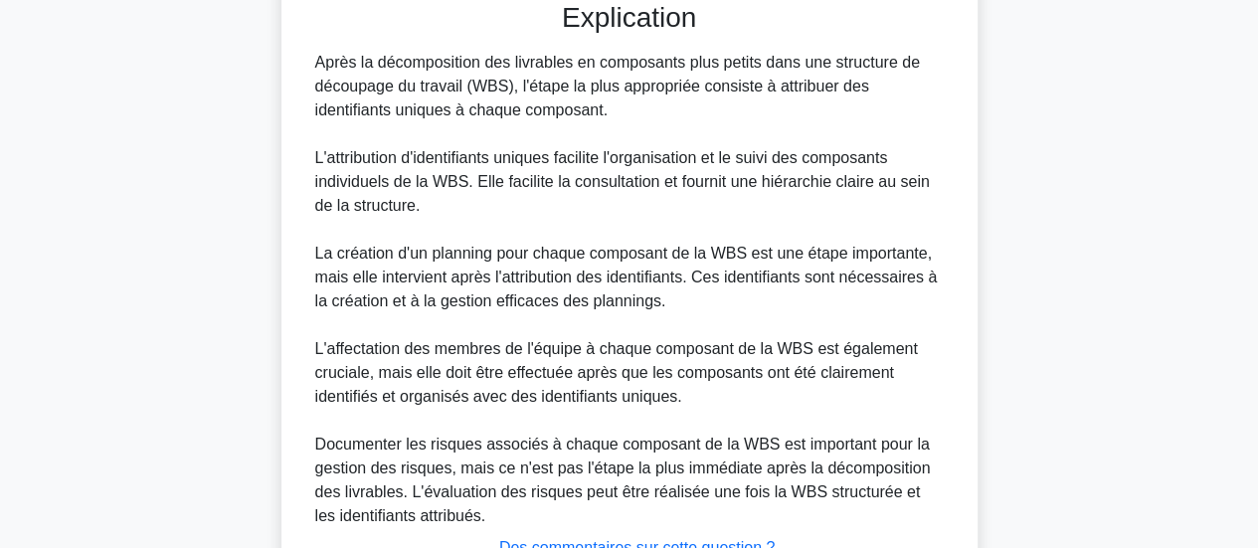
scroll to position [776, 0]
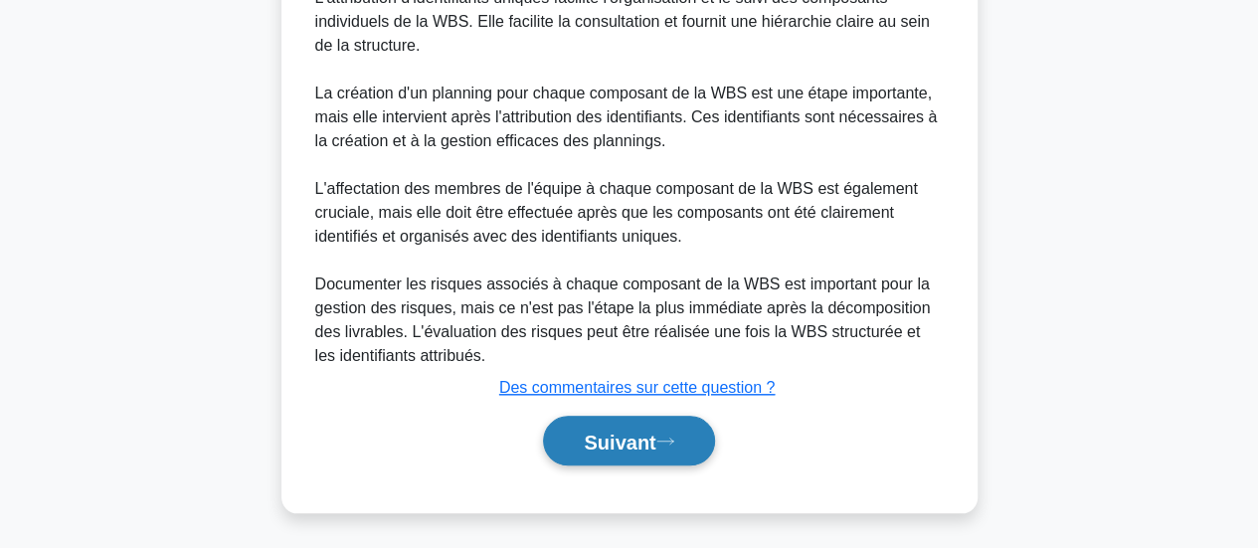
click at [584, 437] on font "Suivant" at bounding box center [620, 442] width 72 height 22
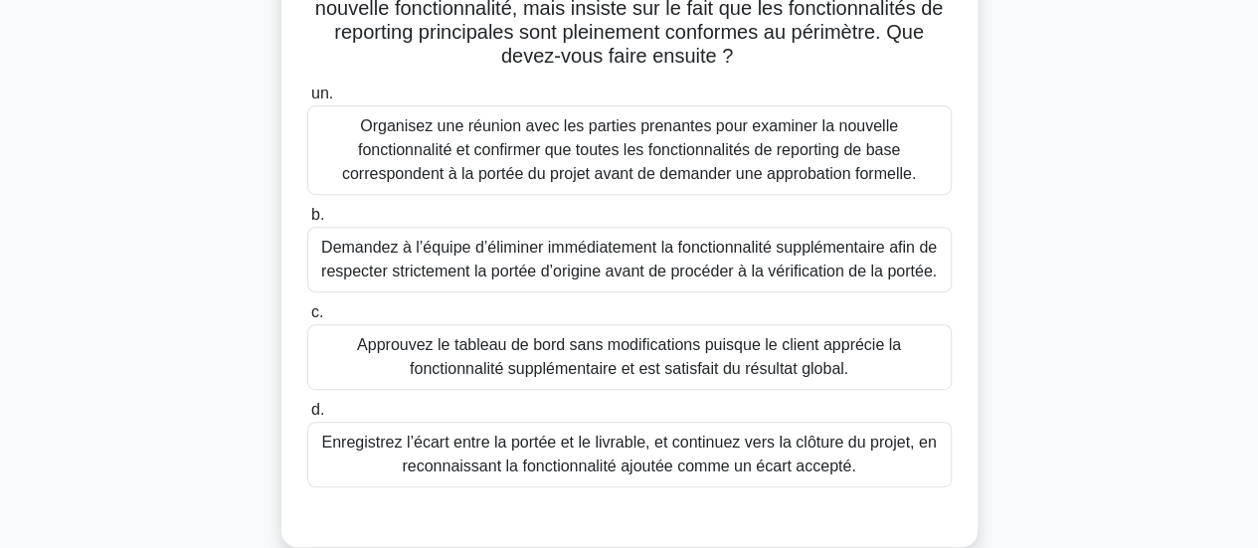
scroll to position [294, 0]
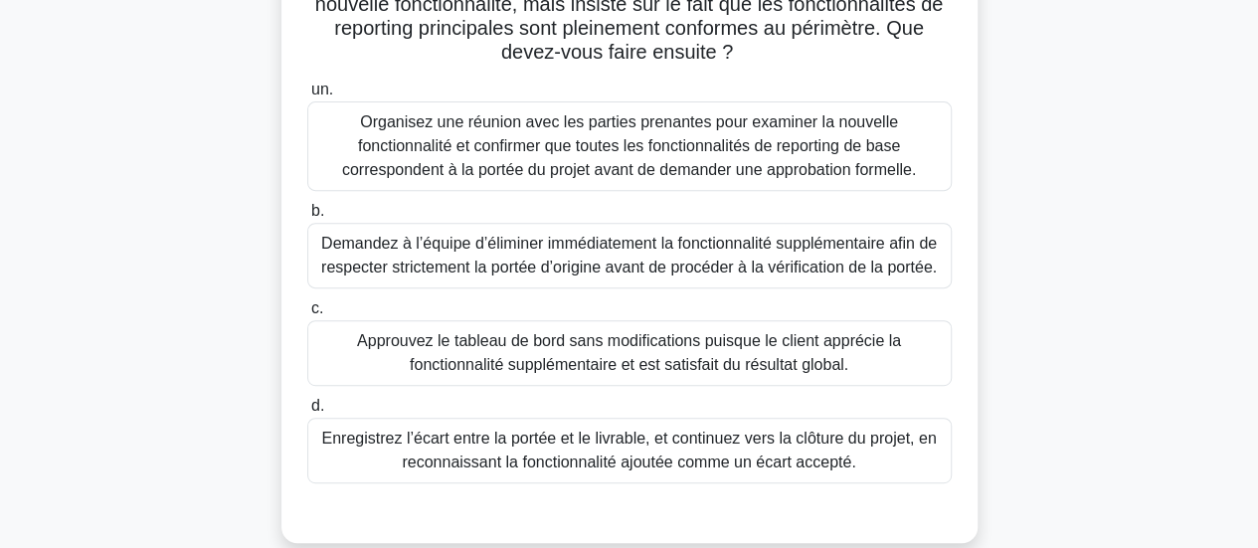
click at [679, 148] on font "Organisez une réunion avec les parties prenantes pour examiner la nouvelle fonc…" at bounding box center [629, 145] width 574 height 65
click at [307, 96] on input "un. Organisez une réunion avec les parties prenantes pour examiner la nouvelle …" at bounding box center [307, 90] width 0 height 13
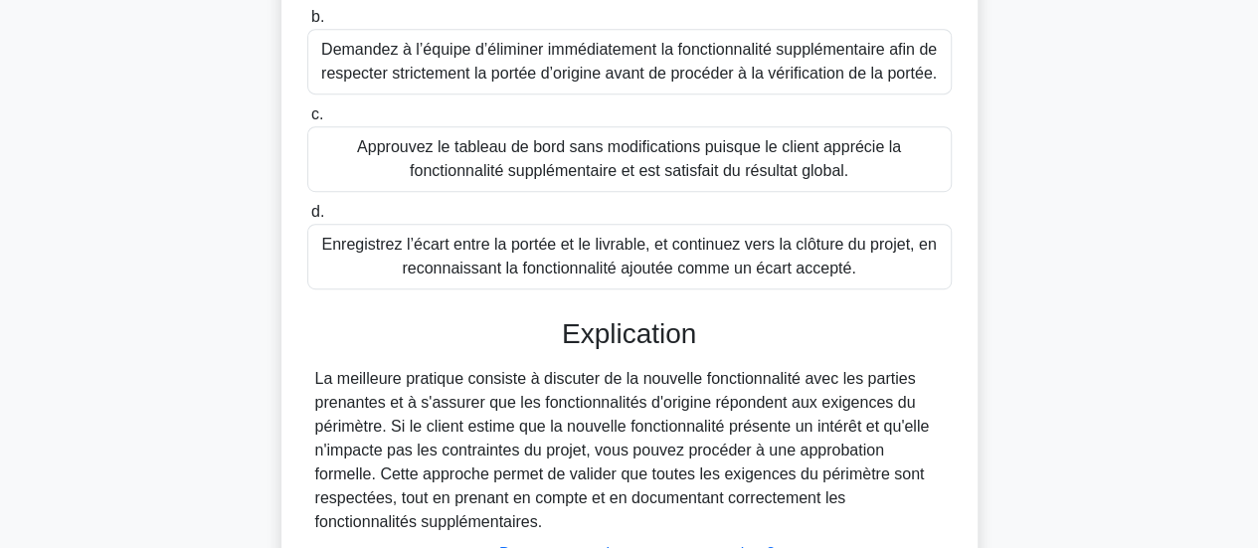
scroll to position [654, 0]
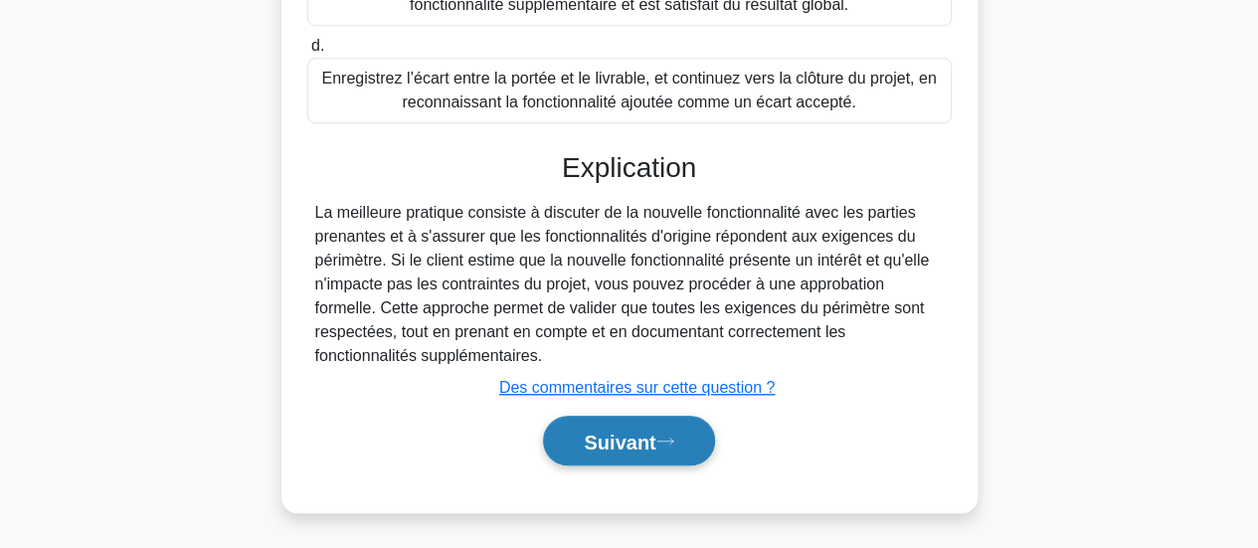
click at [606, 446] on font "Suivant" at bounding box center [620, 442] width 72 height 22
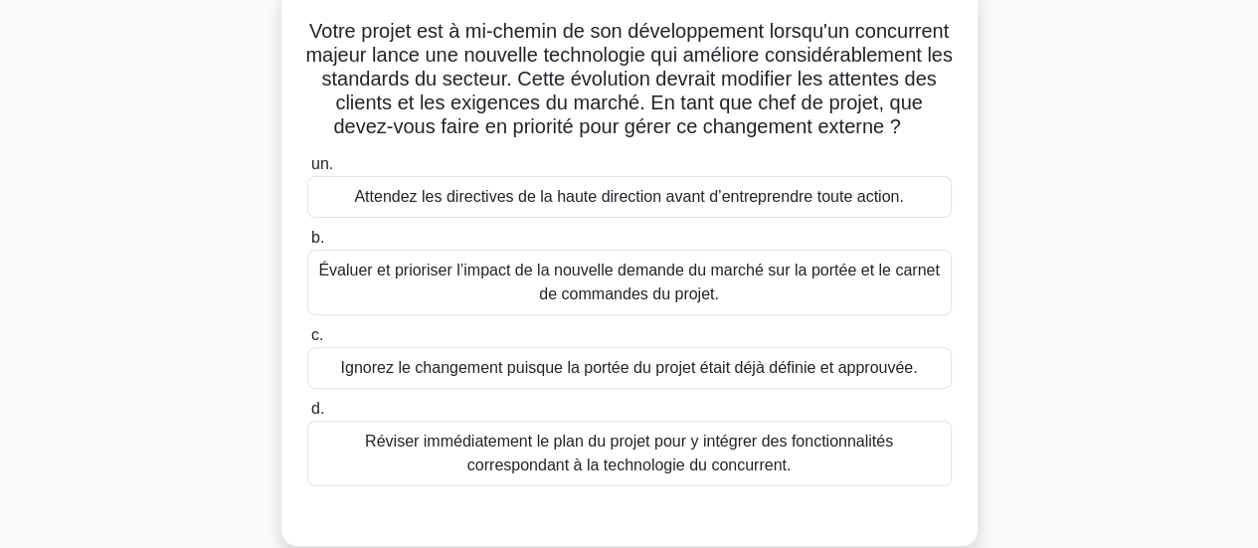
scroll to position [179, 0]
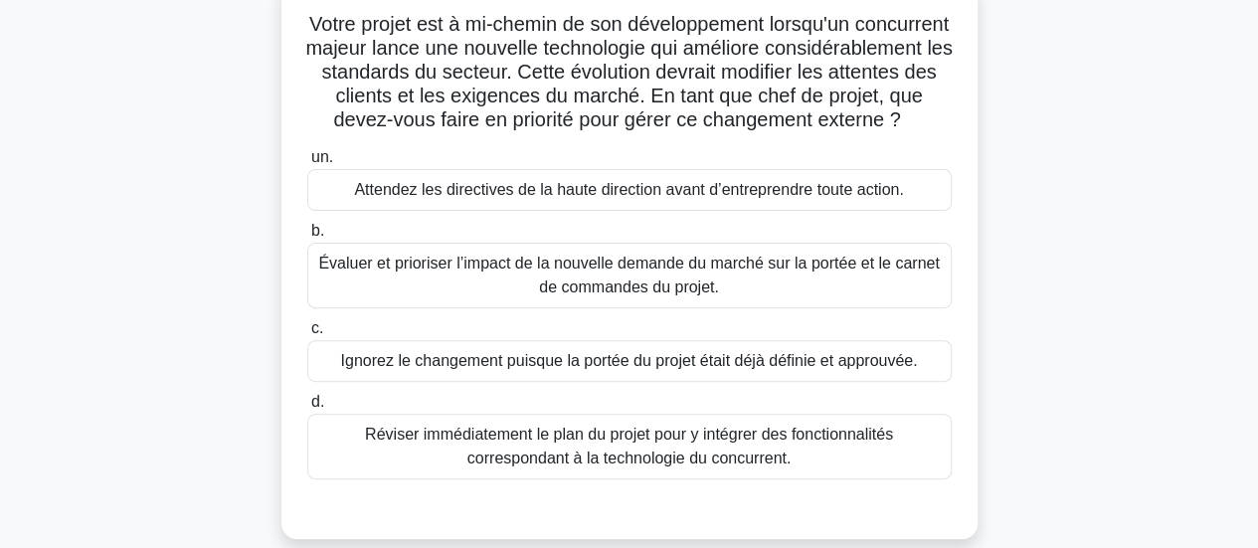
click at [740, 299] on font "Évaluer et prioriser l’impact de la nouvelle demande du marché sur la portée et…" at bounding box center [629, 276] width 627 height 48
click at [307, 238] on input "b. Évaluer et prioriser l’impact de la nouvelle demande du marché sur la portée…" at bounding box center [307, 231] width 0 height 13
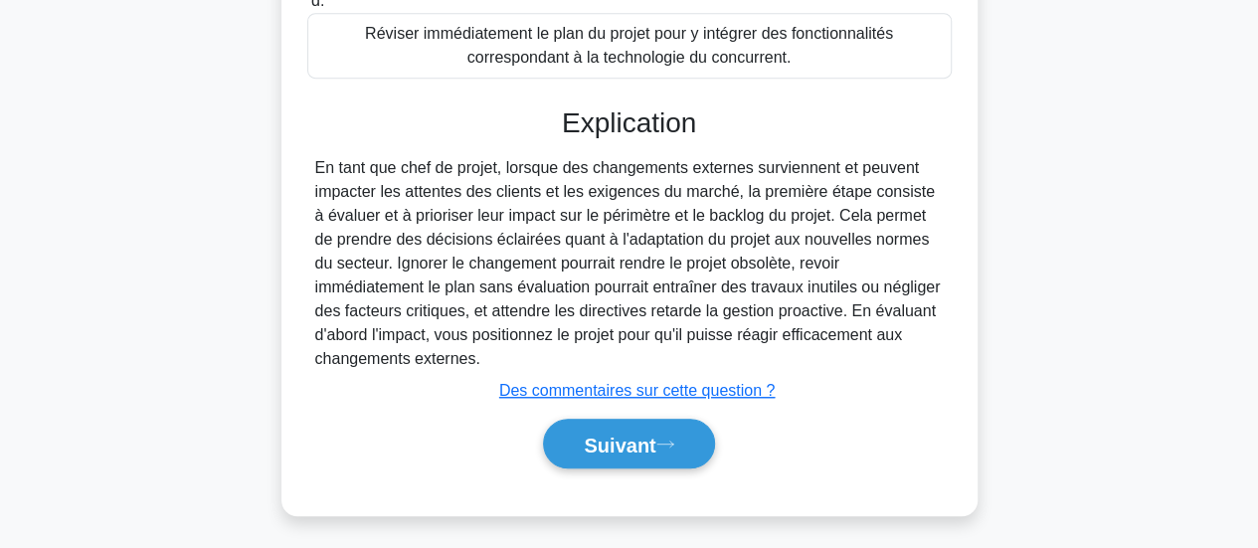
scroll to position [607, 0]
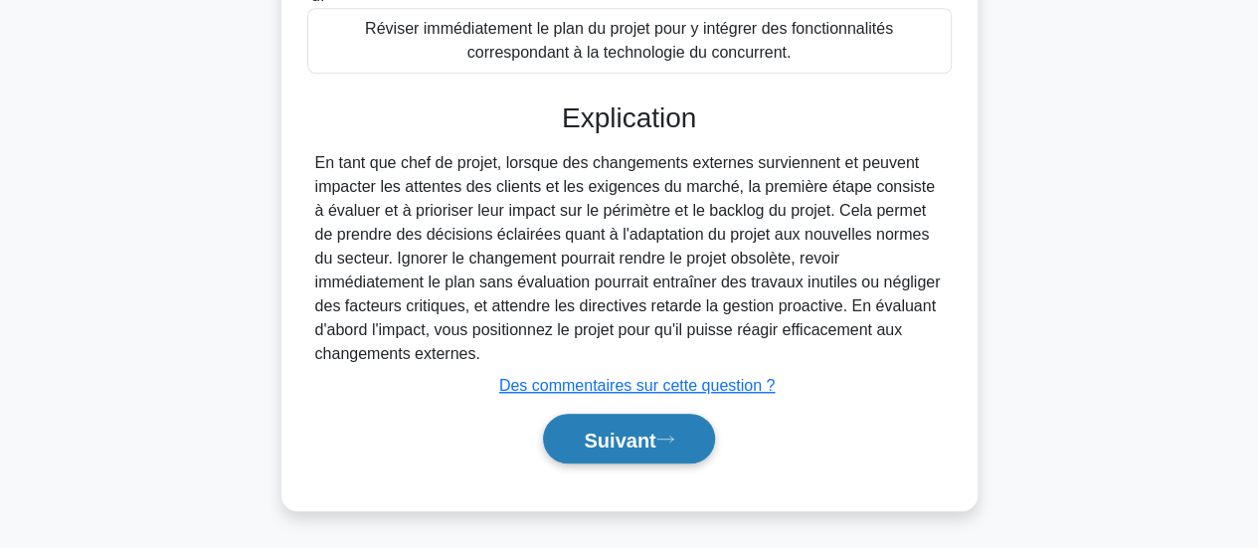
click at [615, 432] on font "Suivant" at bounding box center [620, 440] width 72 height 22
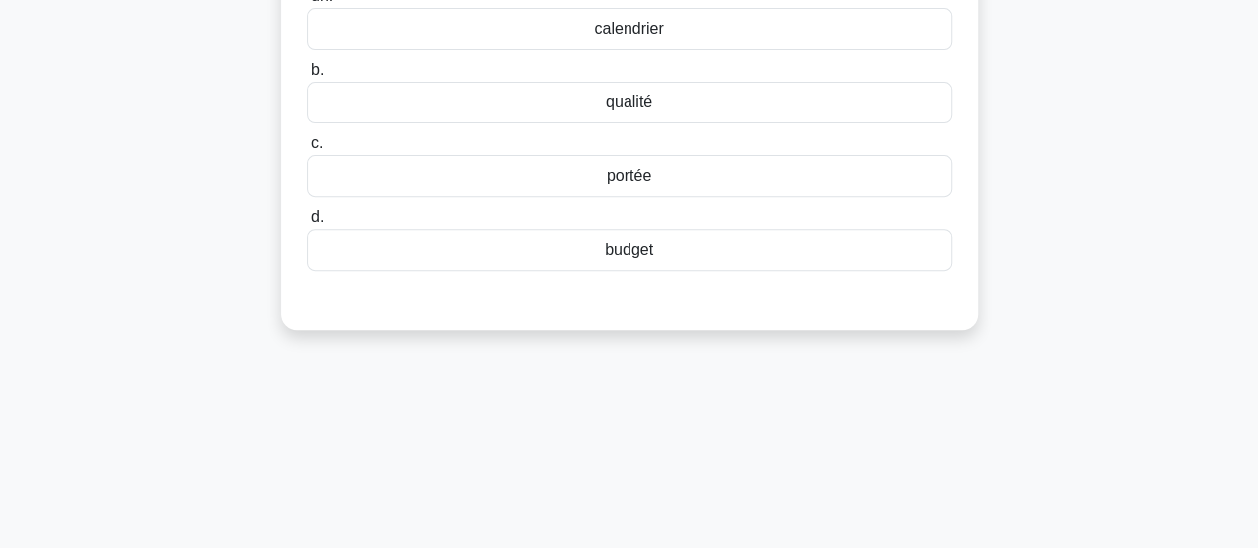
scroll to position [145, 0]
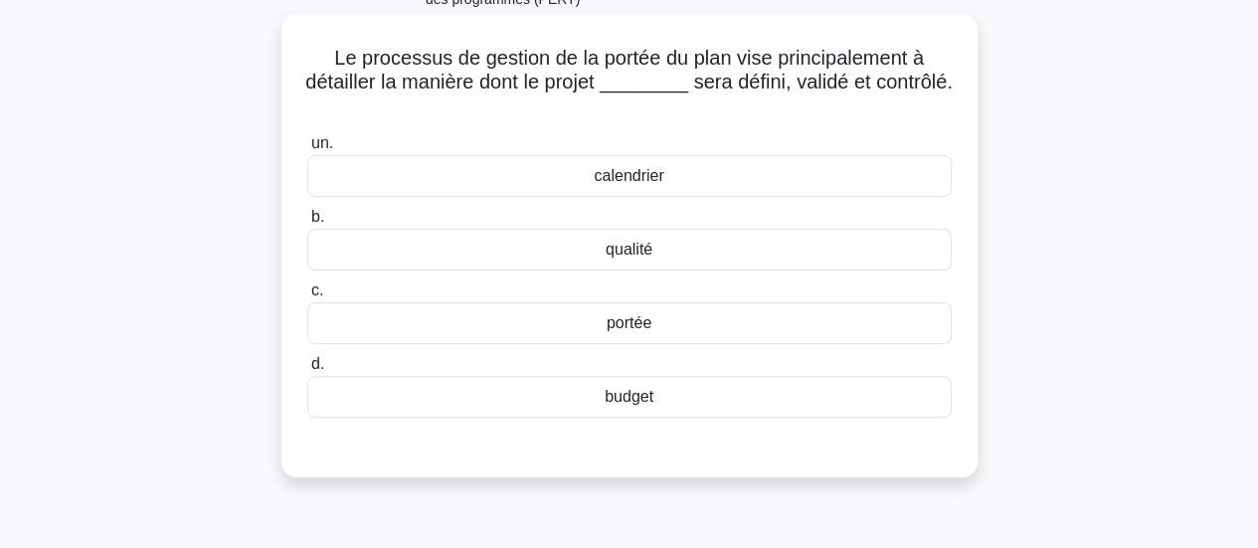
click at [587, 318] on div "portée" at bounding box center [629, 323] width 645 height 42
click at [307, 297] on input "c. portée" at bounding box center [307, 290] width 0 height 13
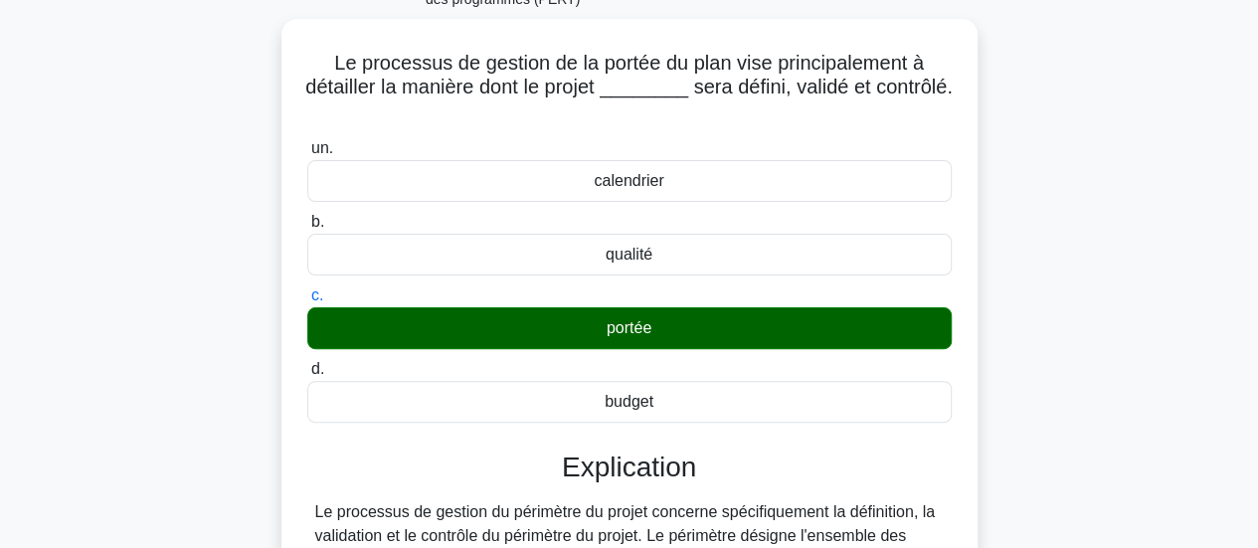
scroll to position [607, 0]
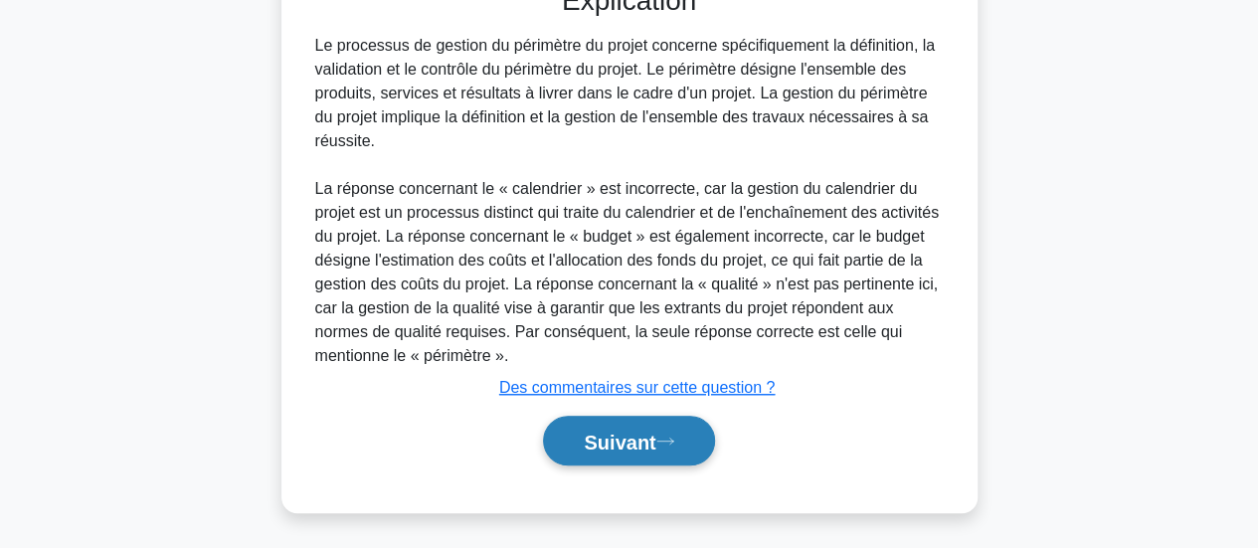
click at [635, 443] on font "Suivant" at bounding box center [620, 442] width 72 height 22
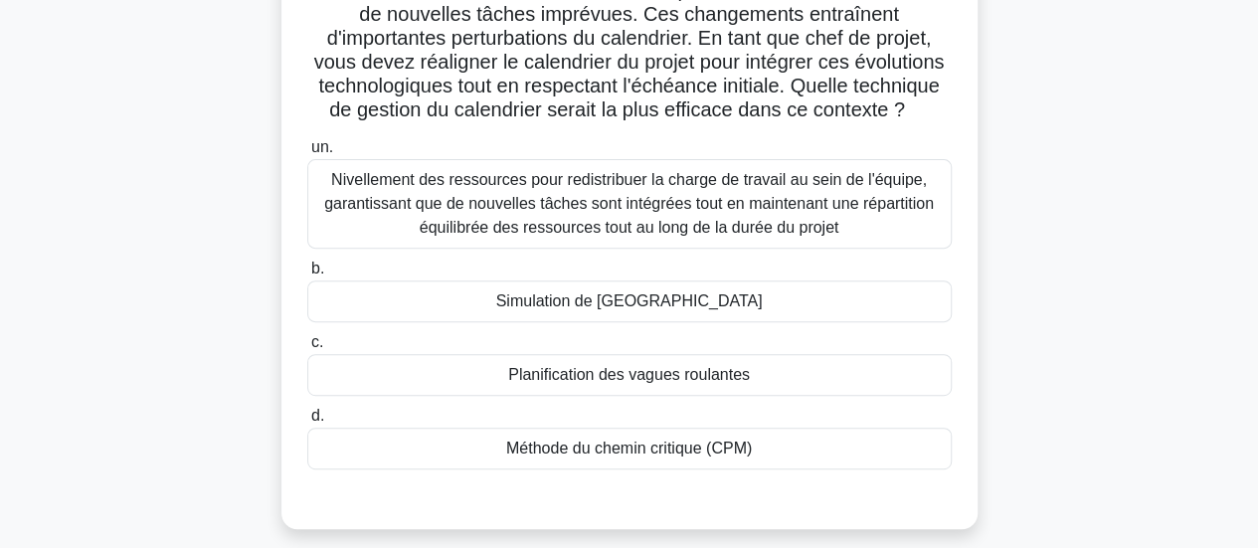
scroll to position [290, 0]
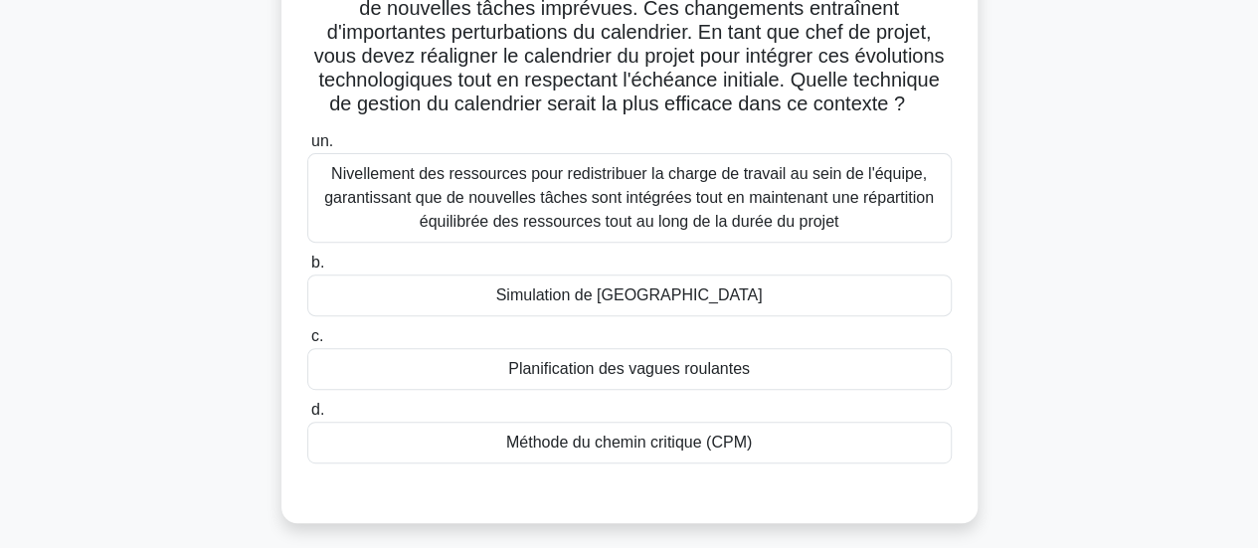
click at [698, 451] on font "Méthode du chemin critique (CPM)" at bounding box center [629, 442] width 246 height 17
click at [307, 417] on input "d. Méthode du chemin critique (CPM)" at bounding box center [307, 410] width 0 height 13
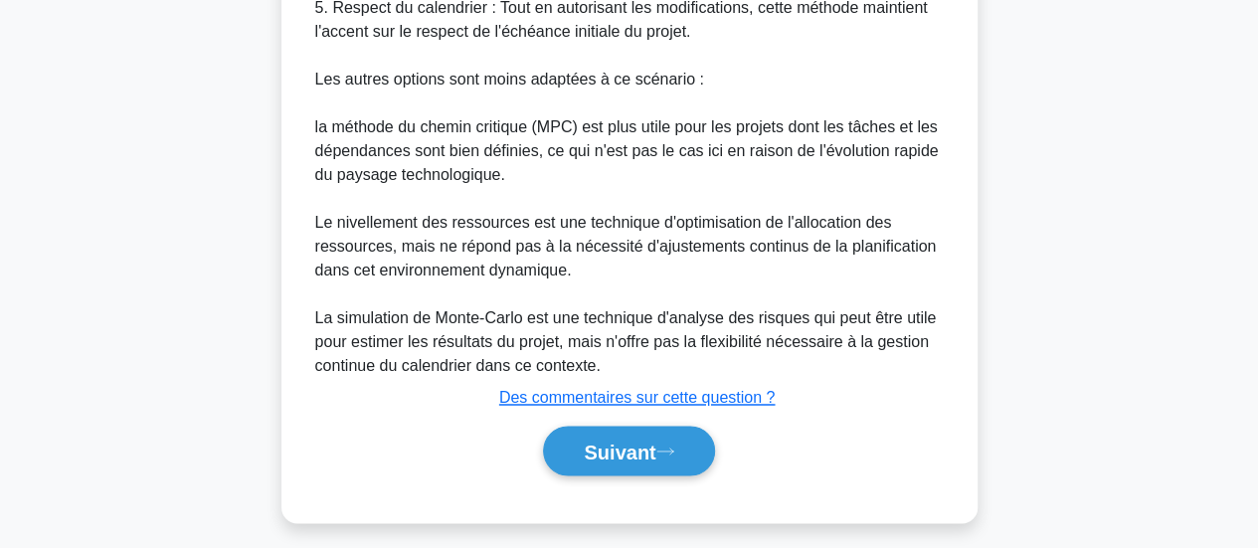
scroll to position [1468, 0]
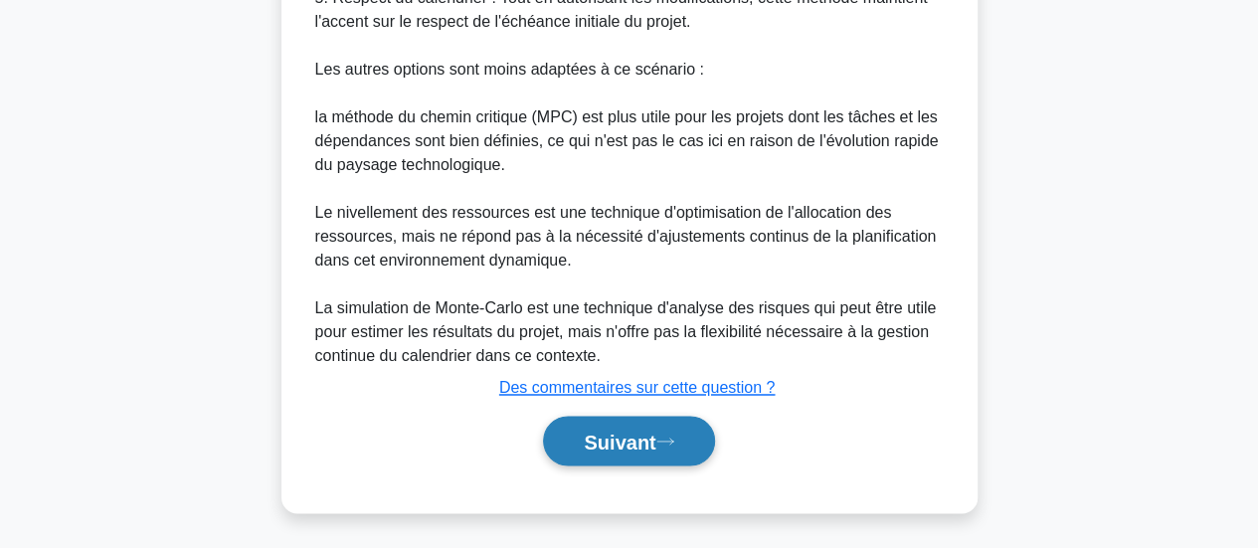
click at [653, 432] on font "Suivant" at bounding box center [620, 442] width 72 height 22
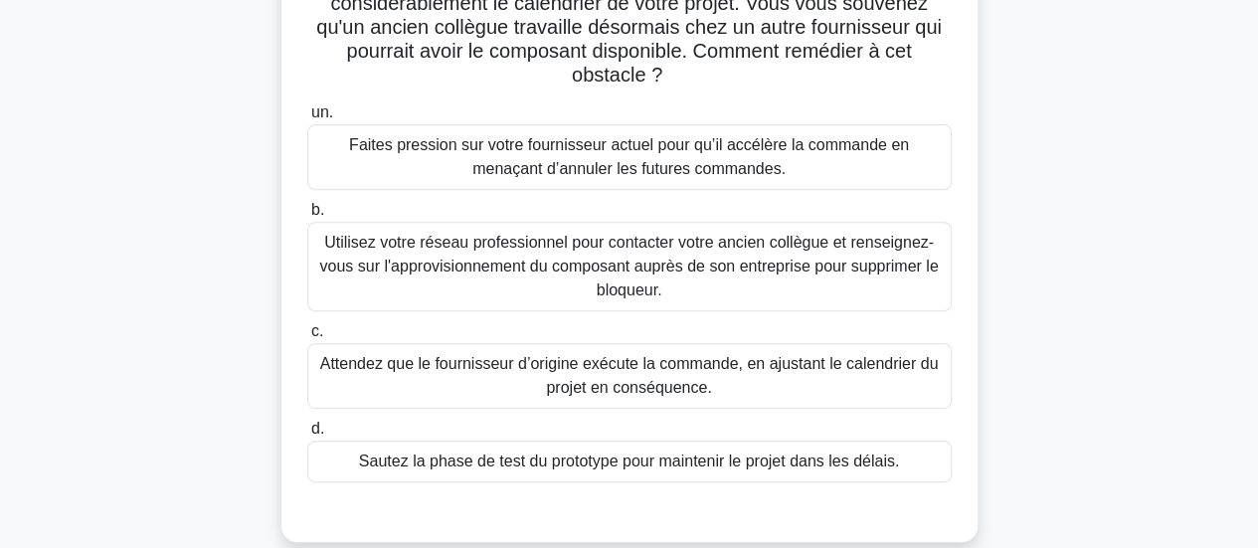
scroll to position [302, 0]
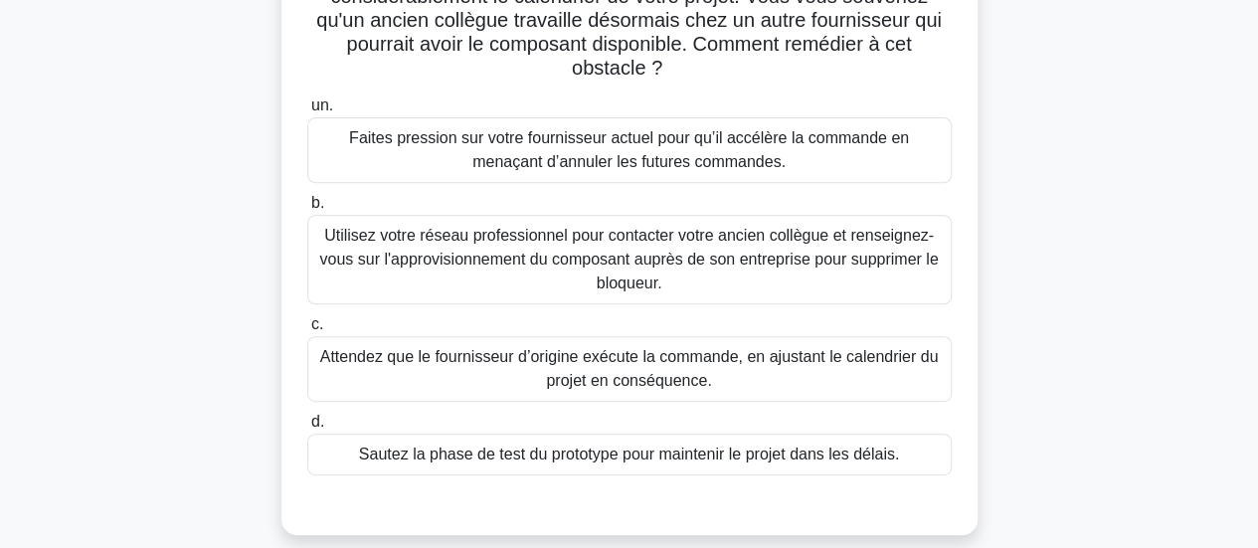
click at [702, 463] on font "Sautez la phase de test du prototype pour maintenir le projet dans les délais." at bounding box center [629, 454] width 540 height 17
click at [307, 429] on input "d. Sautez la phase de test du prototype pour maintenir le projet dans les délai…" at bounding box center [307, 422] width 0 height 13
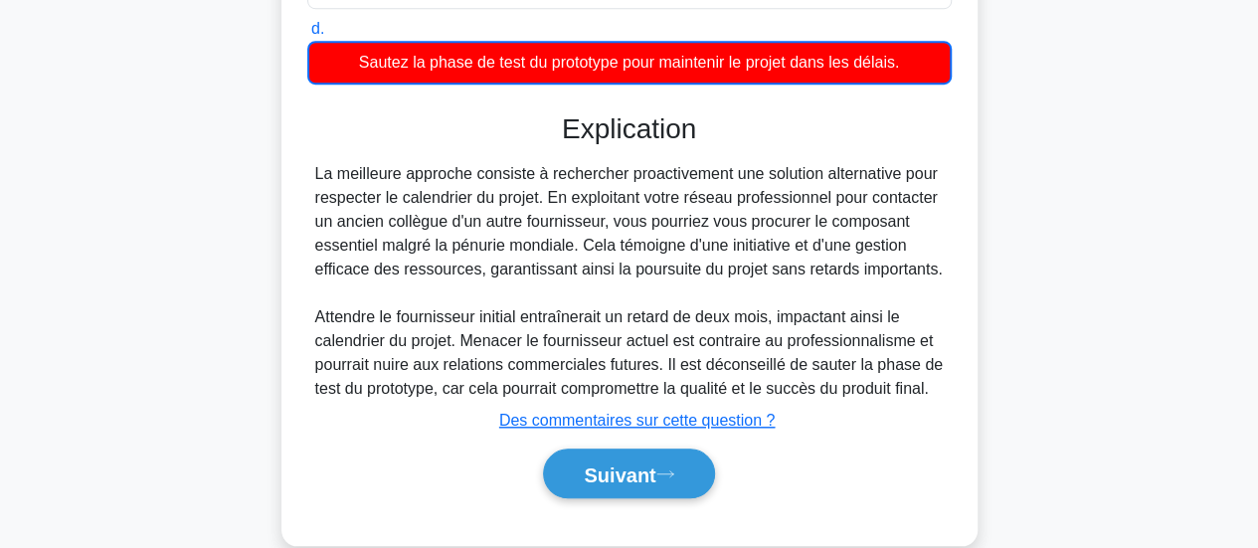
scroll to position [728, 0]
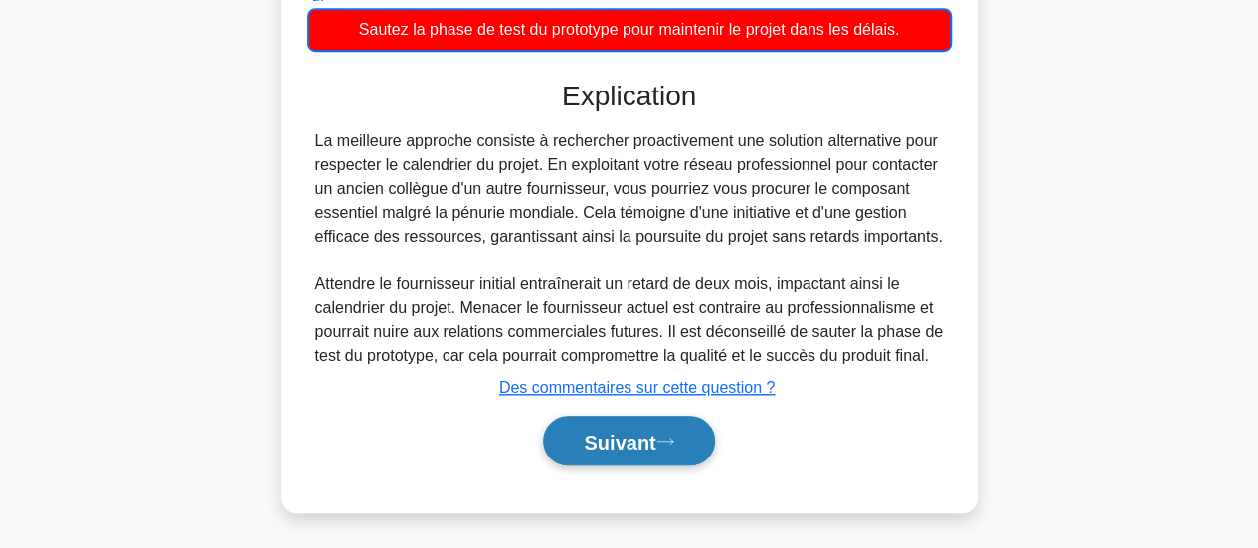
click at [663, 436] on icon at bounding box center [665, 441] width 18 height 11
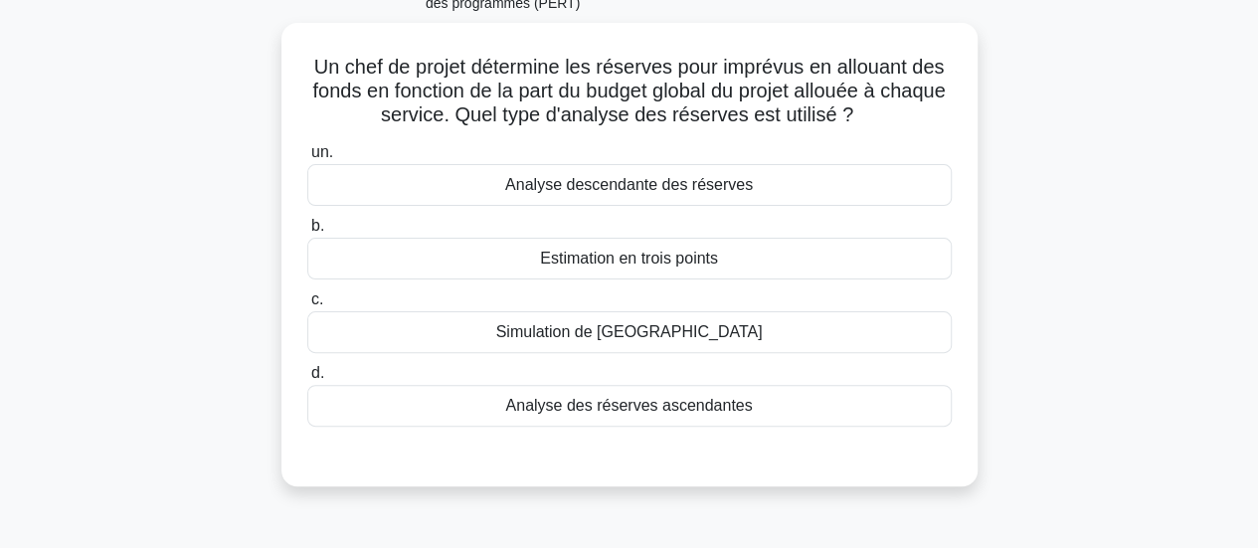
scroll to position [139, 0]
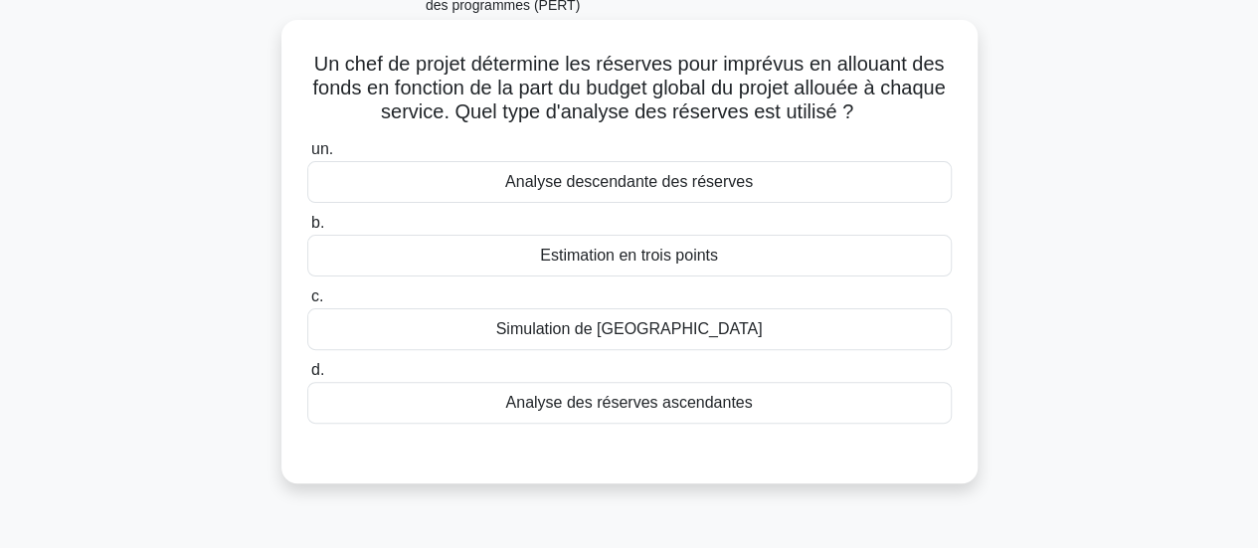
click at [680, 407] on font "Analyse des réserves ascendantes" at bounding box center [628, 402] width 247 height 17
click at [307, 377] on input "d. Analyse des réserves ascendantes" at bounding box center [307, 370] width 0 height 13
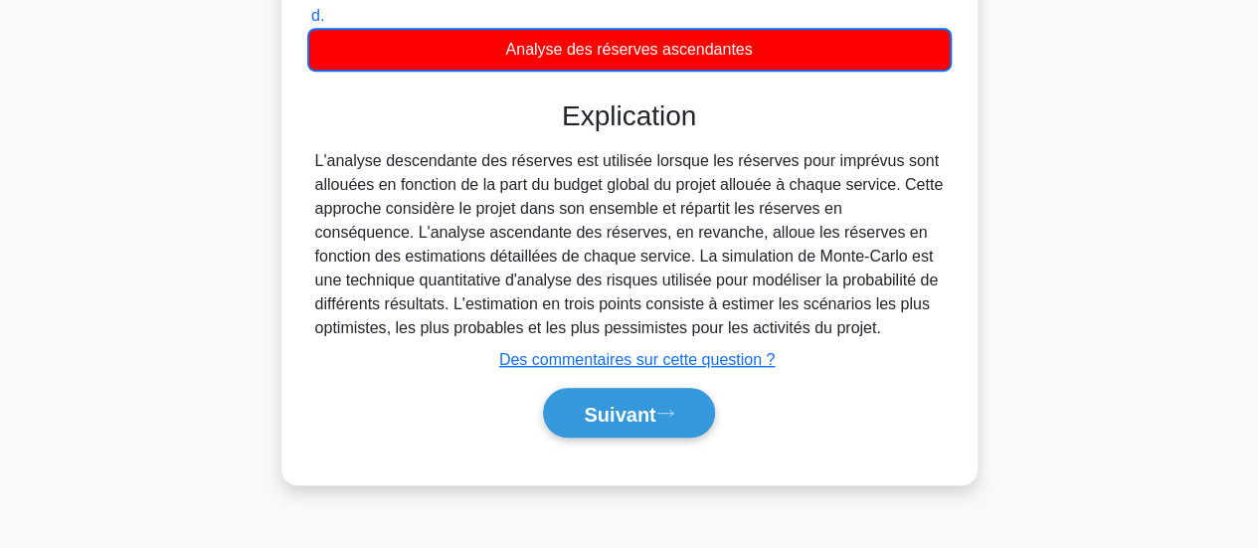
scroll to position [526, 0]
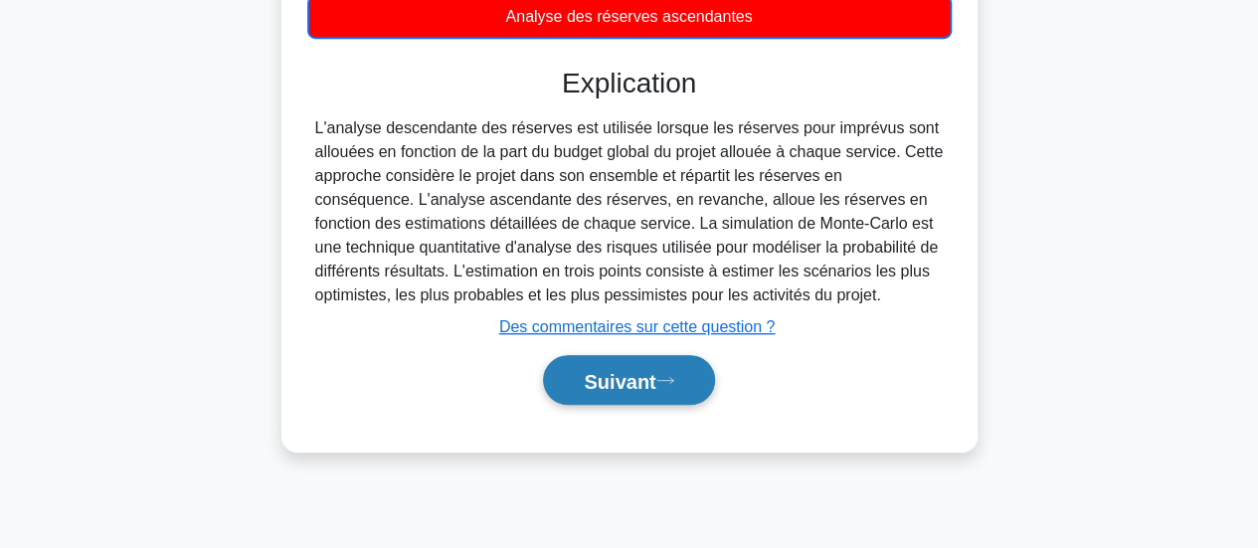
click at [637, 389] on font "Suivant" at bounding box center [620, 381] width 72 height 22
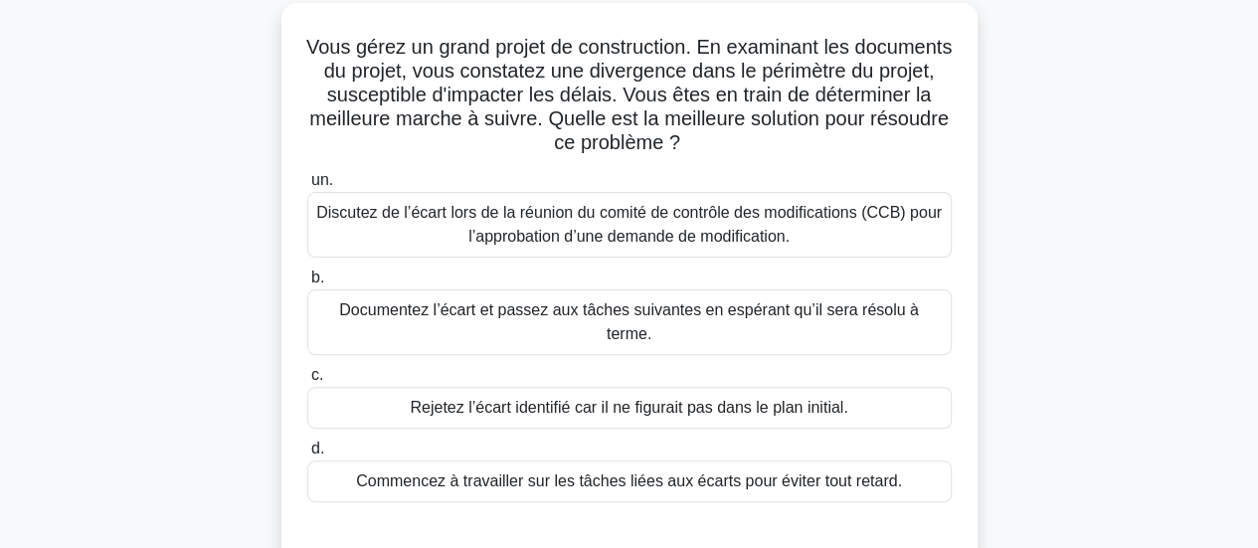
scroll to position [159, 0]
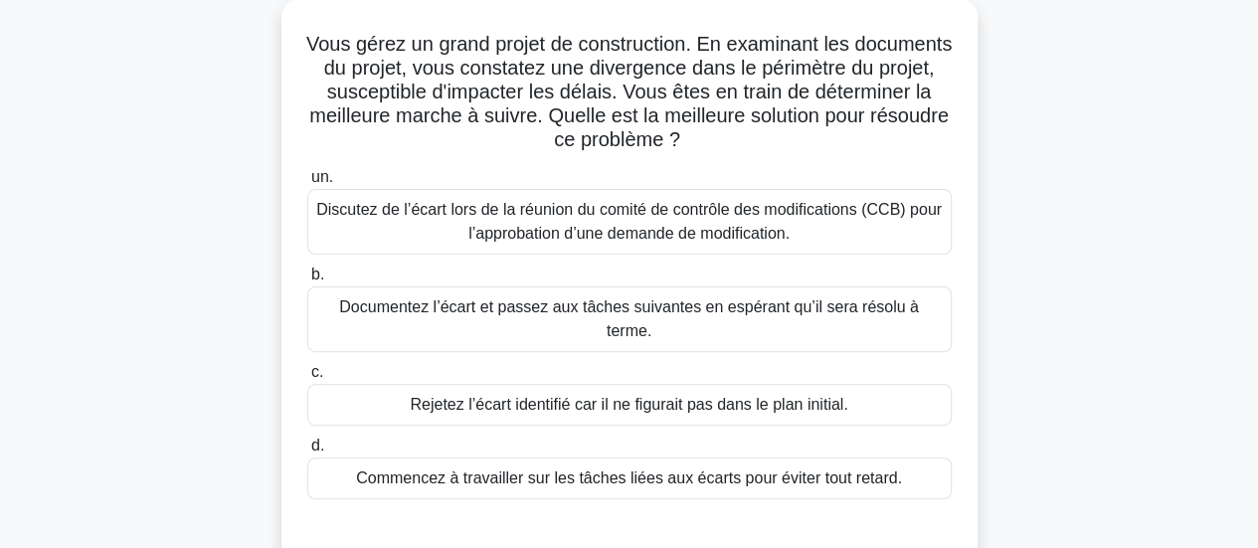
click at [866, 239] on font "Discutez de l’écart lors de la réunion du comité de contrôle des modifications …" at bounding box center [629, 222] width 627 height 48
click at [307, 184] on input "un. Discutez de l’écart lors de la réunion du comité de contrôle des modificati…" at bounding box center [307, 177] width 0 height 13
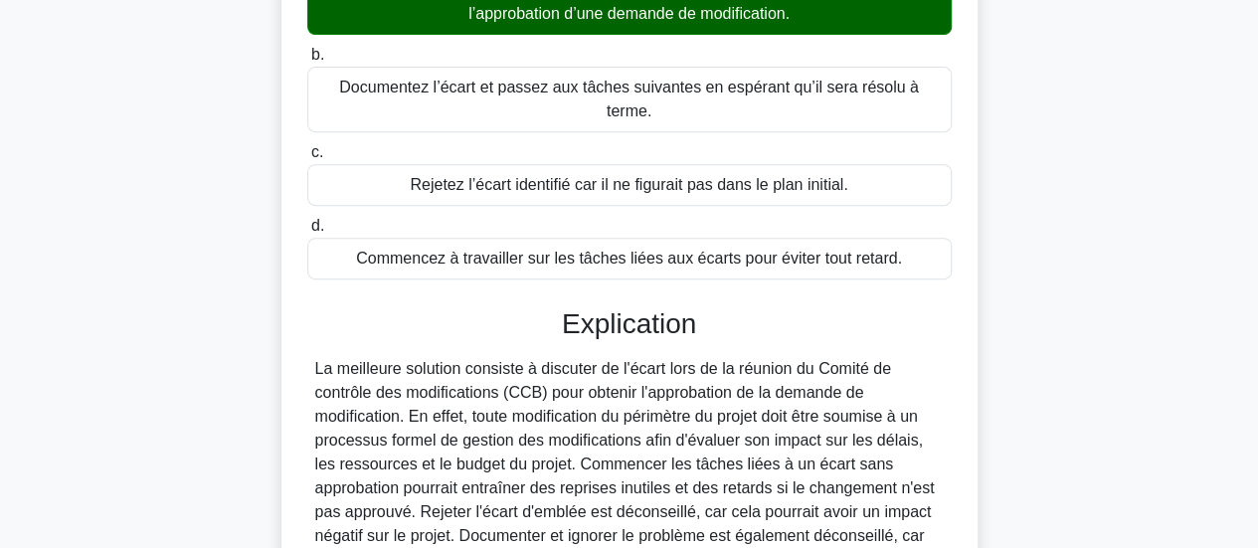
scroll to position [559, 0]
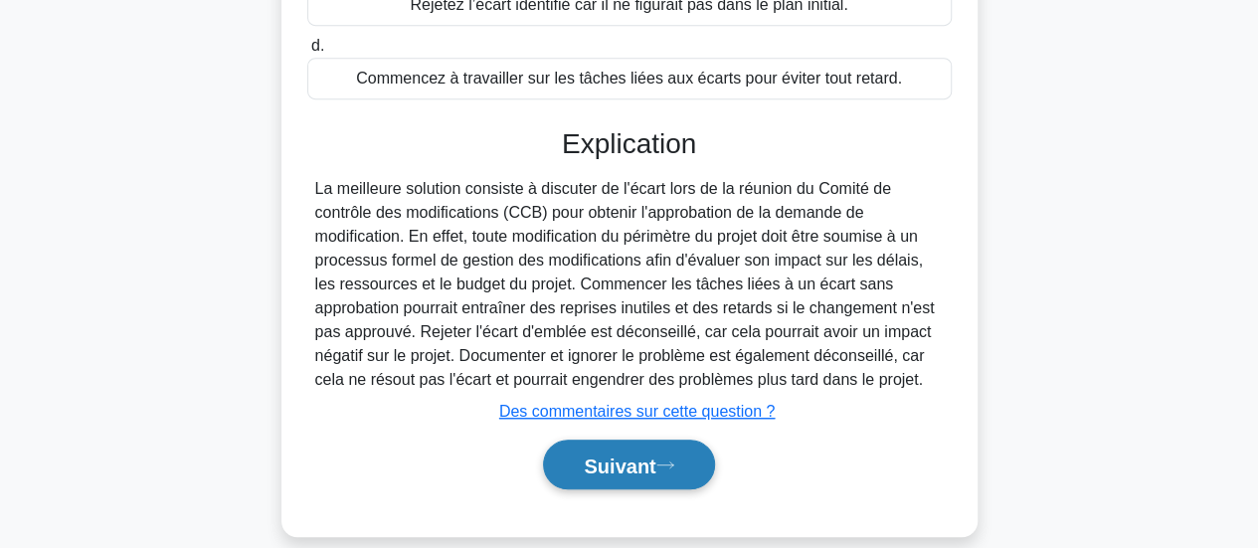
click at [603, 455] on font "Suivant" at bounding box center [620, 466] width 72 height 22
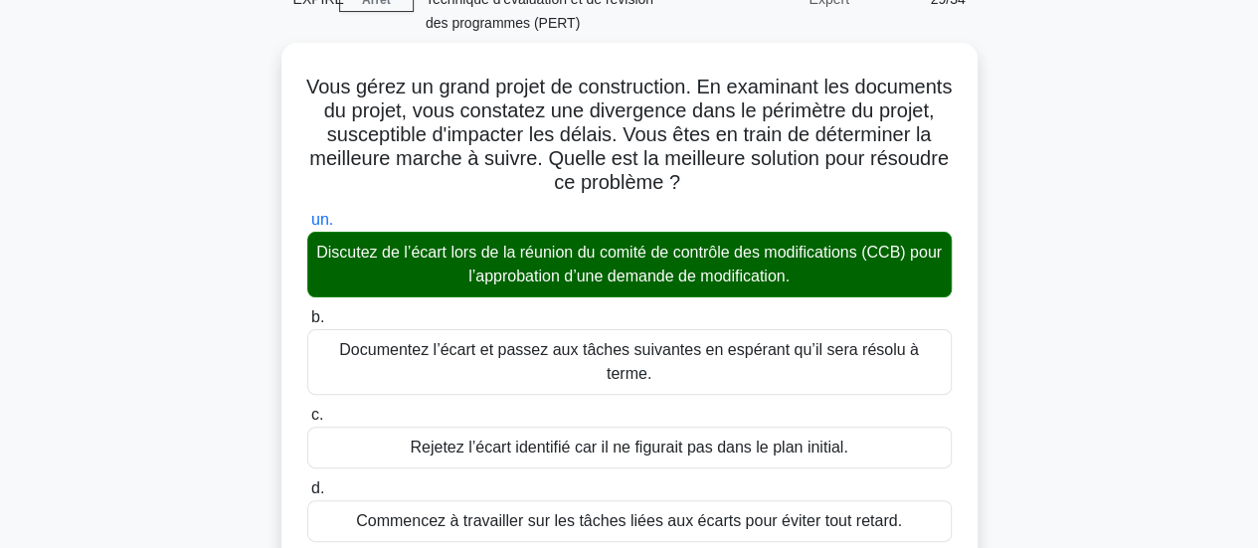
scroll to position [125, 0]
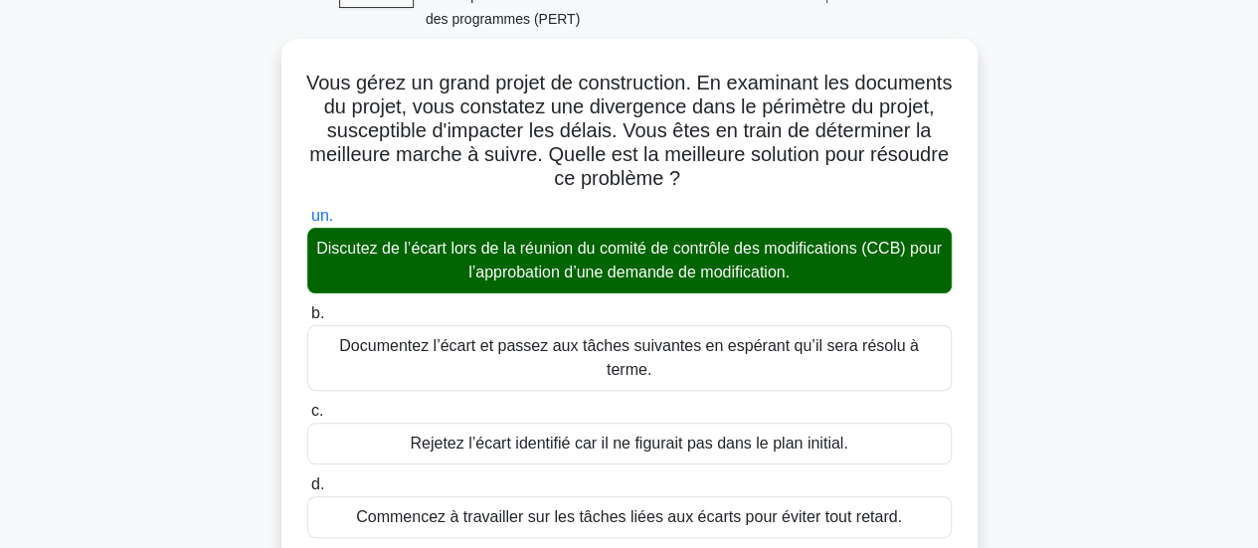
click at [1217, 163] on main "EXPIRÉ Arrêt PMP - Élaboration du calendrier - Technique d'évaluation et de rév…" at bounding box center [629, 472] width 1258 height 1069
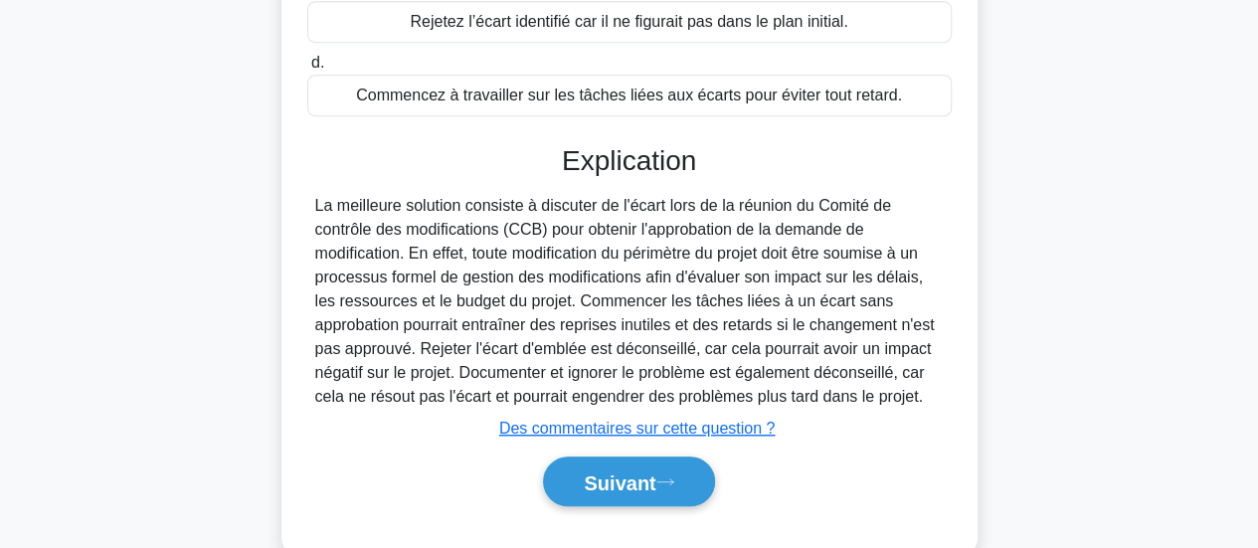
scroll to position [550, 0]
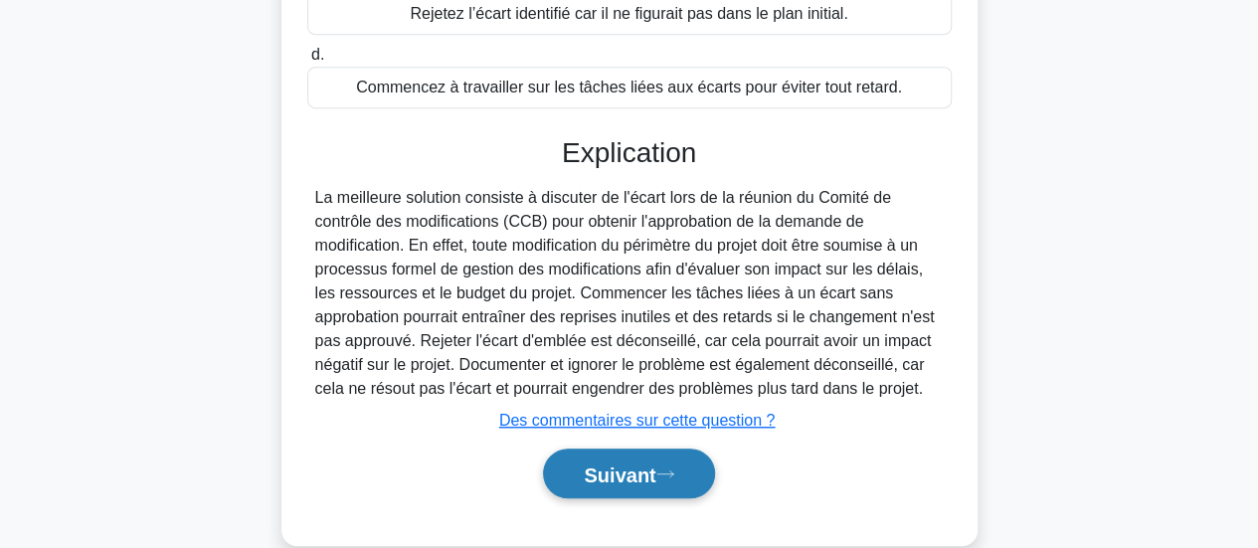
click at [605, 464] on font "Suivant" at bounding box center [620, 475] width 72 height 22
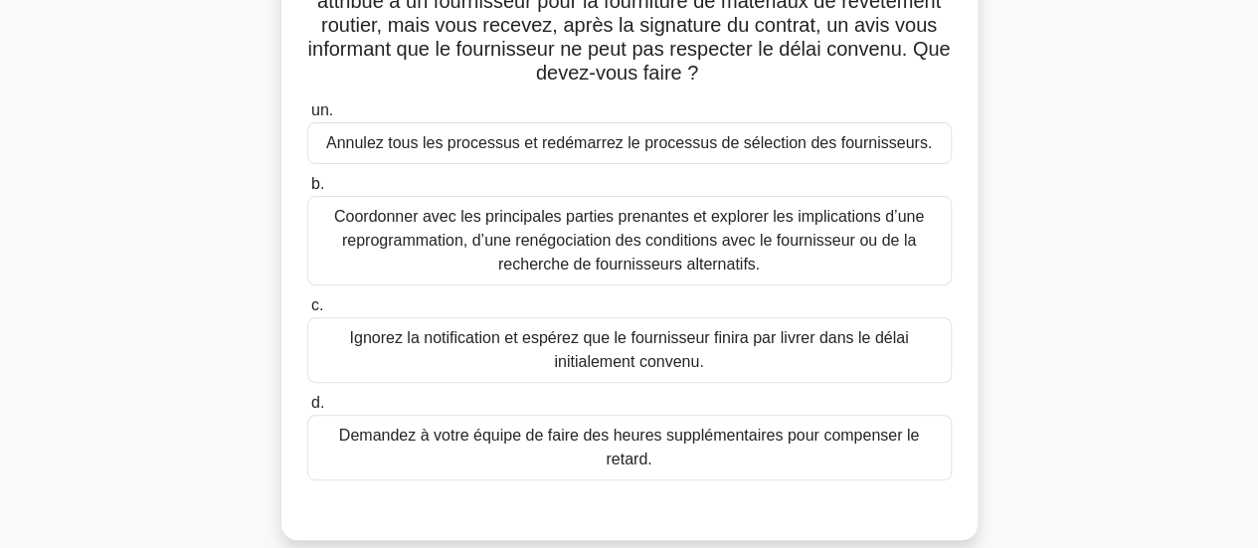
scroll to position [226, 0]
click at [630, 255] on font "Coordonner avec les principales parties prenantes et explorer les implications …" at bounding box center [629, 240] width 590 height 65
click at [307, 191] on input "b. Coordonner avec les principales parties prenantes et explorer les implicatio…" at bounding box center [307, 184] width 0 height 13
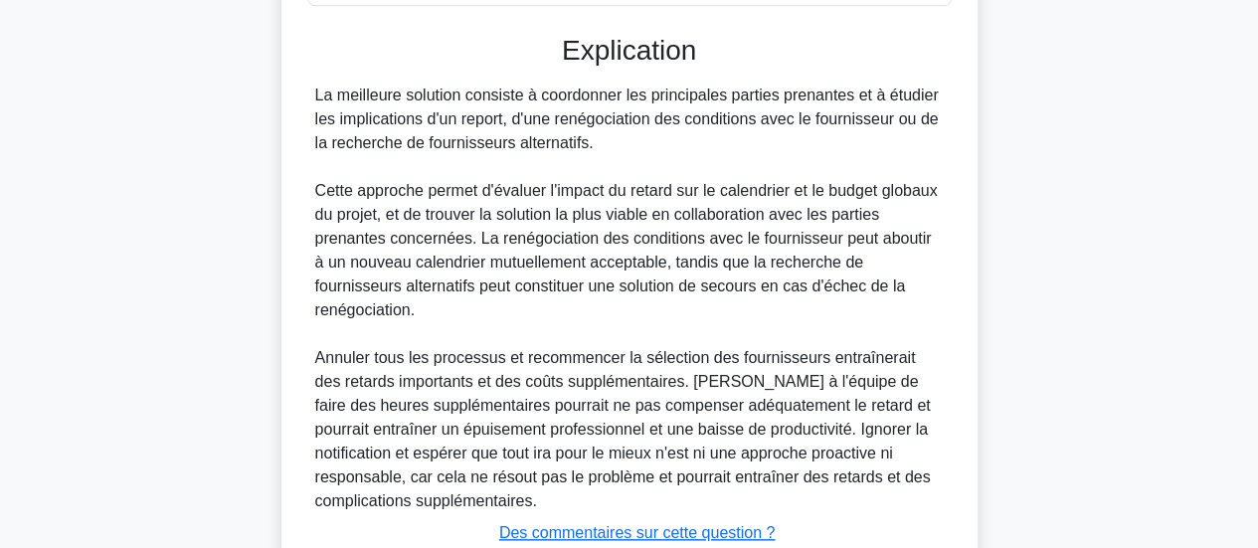
scroll to position [798, 0]
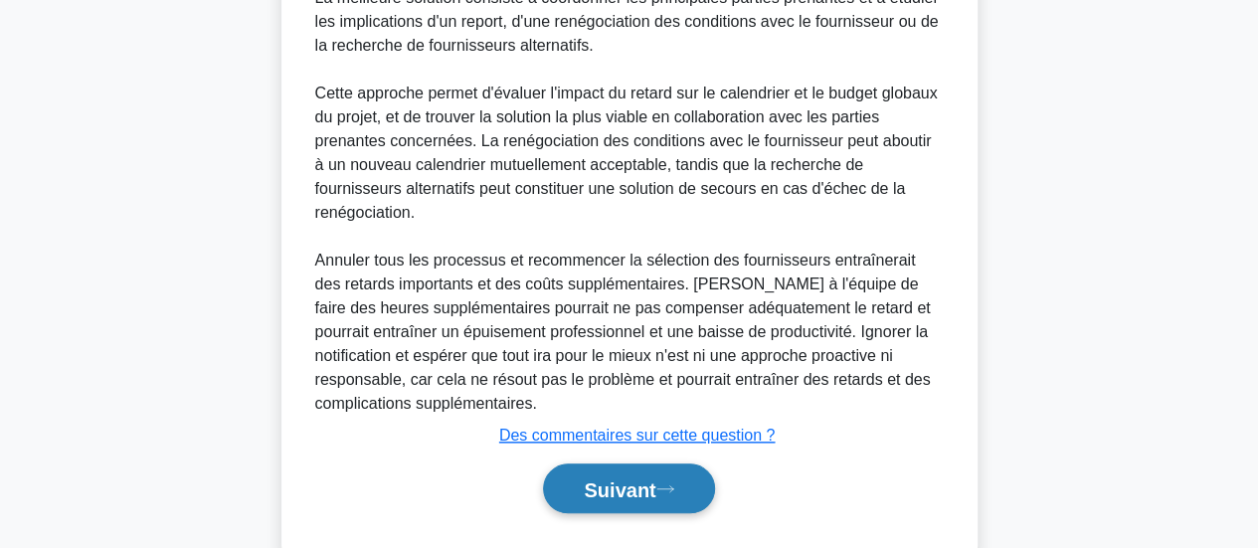
click at [621, 478] on font "Suivant" at bounding box center [620, 489] width 72 height 22
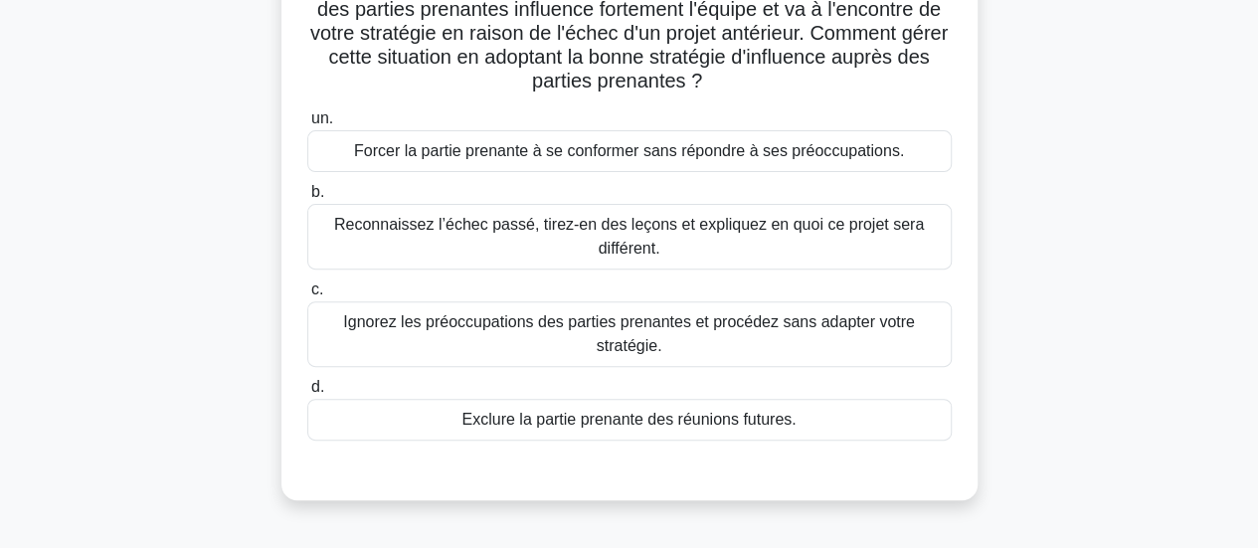
scroll to position [225, 0]
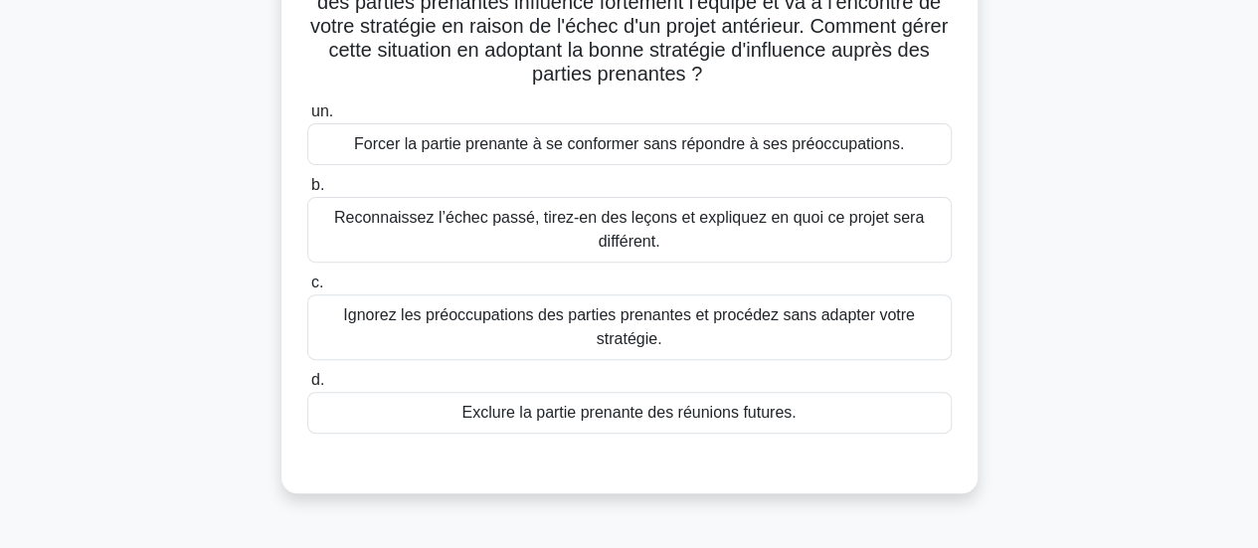
click at [519, 270] on div "un. Forcer la partie prenante à se conformer sans répondre à ses préoccupations…" at bounding box center [629, 266] width 668 height 342
click at [519, 258] on div "Reconnaissez l’échec passé, tirez-en des leçons et expliquez en quoi ce projet …" at bounding box center [629, 230] width 645 height 66
click at [307, 192] on input "b. Reconnaissez l’échec passé, tirez-en des leçons et expliquez en quoi ce proj…" at bounding box center [307, 185] width 0 height 13
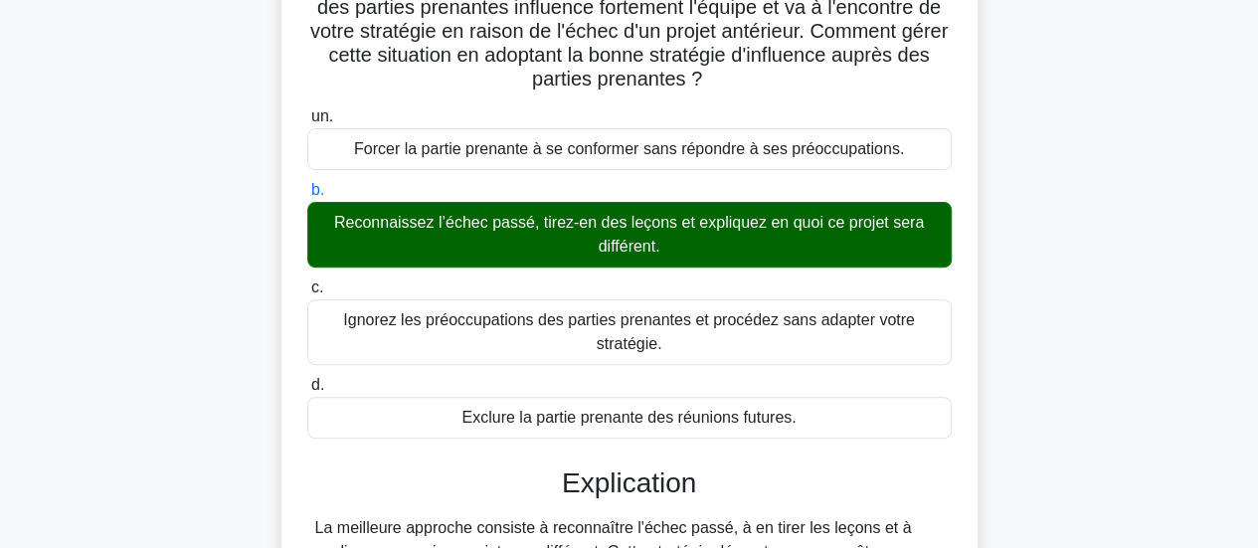
scroll to position [631, 0]
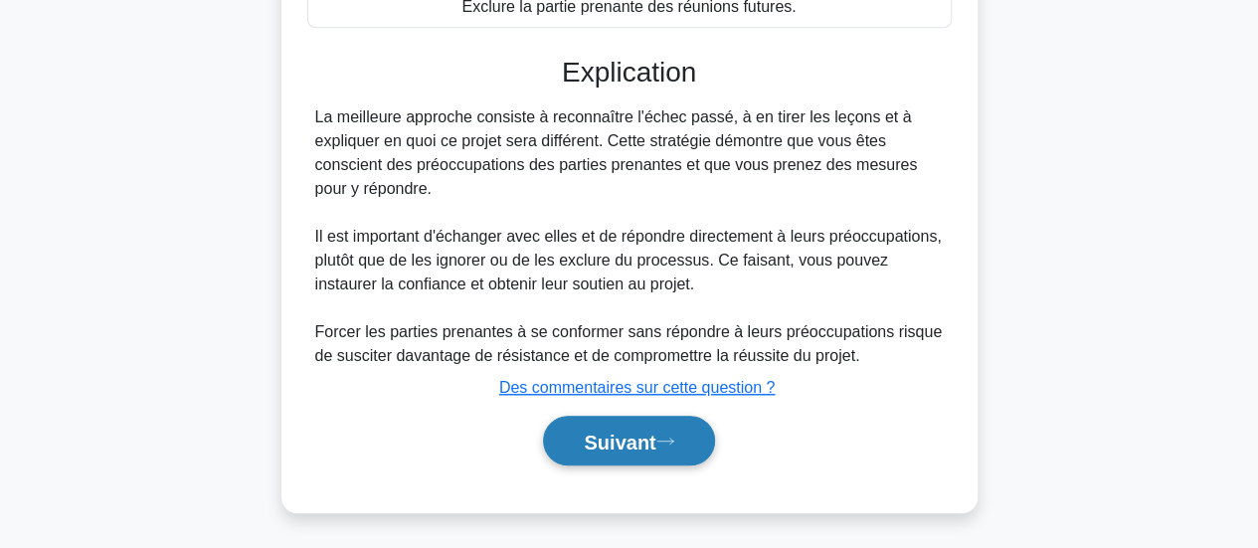
click at [621, 446] on font "Suivant" at bounding box center [620, 442] width 72 height 22
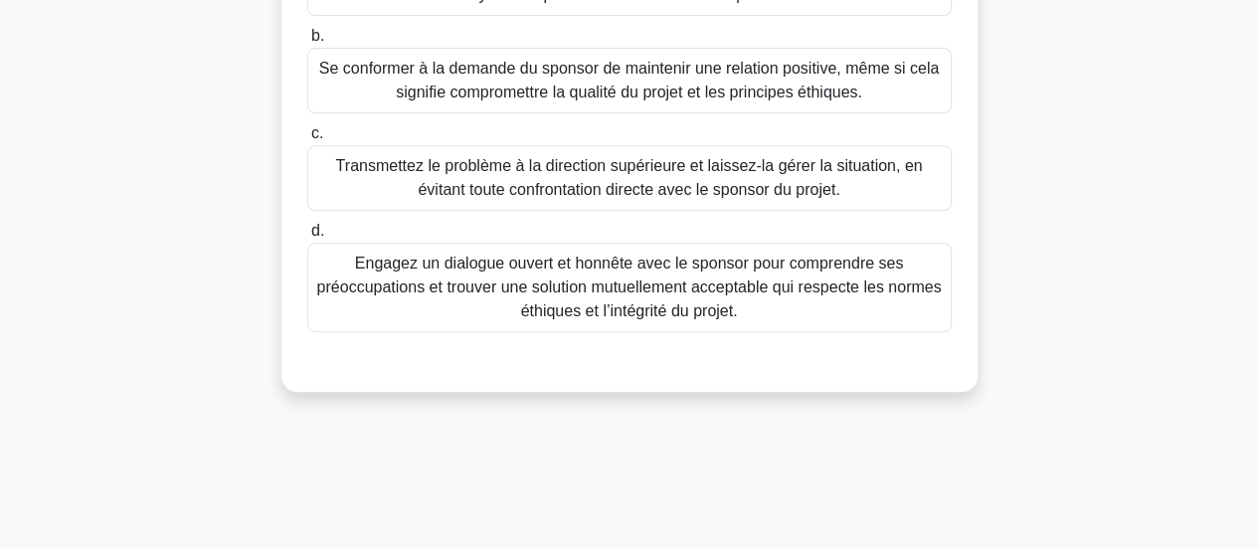
scroll to position [386, 0]
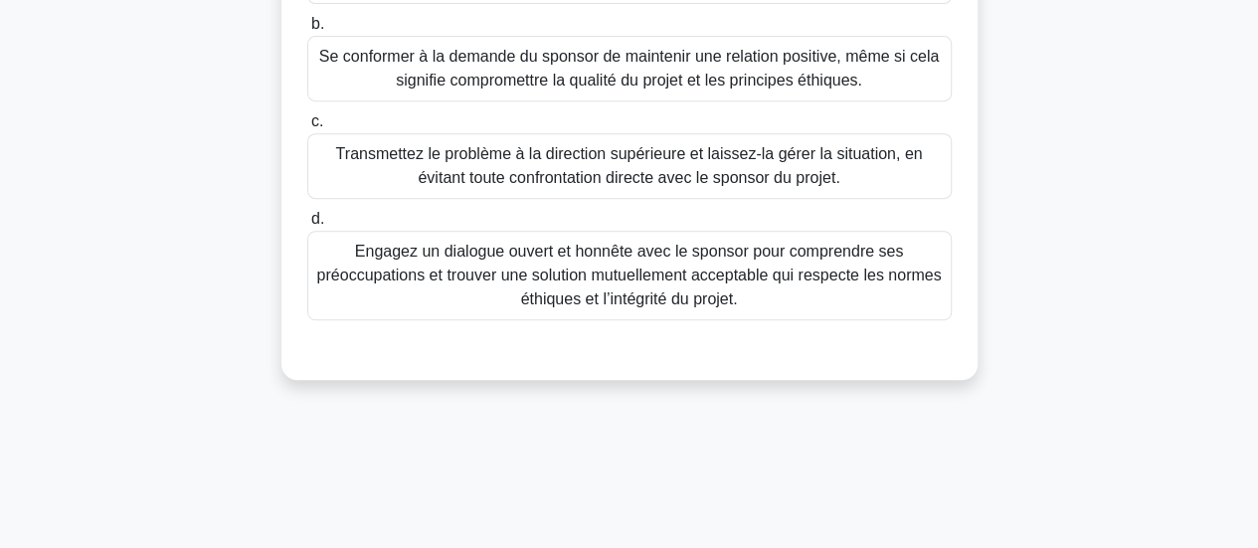
click at [583, 318] on div "Engagez un dialogue ouvert et honnête avec le sponsor pour comprendre ses préoc…" at bounding box center [629, 276] width 645 height 90
click at [307, 226] on input "d. Engagez un dialogue ouvert et honnête avec le sponsor pour comprendre ses pr…" at bounding box center [307, 219] width 0 height 13
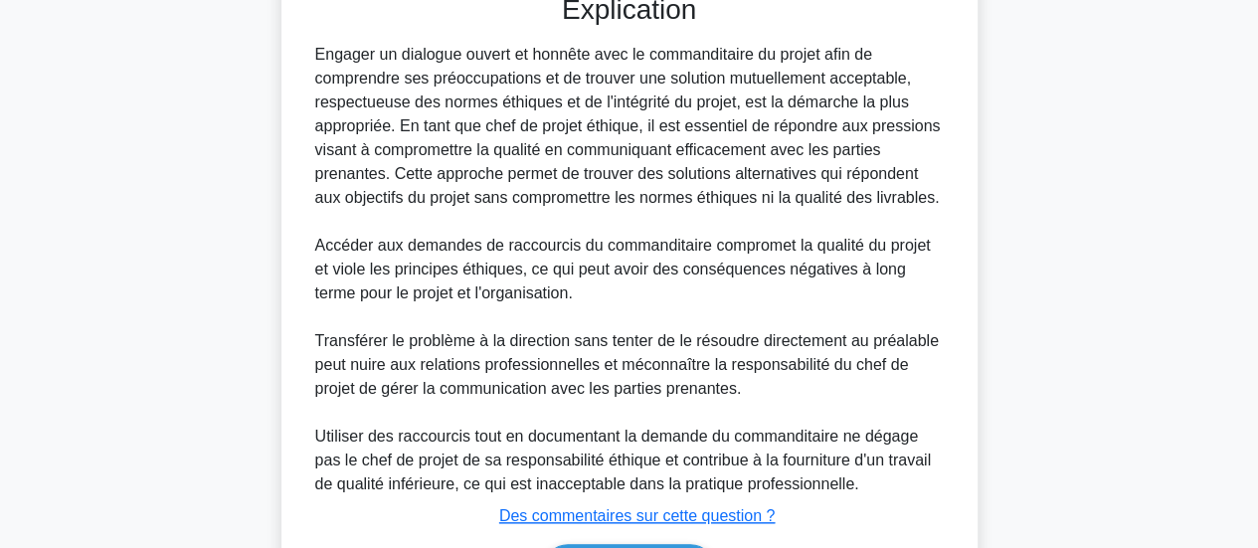
scroll to position [869, 0]
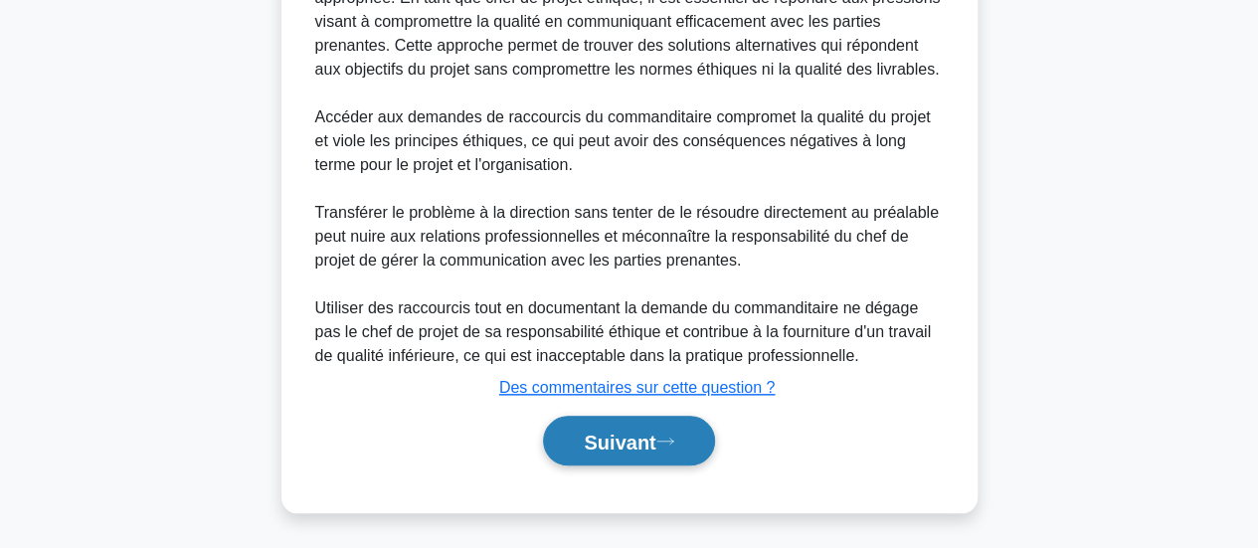
click at [613, 452] on button "Suivant" at bounding box center [628, 441] width 171 height 51
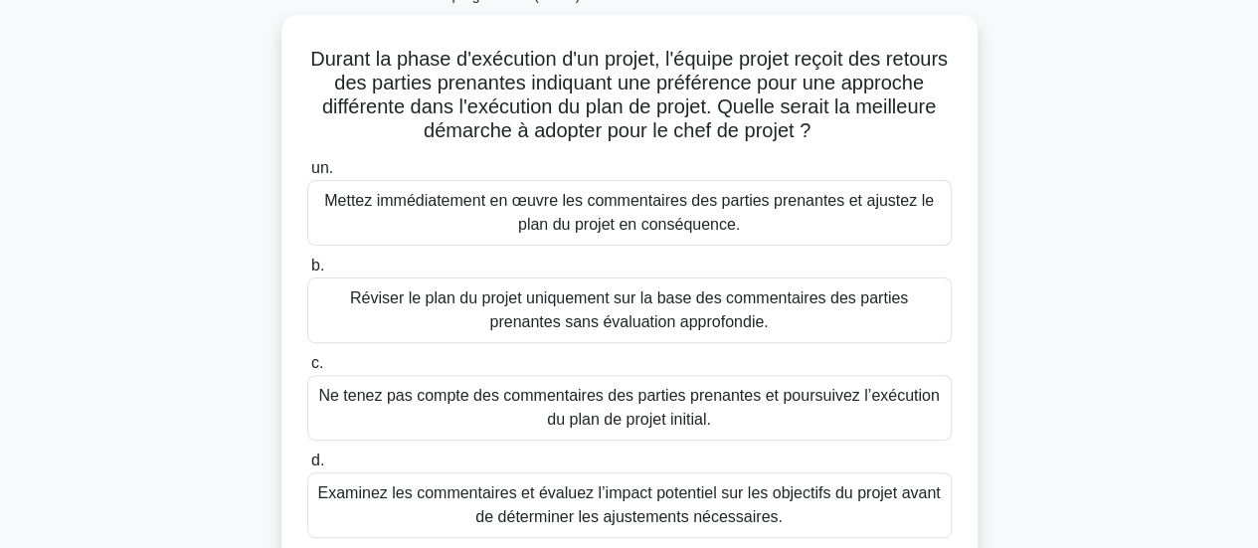
scroll to position [118, 0]
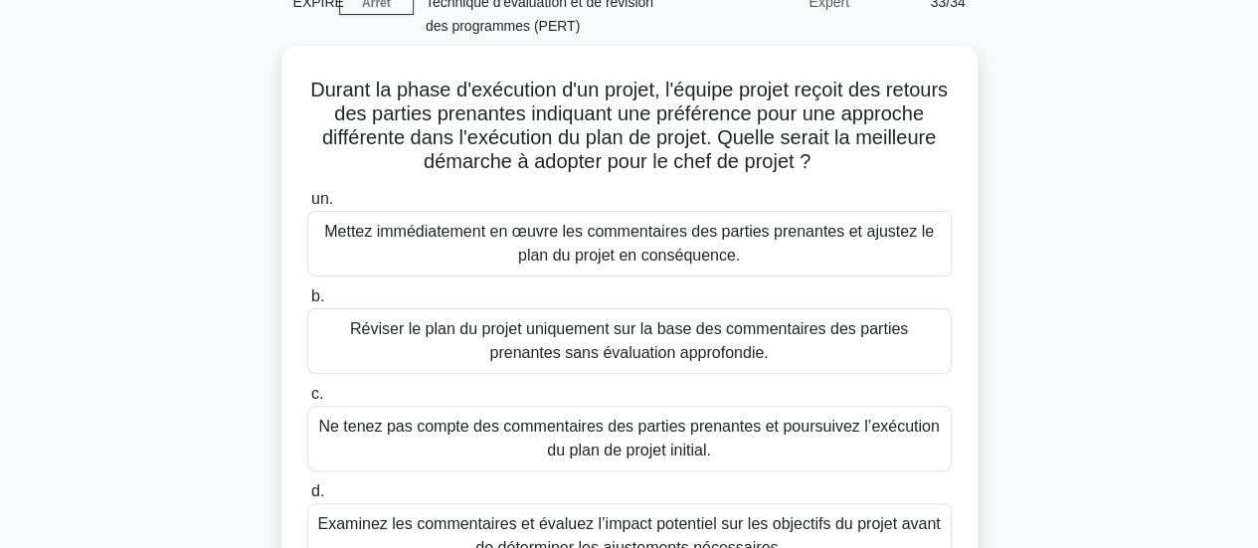
click at [1180, 277] on div "Durant la phase d'exécution d'un projet, l'équipe projet reçoit des retours des…" at bounding box center [630, 349] width 1134 height 607
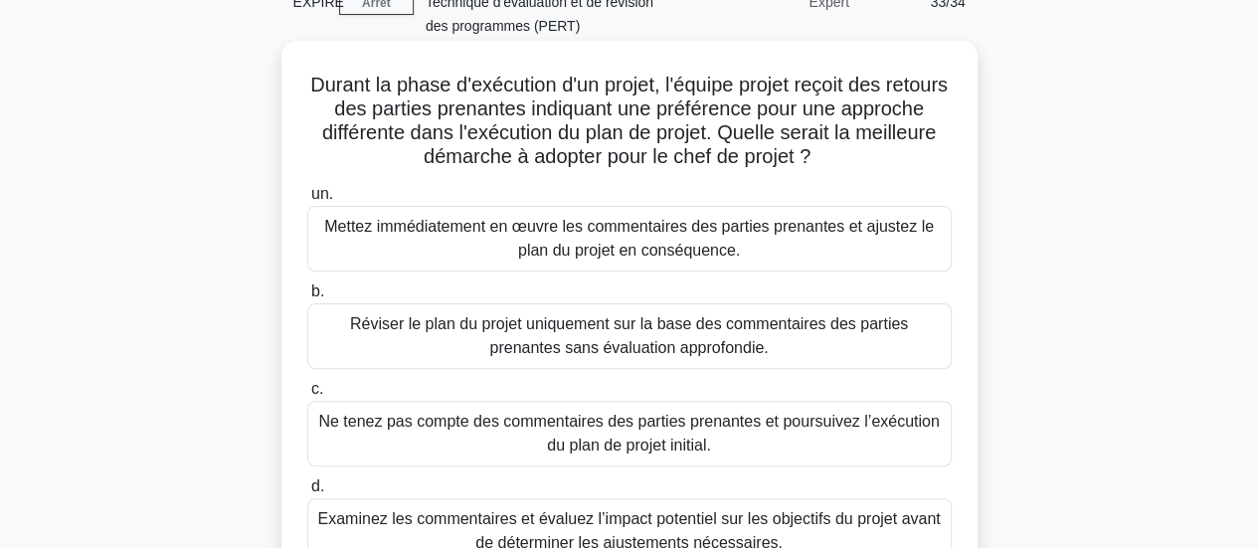
click at [734, 529] on font "Examinez les commentaires et évaluez l’impact potentiel sur les objectifs du pr…" at bounding box center [629, 531] width 627 height 48
click at [307, 493] on input "d. Examinez les commentaires et évaluez l’impact potentiel sur les objectifs du…" at bounding box center [307, 486] width 0 height 13
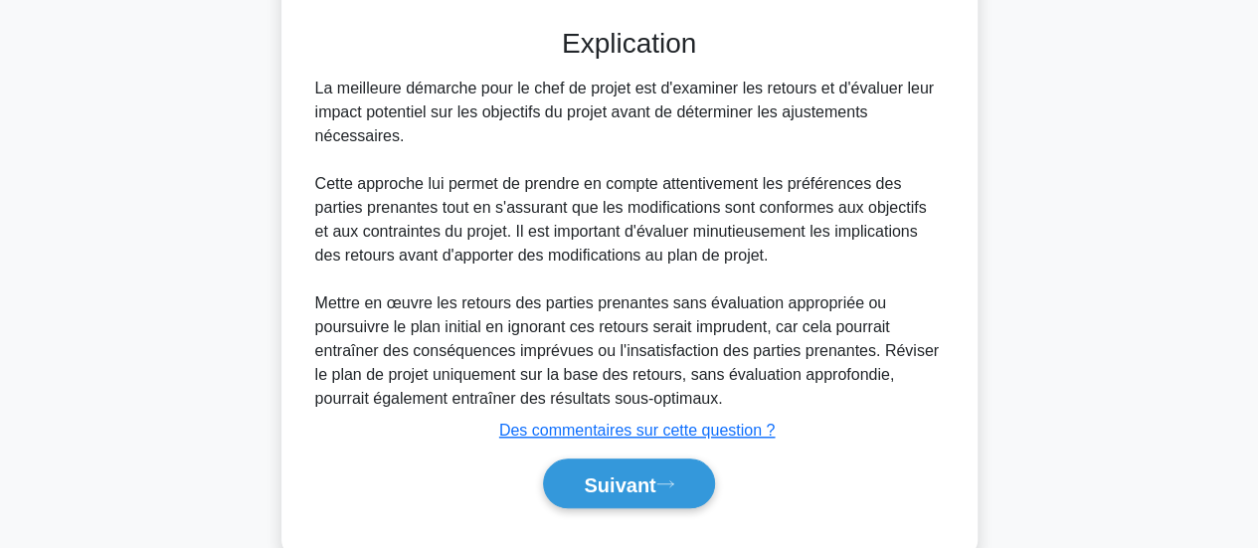
scroll to position [726, 0]
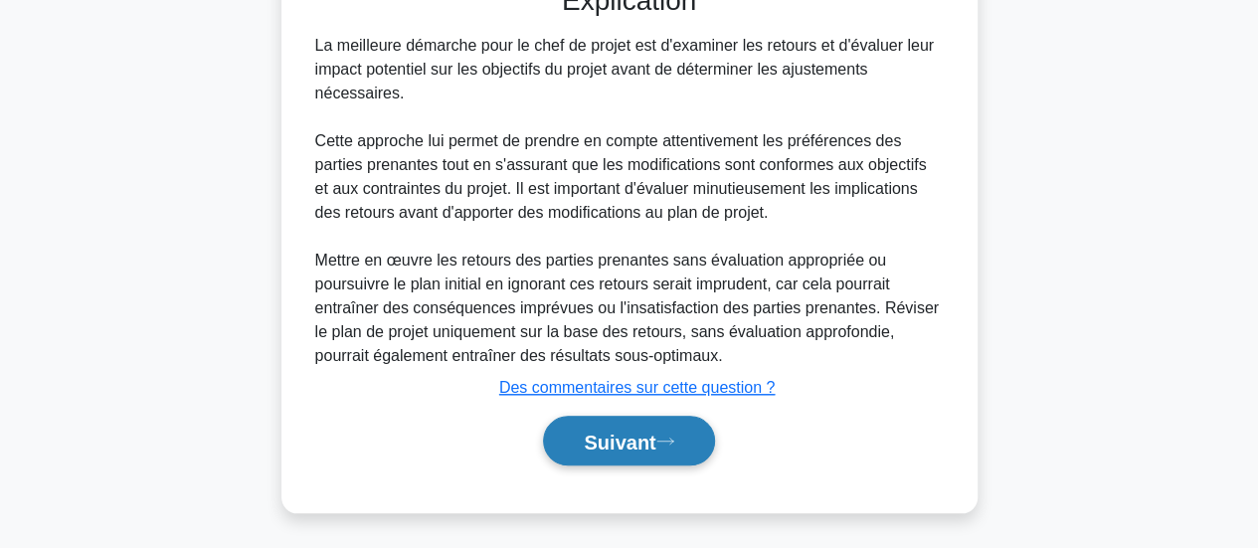
click at [591, 437] on font "Suivant" at bounding box center [620, 442] width 72 height 22
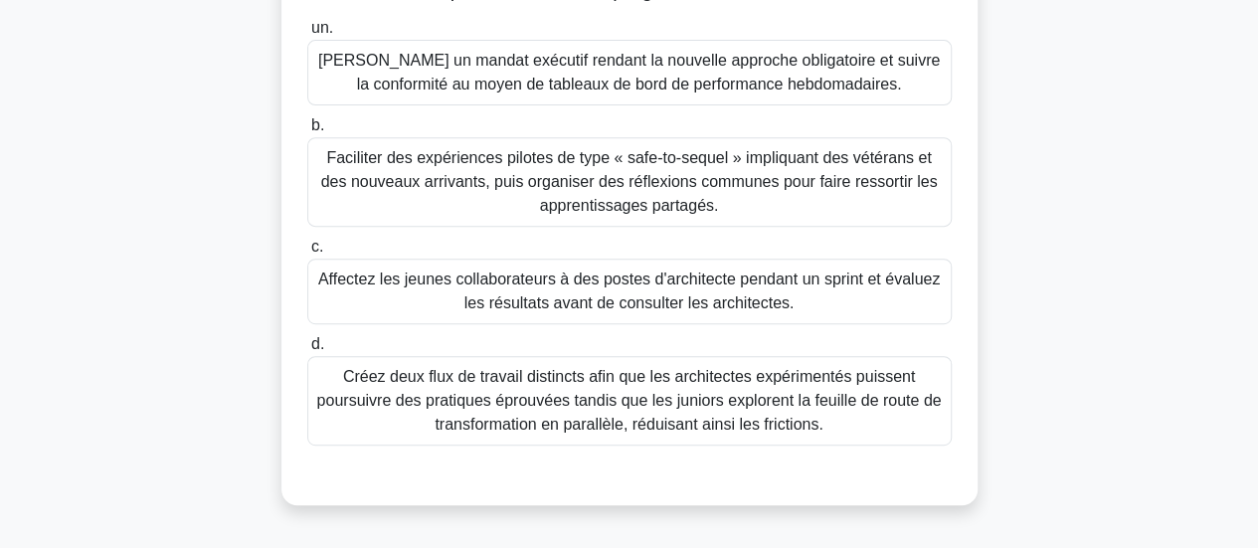
scroll to position [364, 0]
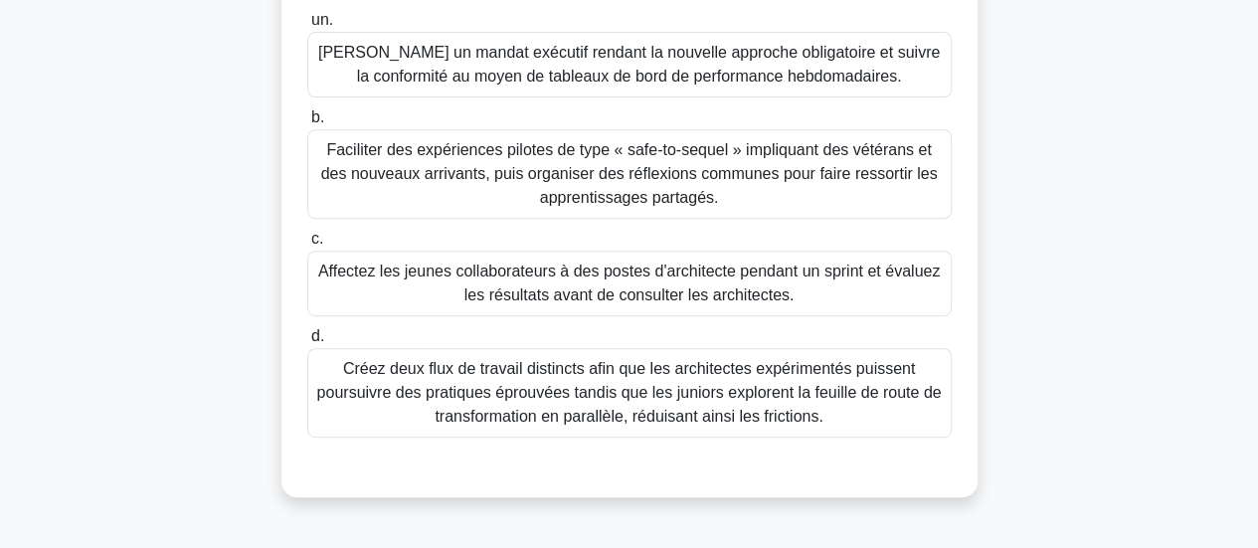
drag, startPoint x: 1259, startPoint y: 346, endPoint x: 727, endPoint y: 226, distance: 545.6
click at [727, 210] on font "Faciliter des expériences pilotes de type « safe-to-sequel » impliquant des vét…" at bounding box center [629, 174] width 627 height 72
click at [307, 124] on input "b. Faciliter des expériences pilotes de type « safe-to-sequel » impliquant des …" at bounding box center [307, 117] width 0 height 13
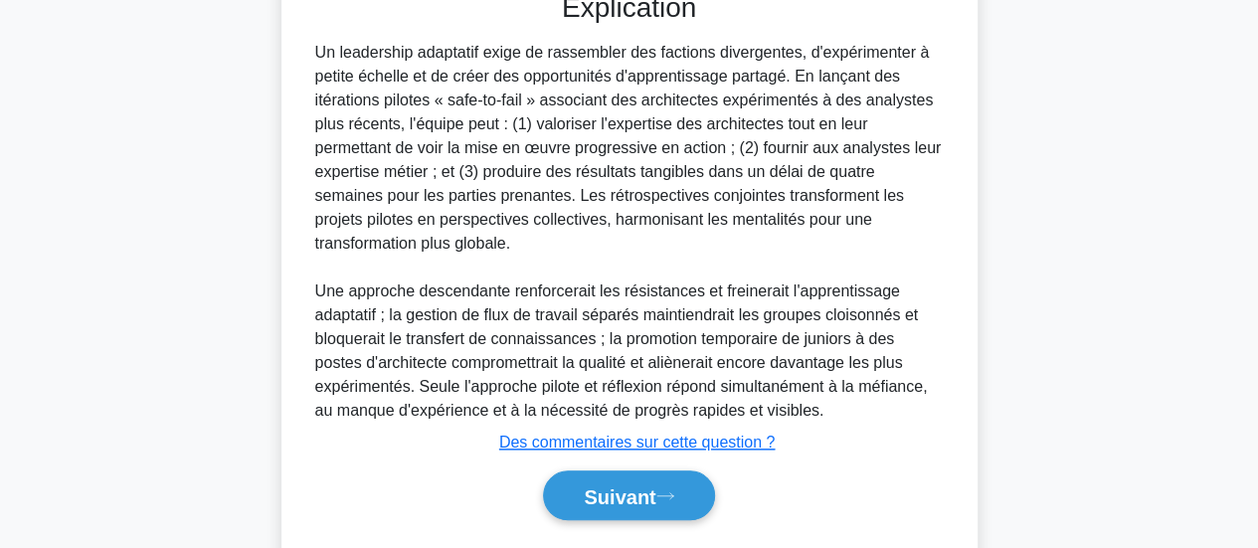
scroll to position [917, 0]
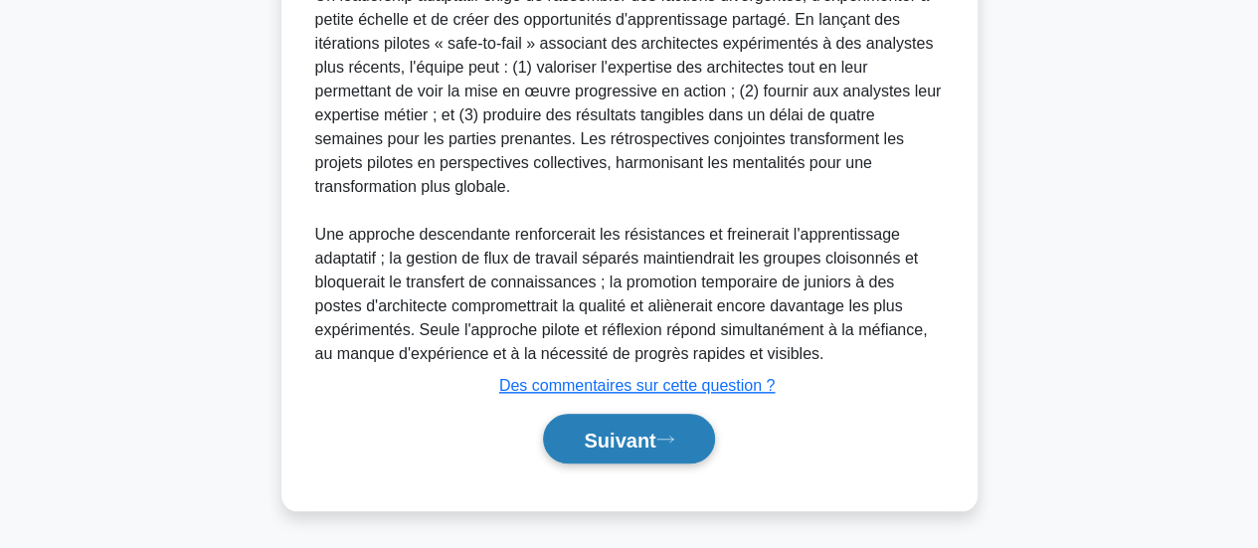
click at [615, 432] on font "Suivant" at bounding box center [620, 440] width 72 height 22
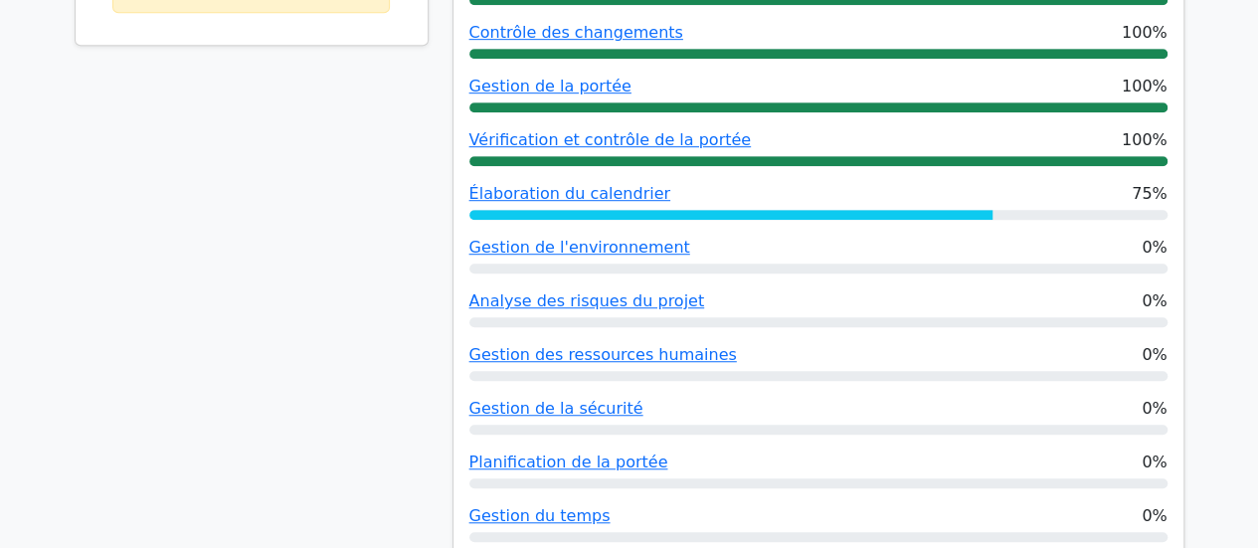
scroll to position [623, 0]
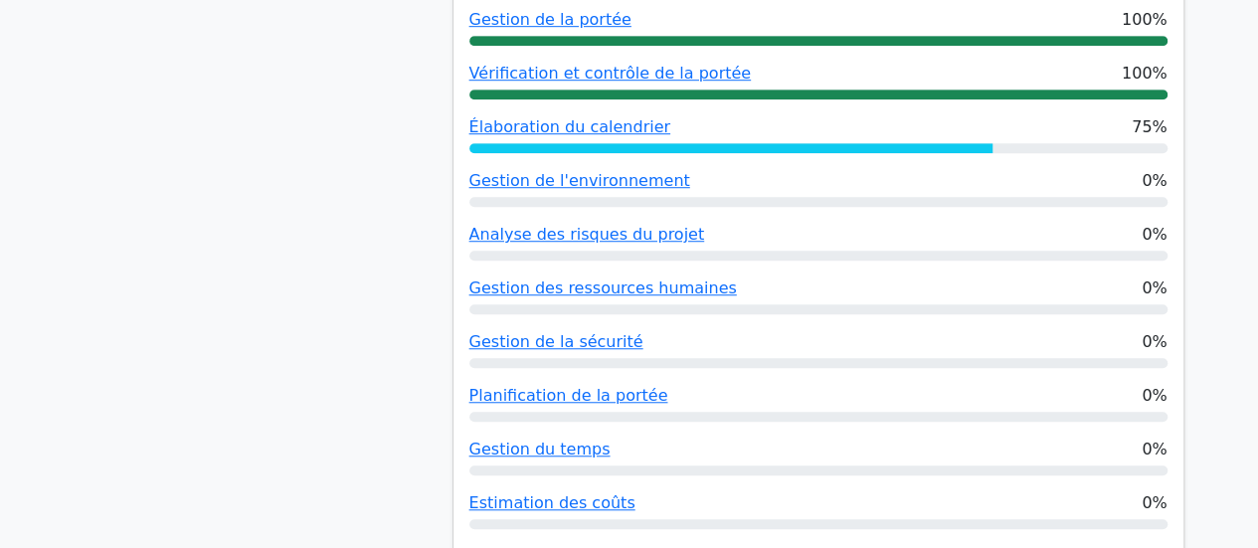
drag, startPoint x: 1269, startPoint y: 542, endPoint x: 325, endPoint y: 321, distance: 969.4
click at [325, 321] on div "61% Votre score Continuez à vous entraîner !" at bounding box center [252, 126] width 378 height 921
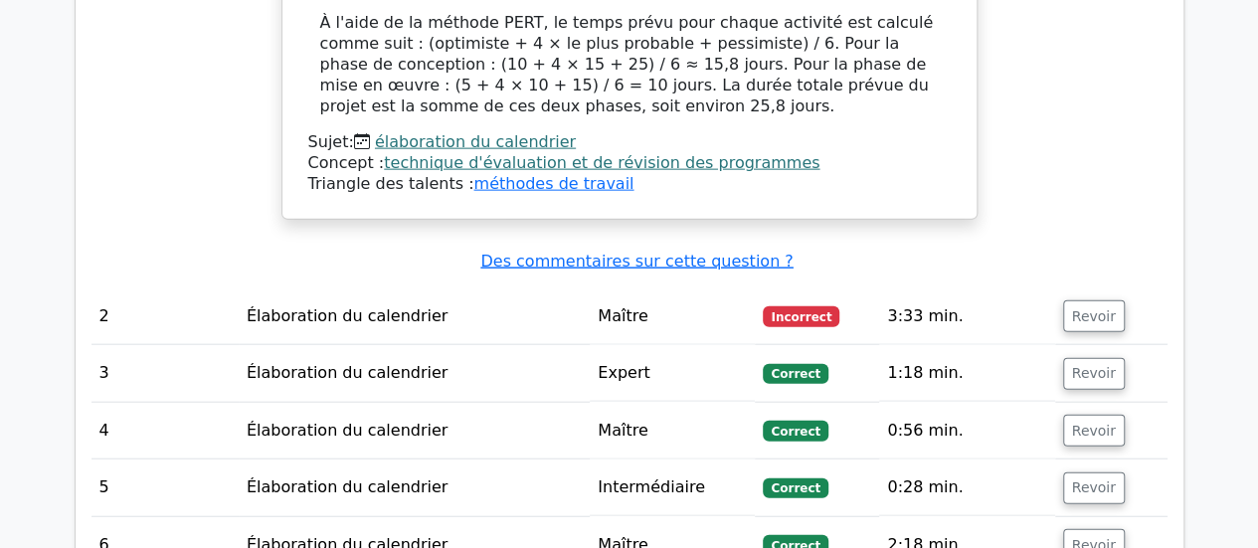
scroll to position [2232, 0]
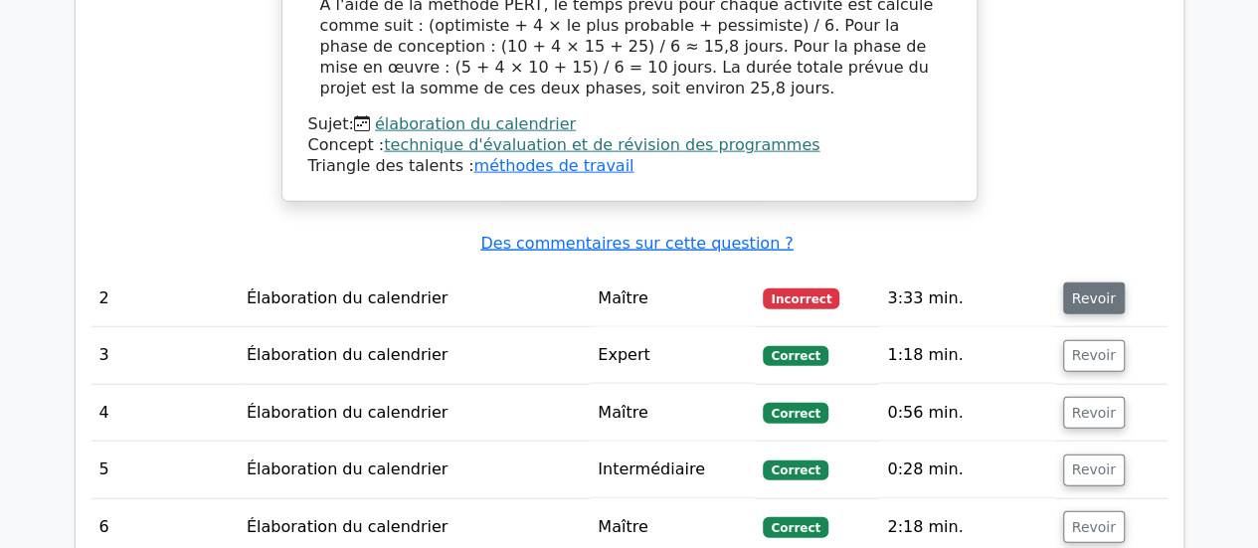
click at [1083, 290] on font "Revoir" at bounding box center [1094, 298] width 44 height 16
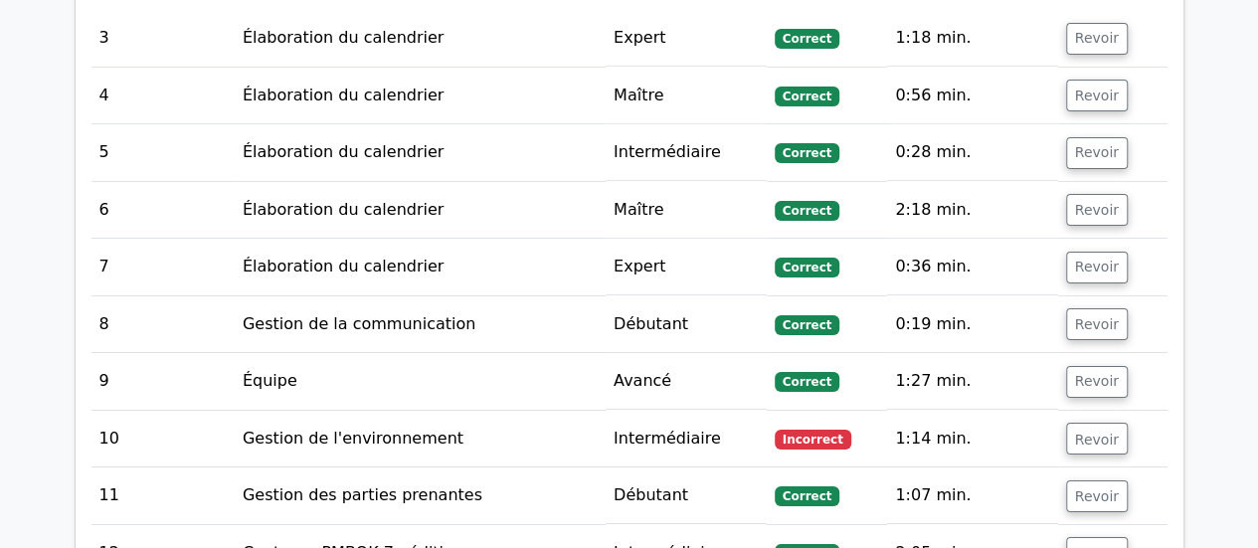
scroll to position [3358, 0]
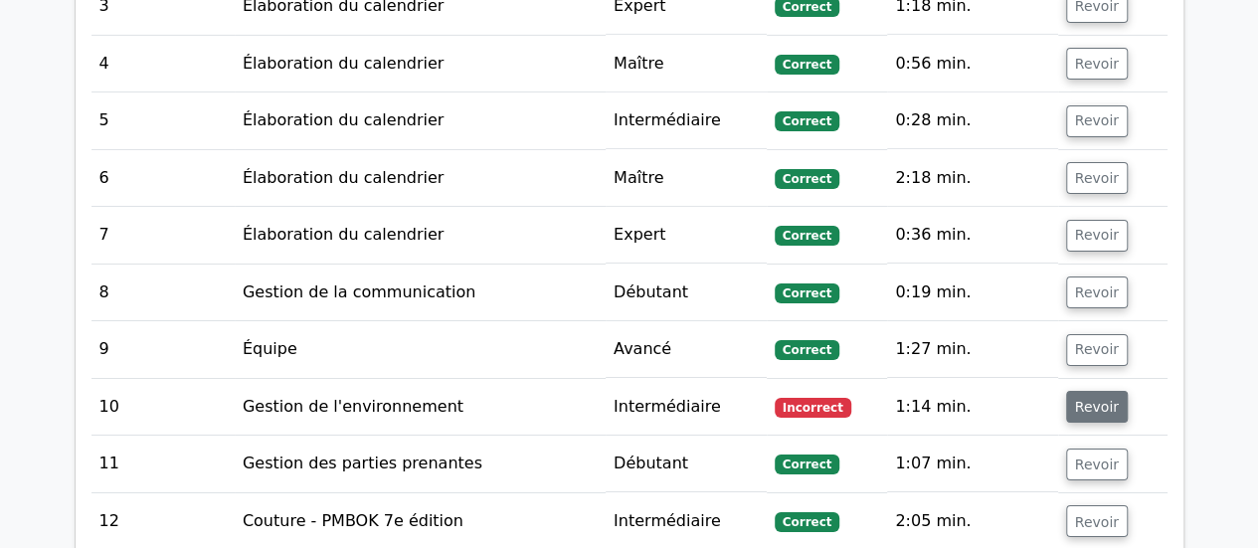
click at [1104, 399] on font "Revoir" at bounding box center [1097, 407] width 44 height 16
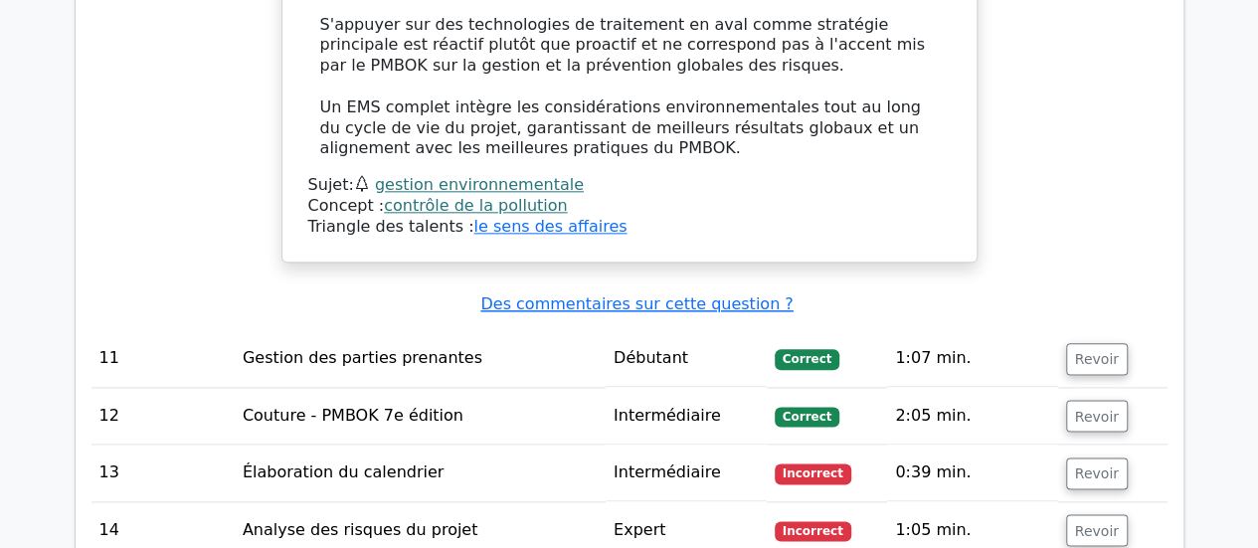
scroll to position [4902, 0]
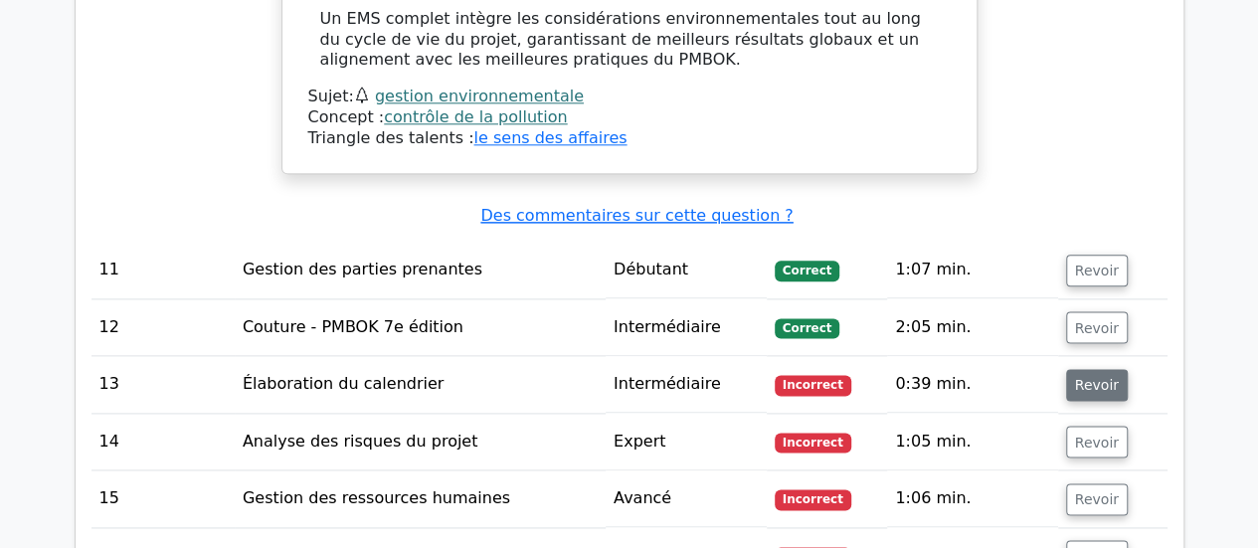
click at [1087, 377] on font "Revoir" at bounding box center [1097, 385] width 44 height 16
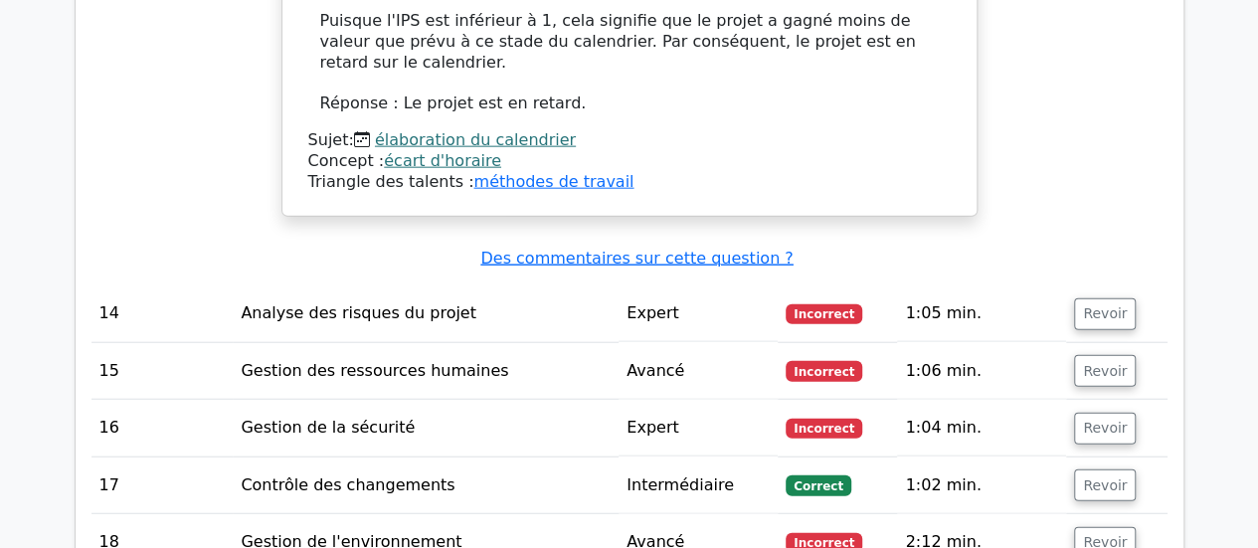
scroll to position [6057, 0]
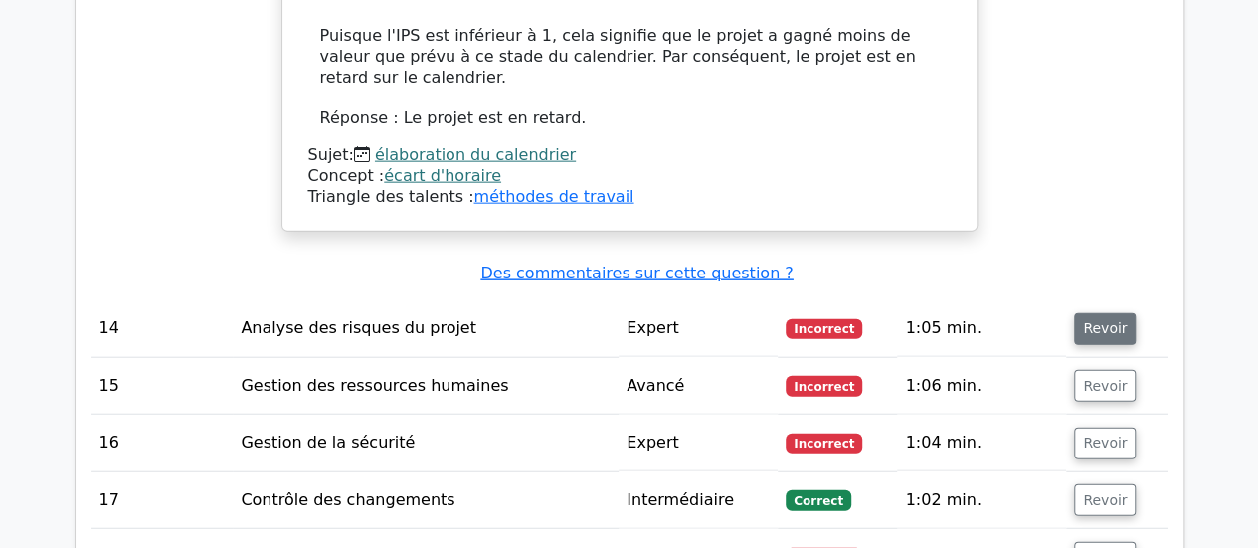
click at [1076, 313] on button "Revoir" at bounding box center [1105, 329] width 62 height 32
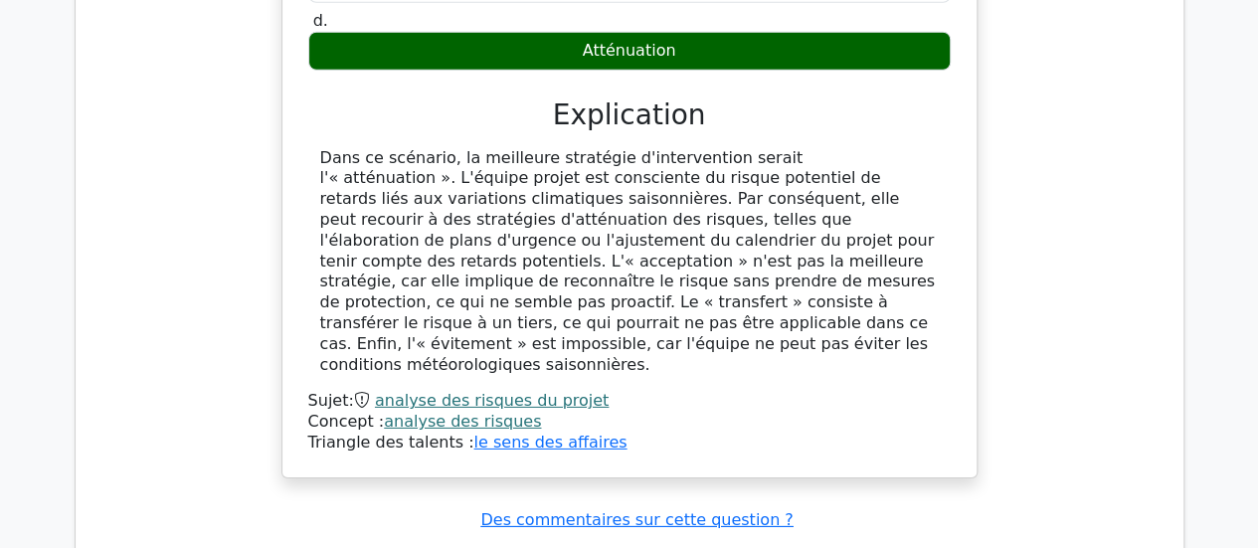
scroll to position [6937, 0]
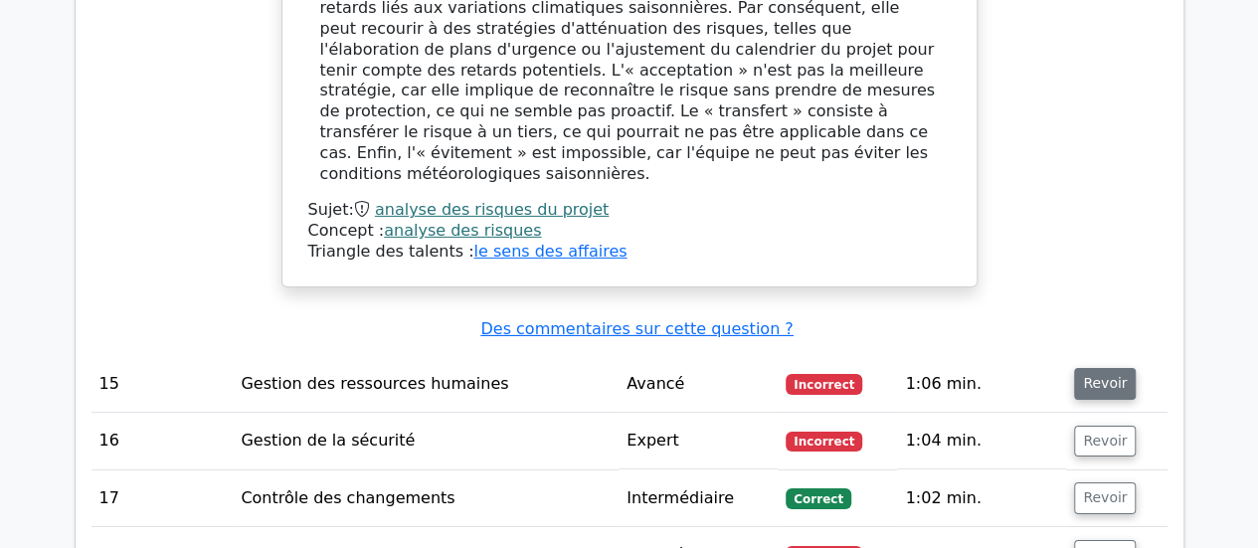
click at [1092, 376] on font "Revoir" at bounding box center [1105, 384] width 44 height 16
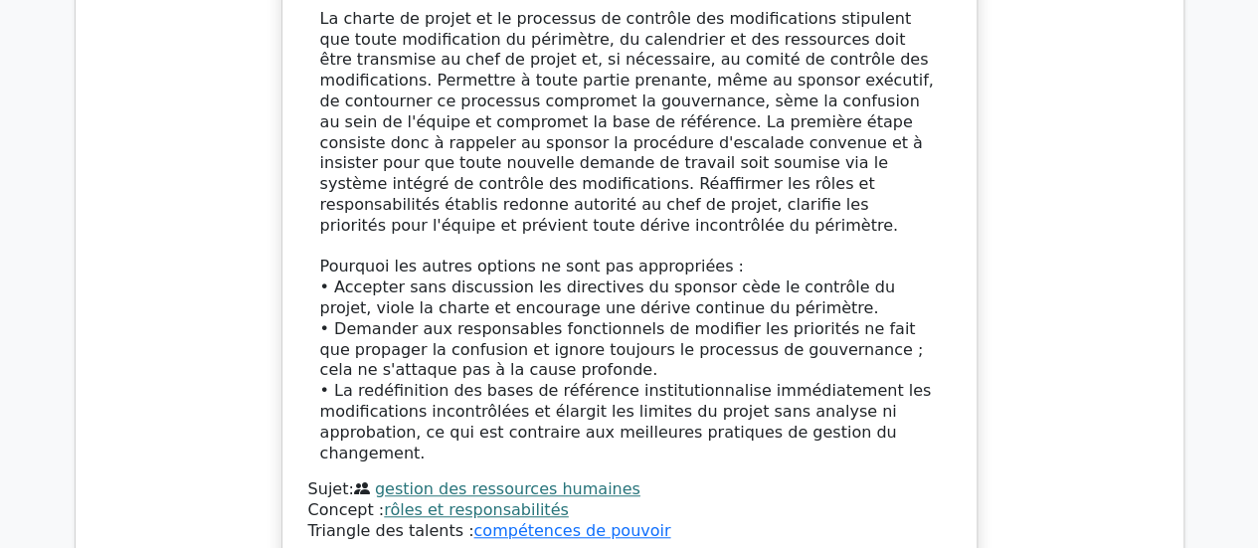
scroll to position [8133, 0]
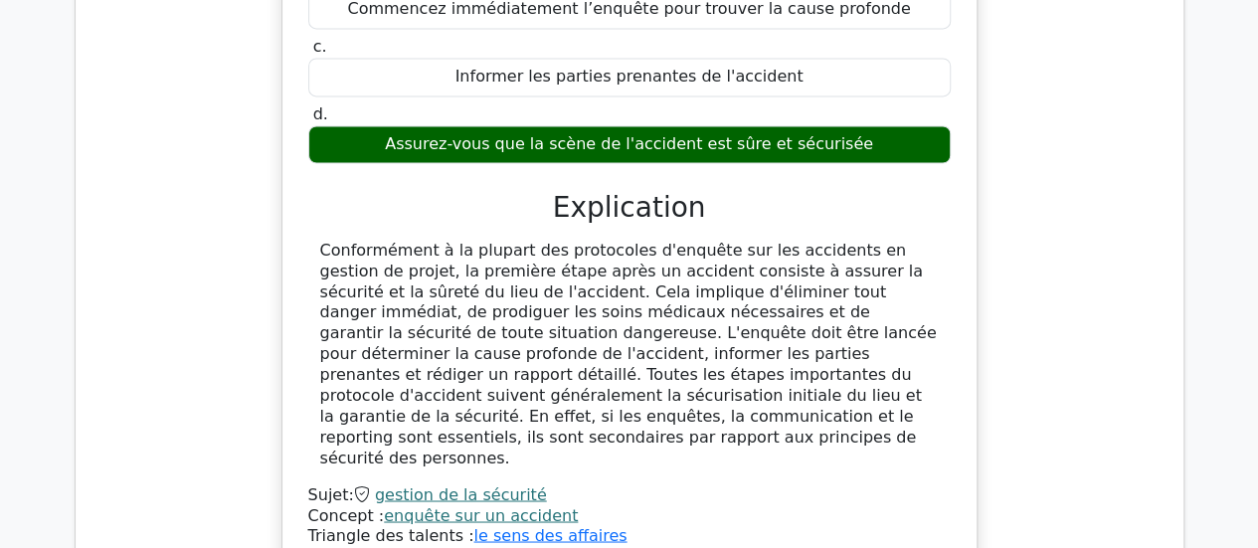
scroll to position [9115, 0]
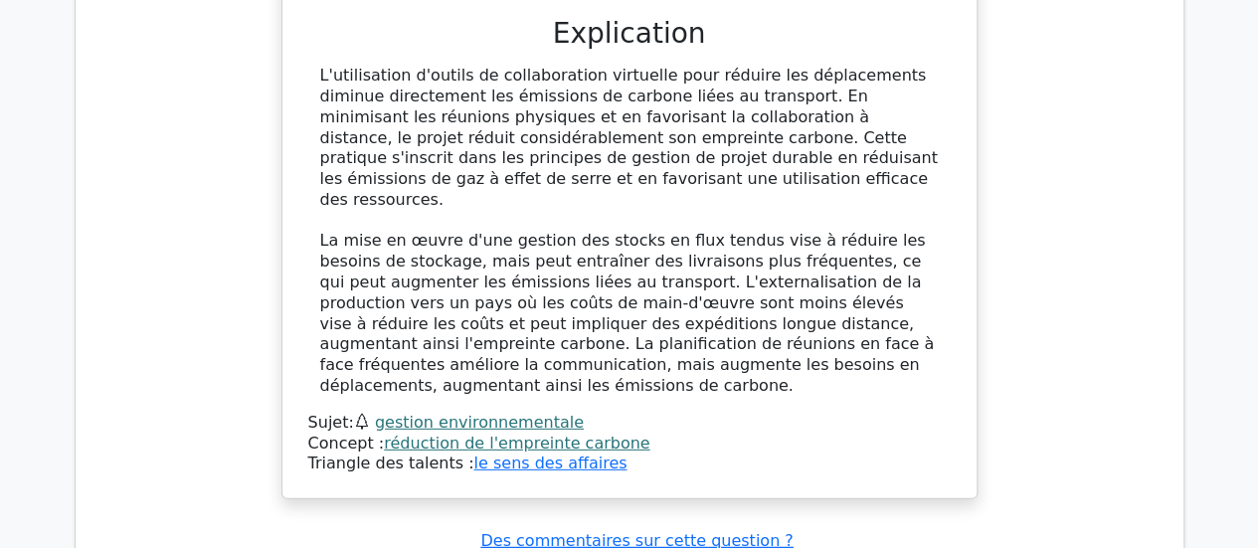
scroll to position [10348, 0]
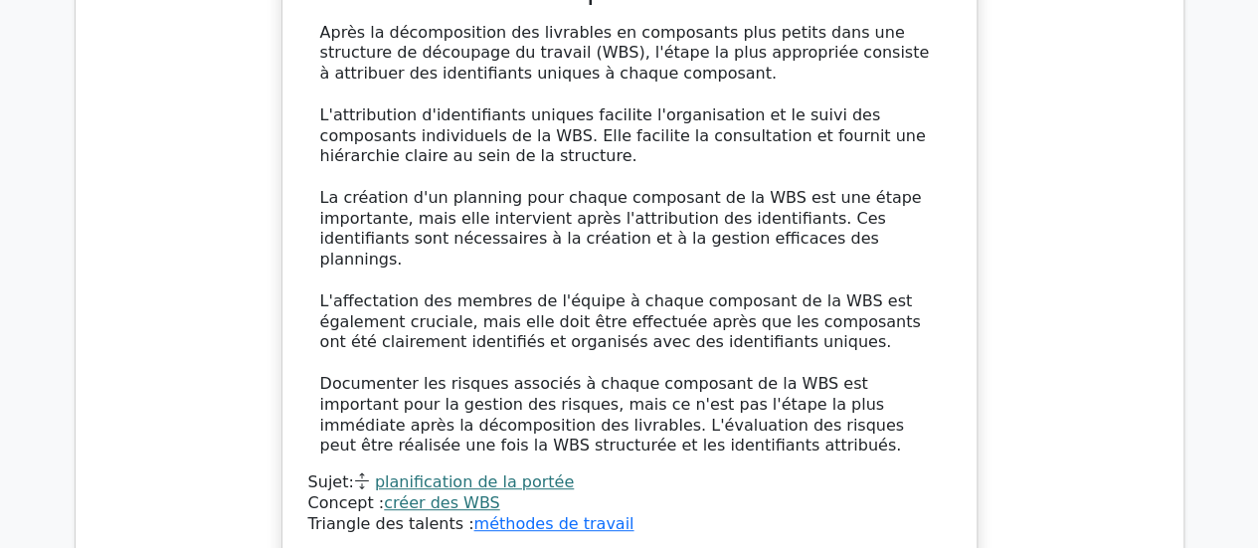
scroll to position [11580, 0]
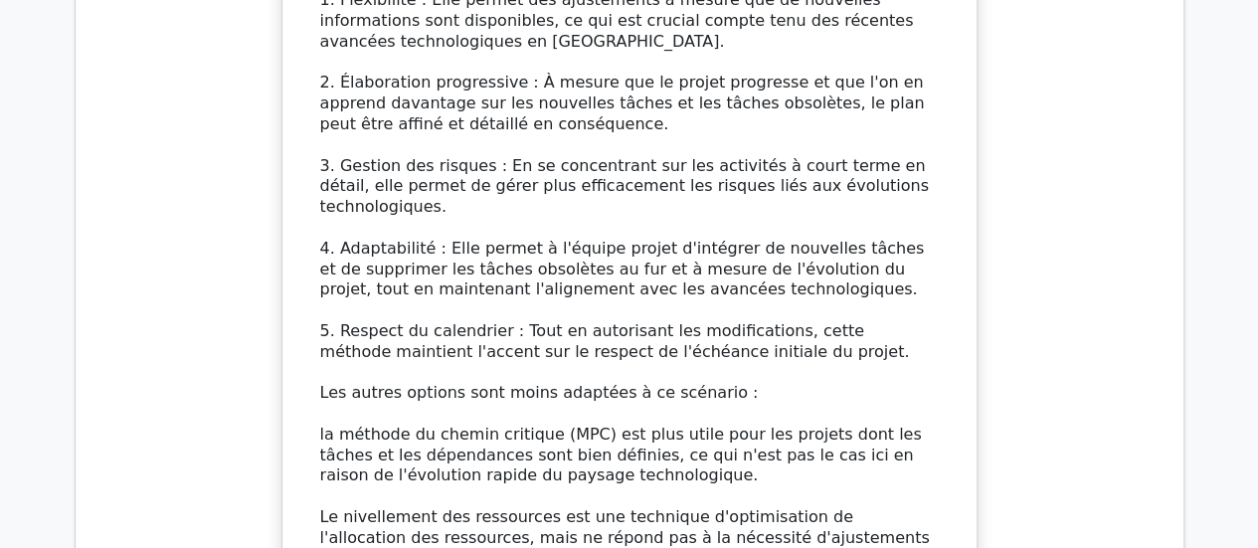
scroll to position [13370, 0]
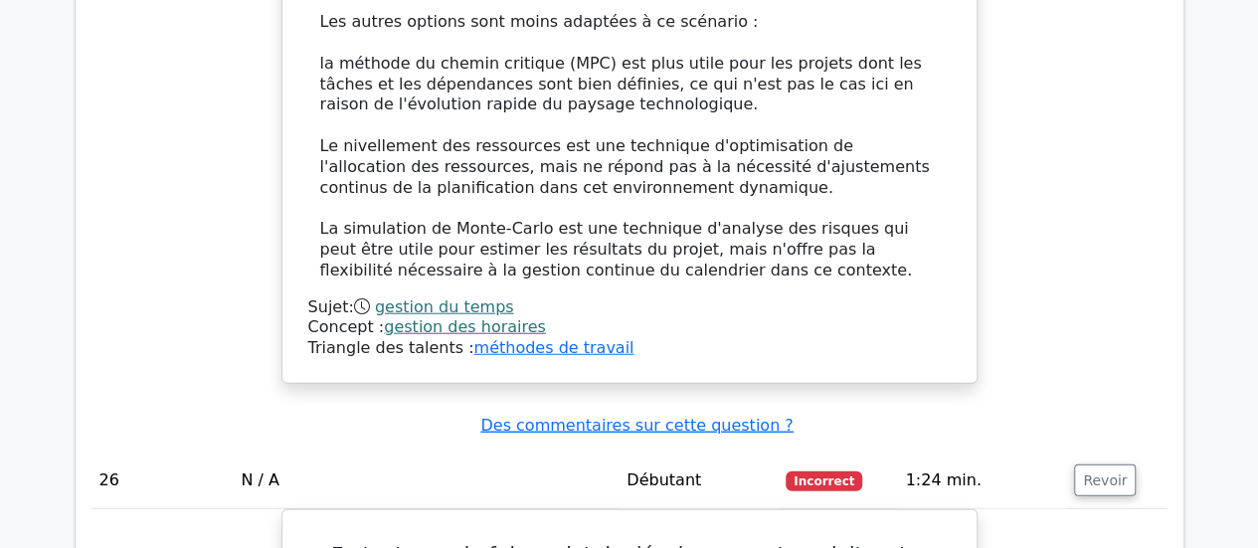
scroll to position [14207, 0]
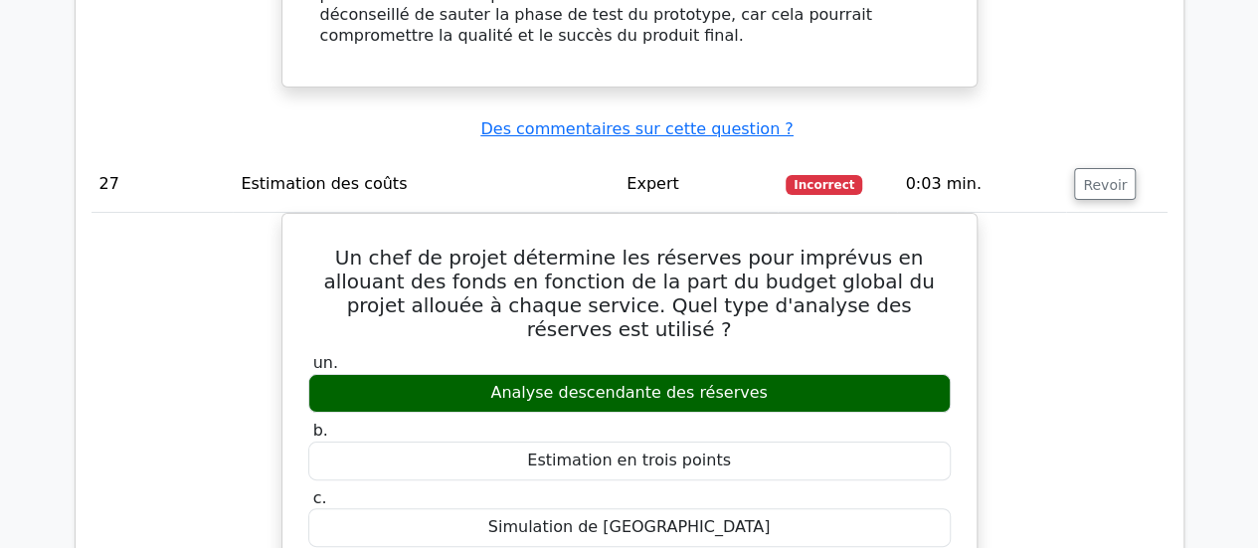
scroll to position [15135, 0]
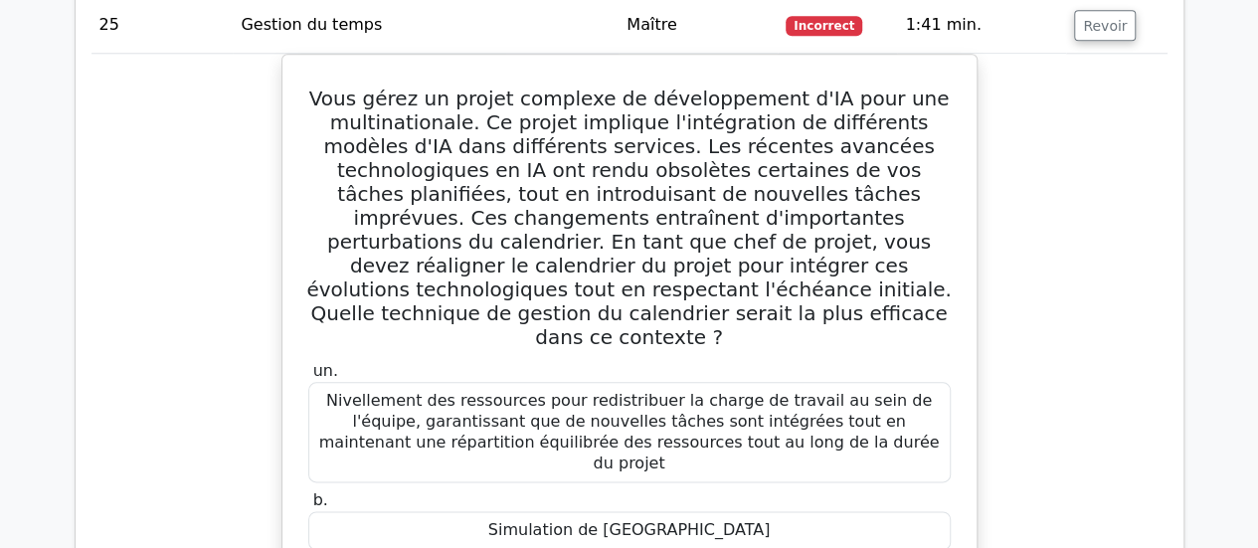
scroll to position [12333, 0]
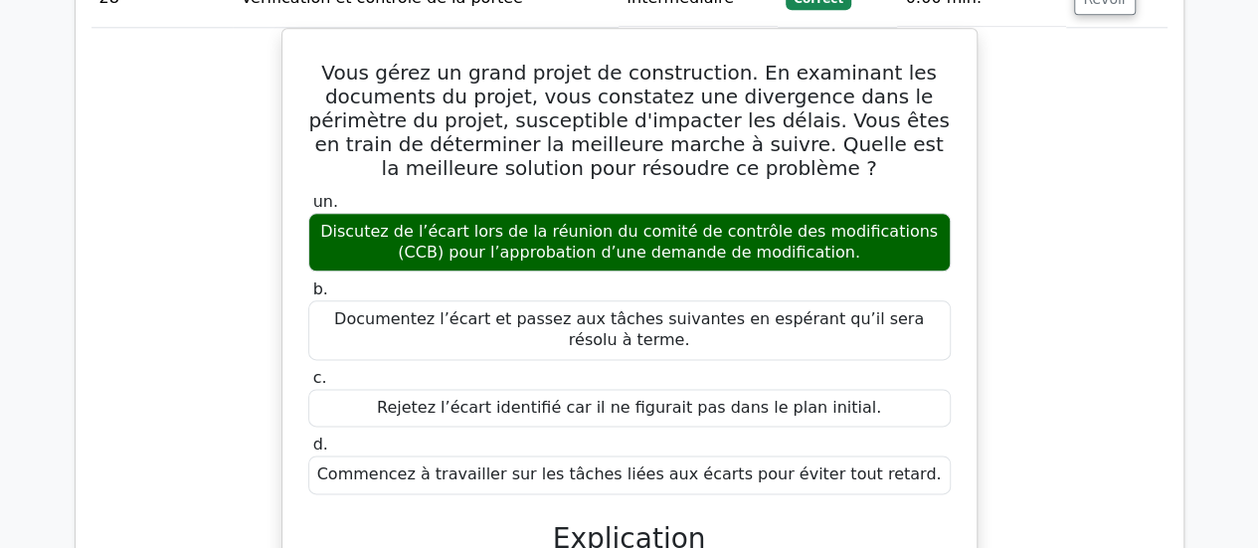
scroll to position [16217, 0]
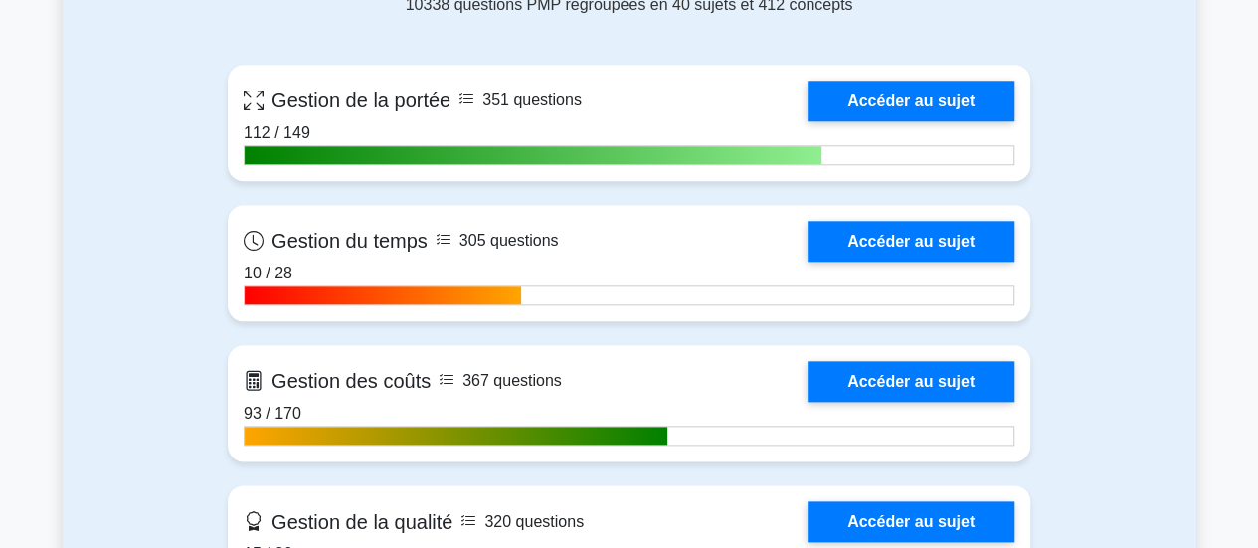
scroll to position [1047, 0]
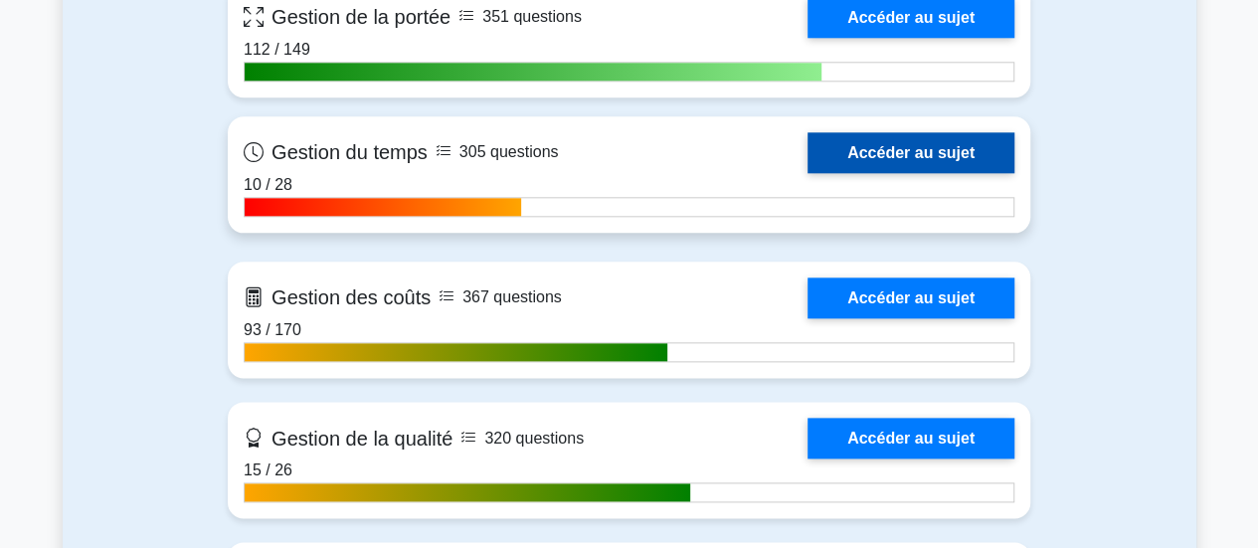
click at [892, 145] on link "Accéder au sujet" at bounding box center [911, 152] width 207 height 41
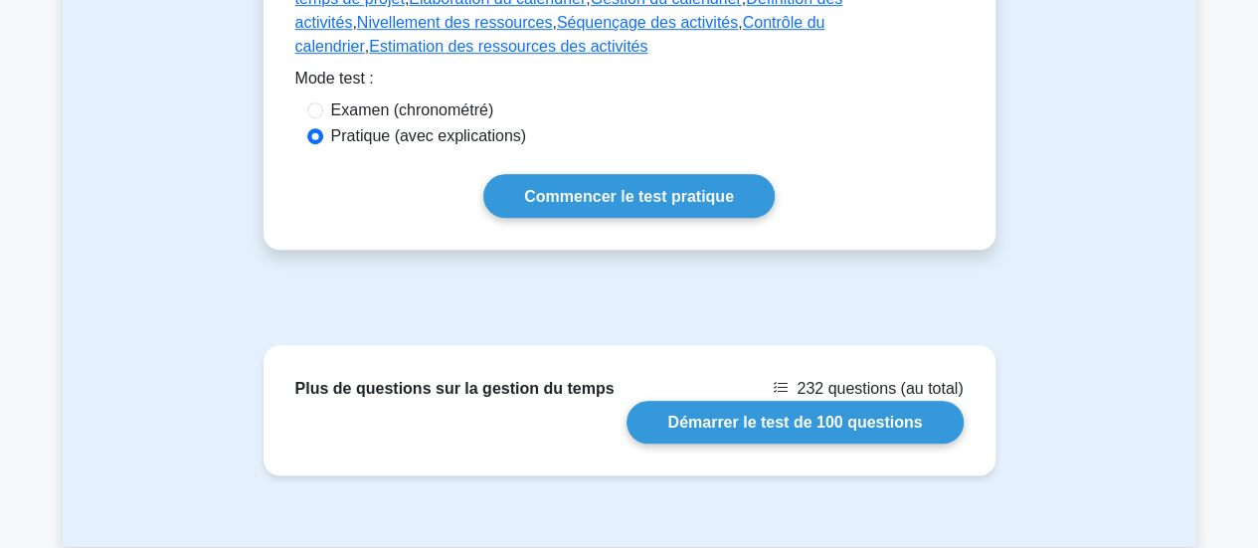
scroll to position [716, 0]
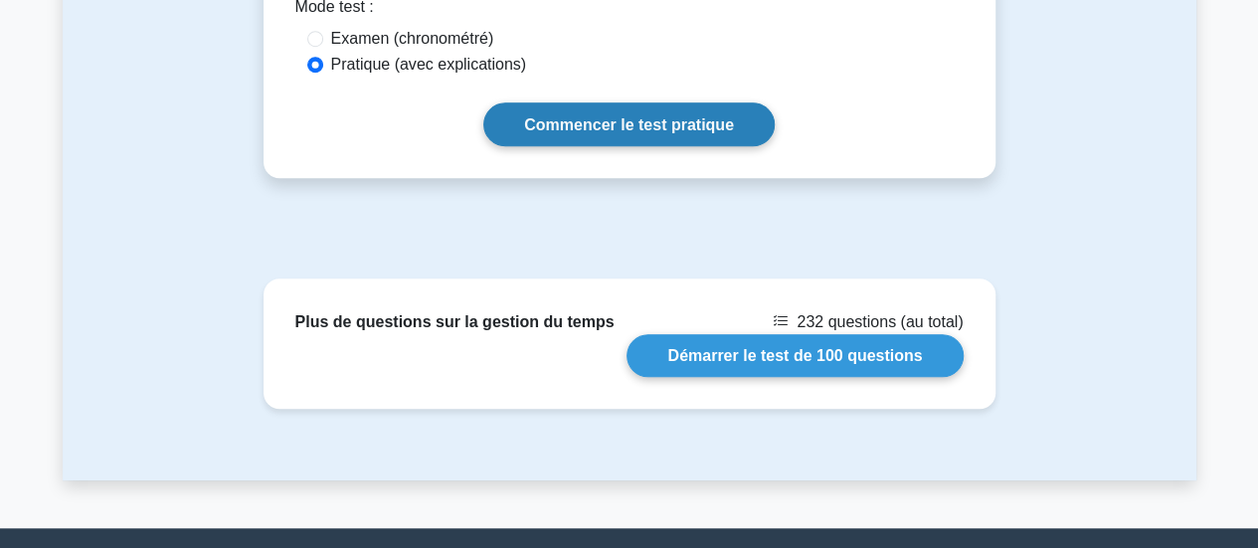
click at [662, 120] on font "Commencer le test pratique" at bounding box center [629, 124] width 210 height 17
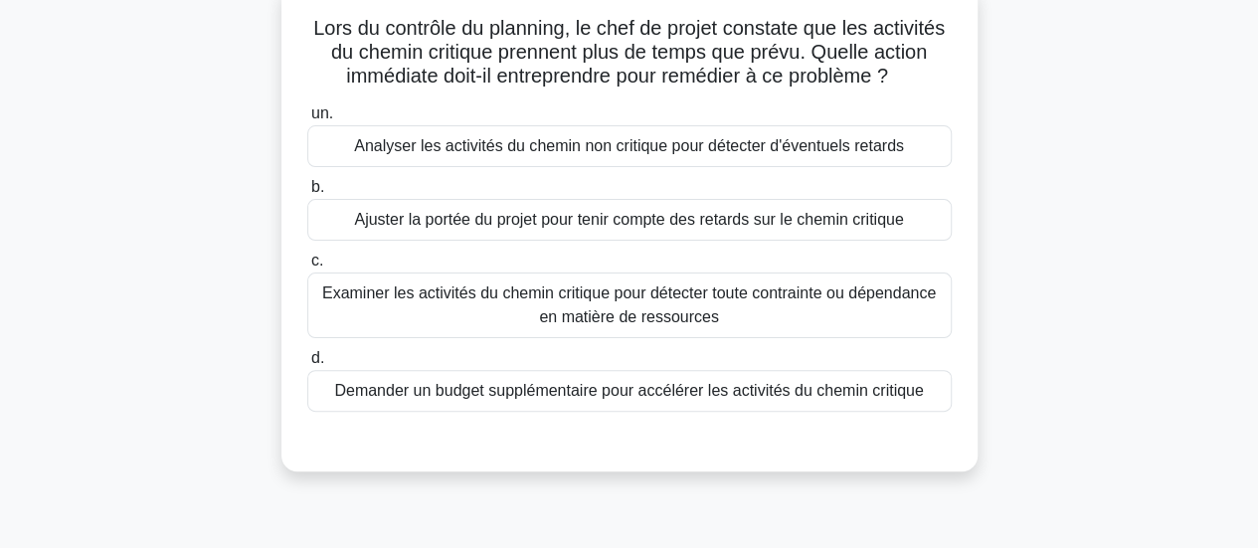
scroll to position [145, 0]
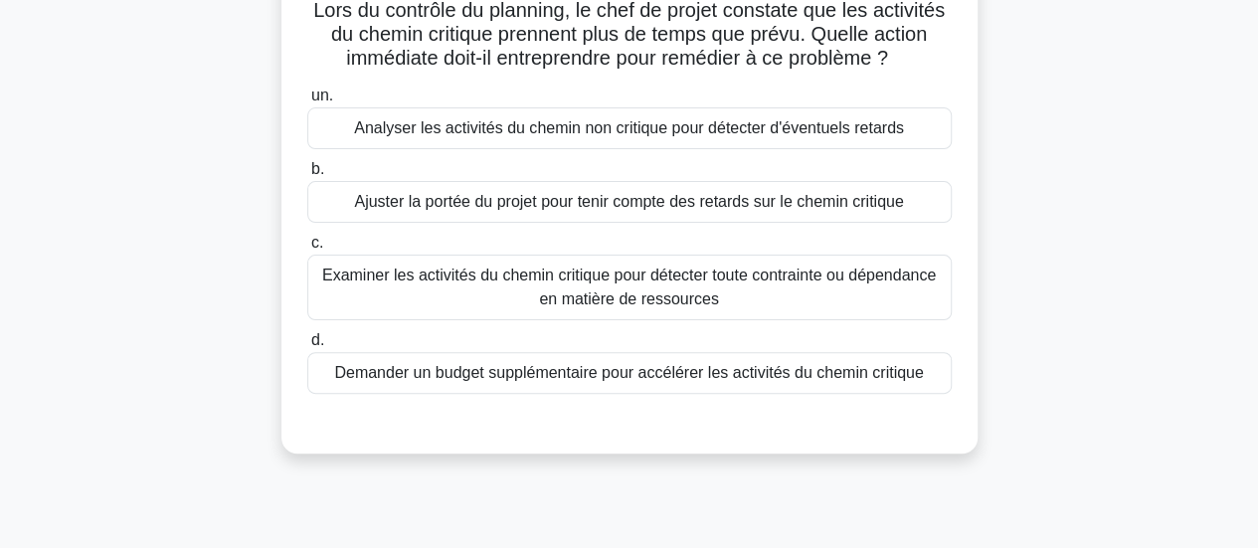
click at [815, 311] on font "Examiner les activités du chemin critique pour détecter toute contrainte ou dép…" at bounding box center [629, 288] width 627 height 48
click at [307, 250] on input "c. Examiner les activités du chemin critique pour détecter toute contrainte ou …" at bounding box center [307, 243] width 0 height 13
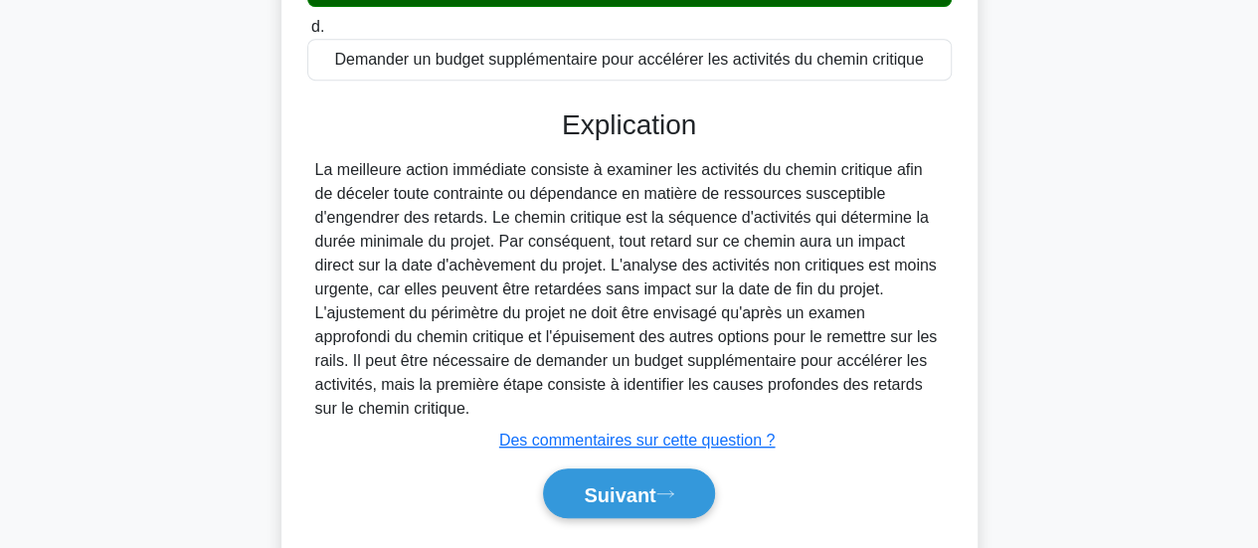
scroll to position [535, 0]
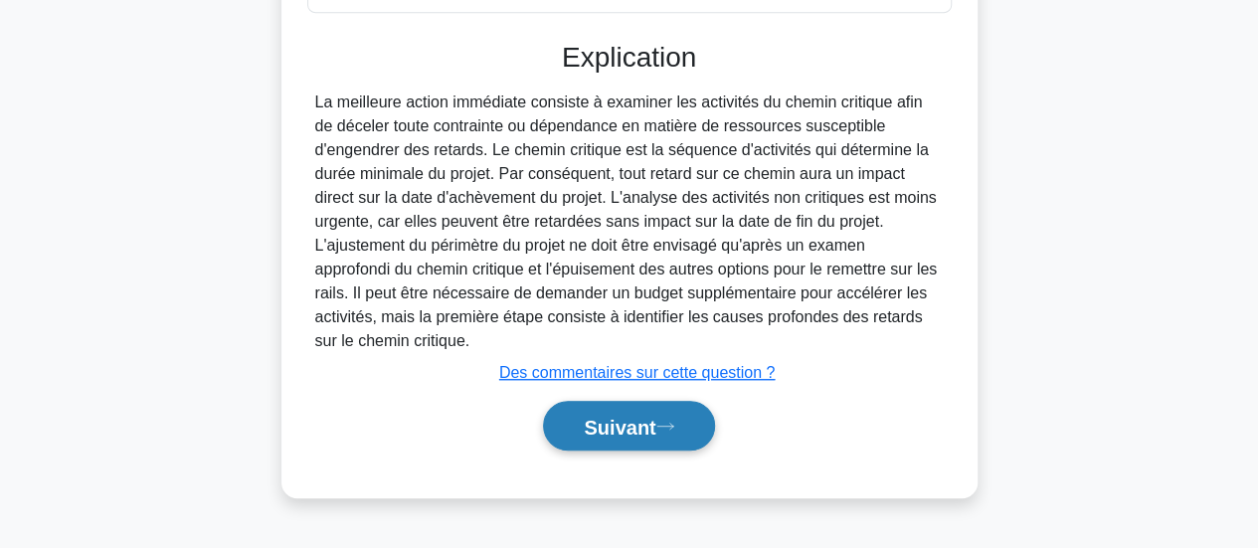
click at [630, 438] on font "Suivant" at bounding box center [620, 427] width 72 height 22
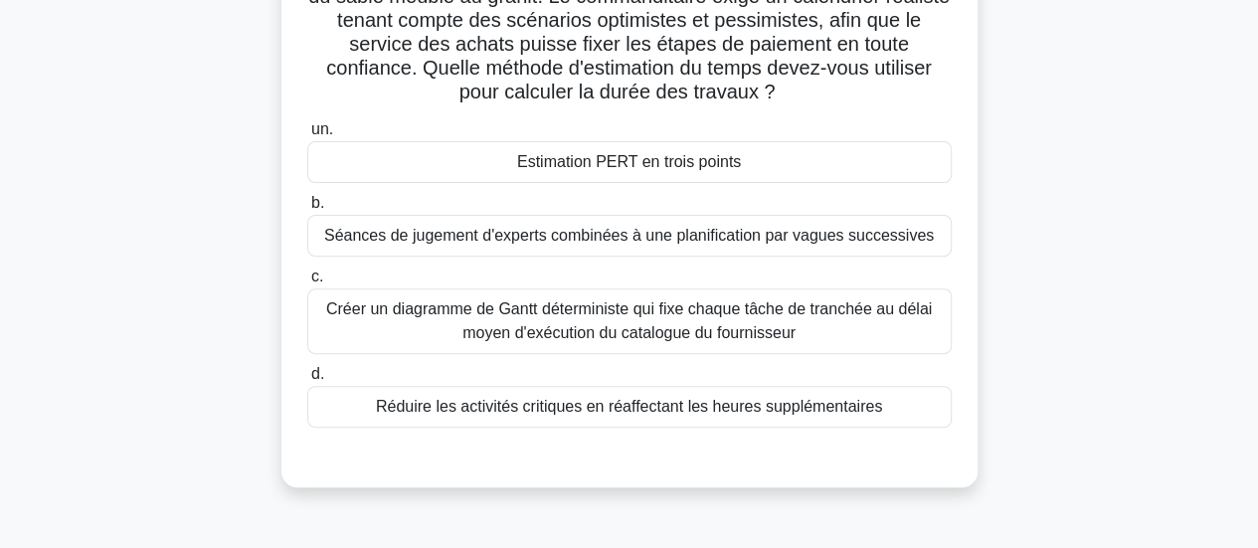
scroll to position [237, 0]
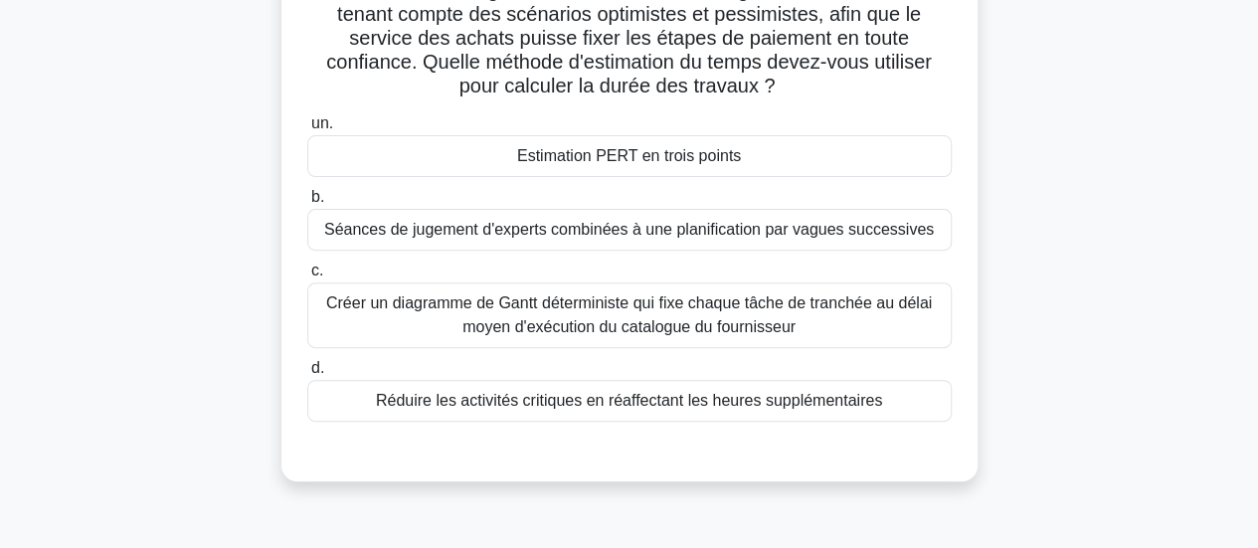
click at [816, 162] on div "Estimation PERT en trois points" at bounding box center [629, 156] width 645 height 42
click at [307, 130] on input "un. Estimation PERT en trois points" at bounding box center [307, 123] width 0 height 13
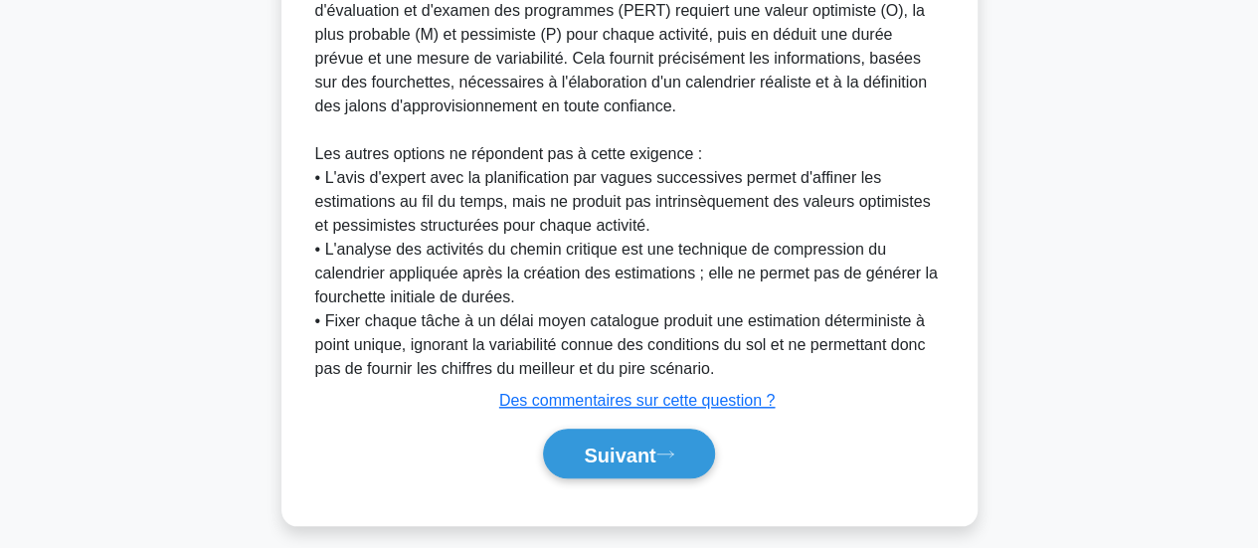
scroll to position [798, 0]
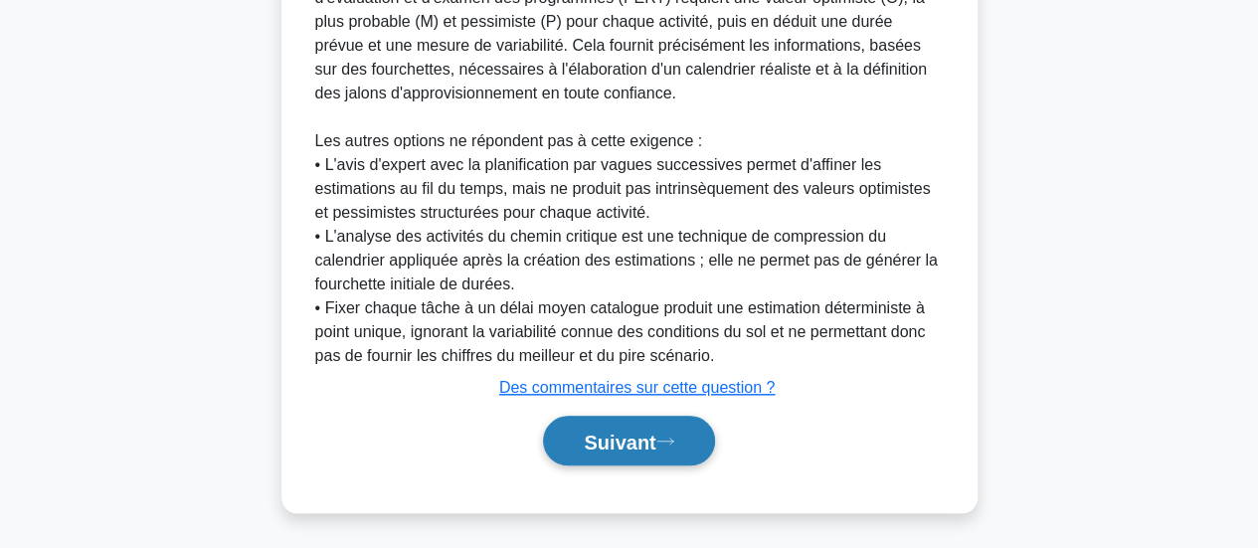
click at [620, 439] on font "Suivant" at bounding box center [620, 442] width 72 height 22
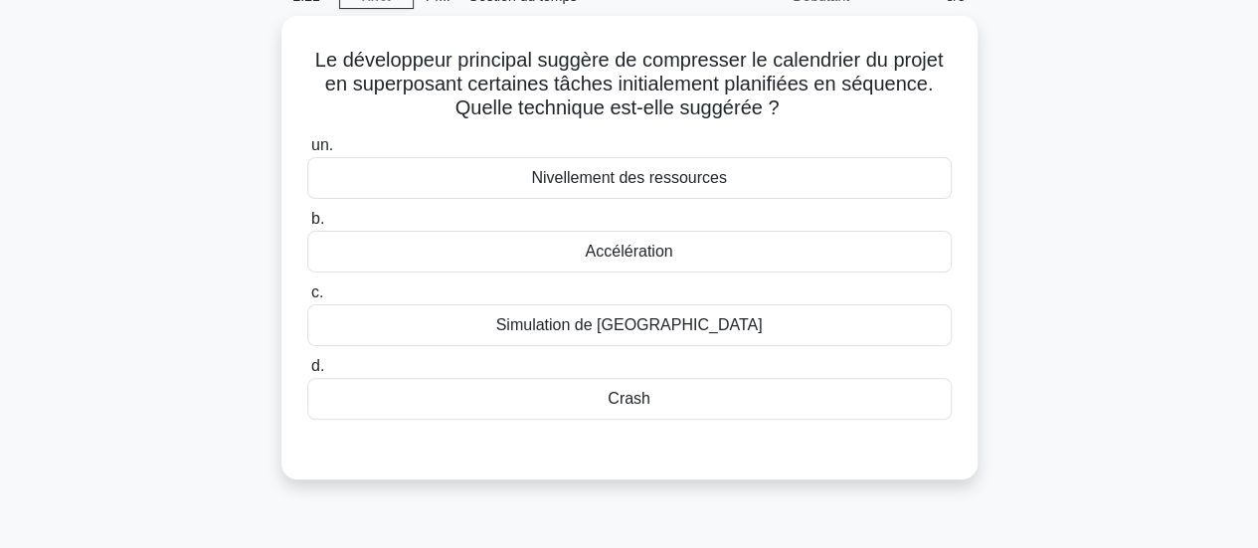
scroll to position [44, 0]
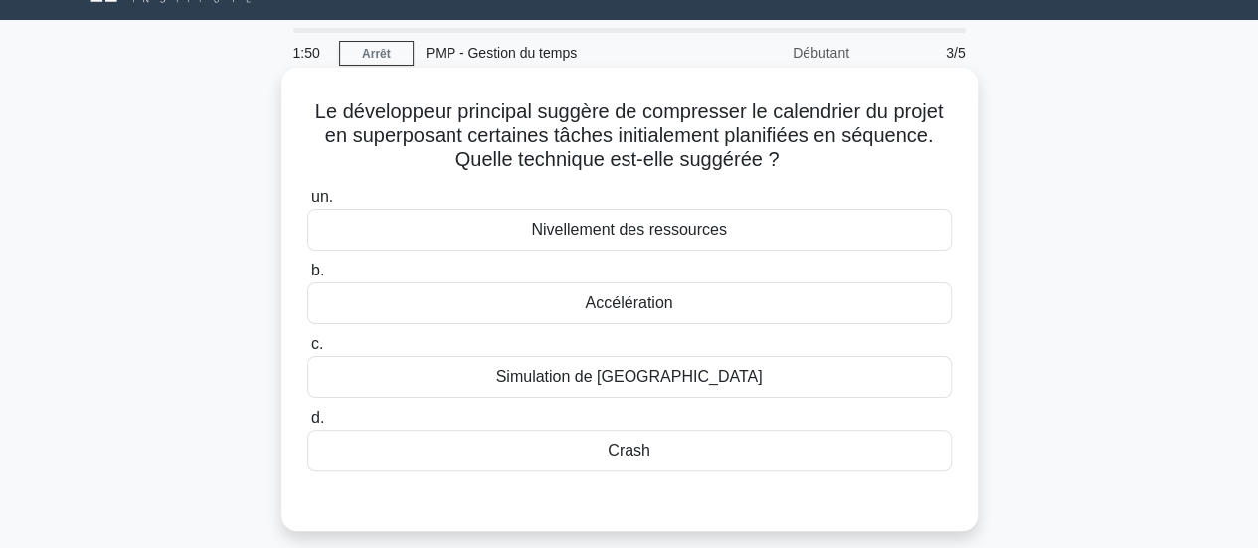
click at [693, 446] on div "Crash" at bounding box center [629, 451] width 645 height 42
click at [307, 425] on input "d. Crash" at bounding box center [307, 418] width 0 height 13
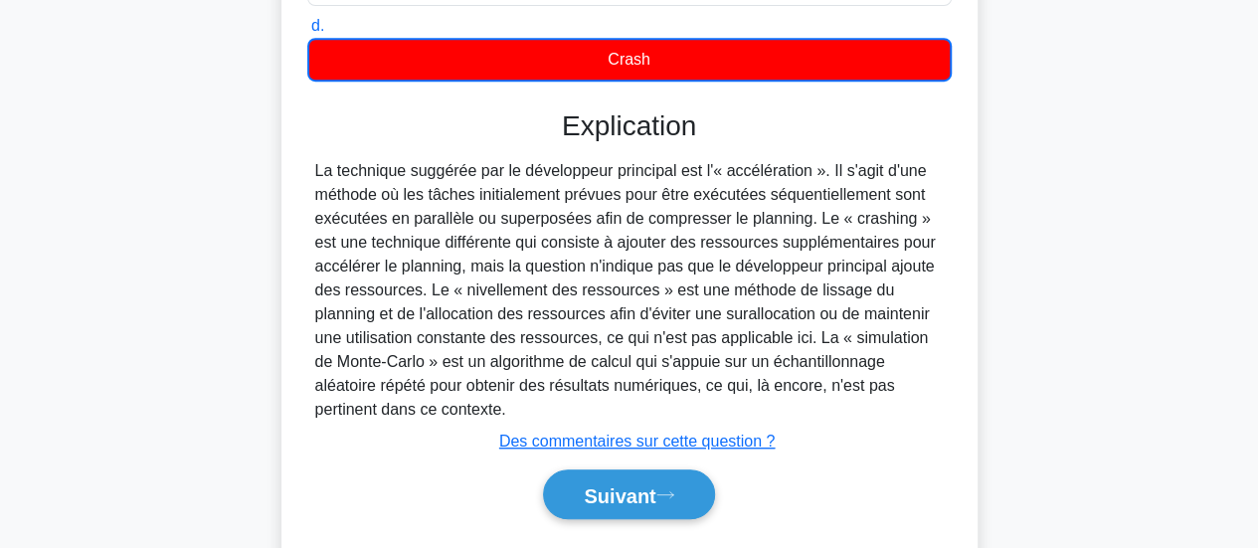
scroll to position [526, 0]
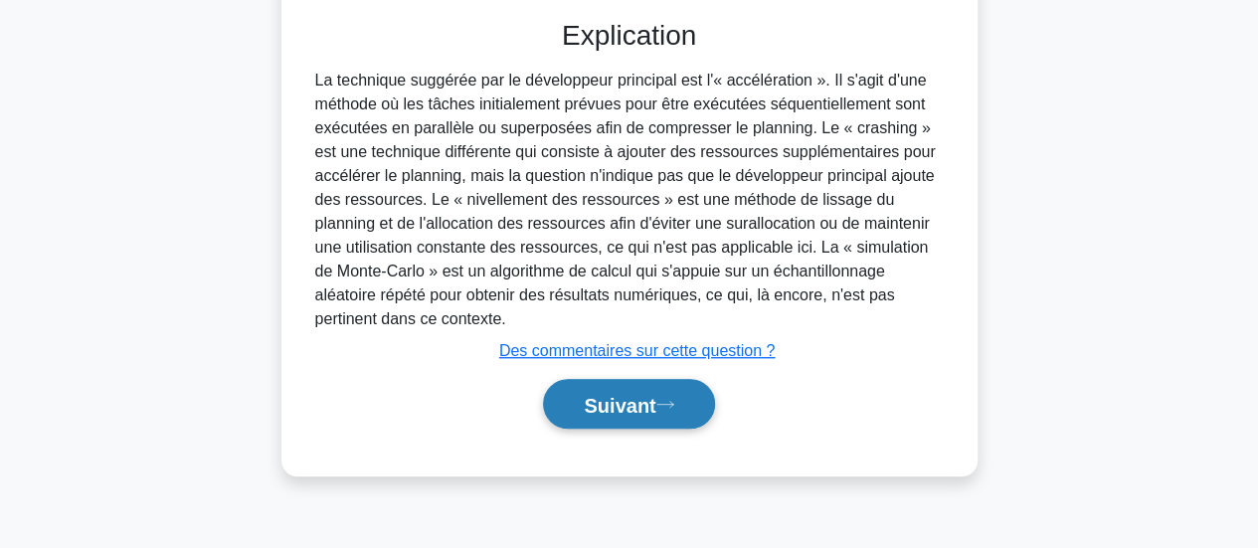
click at [613, 397] on font "Suivant" at bounding box center [620, 405] width 72 height 22
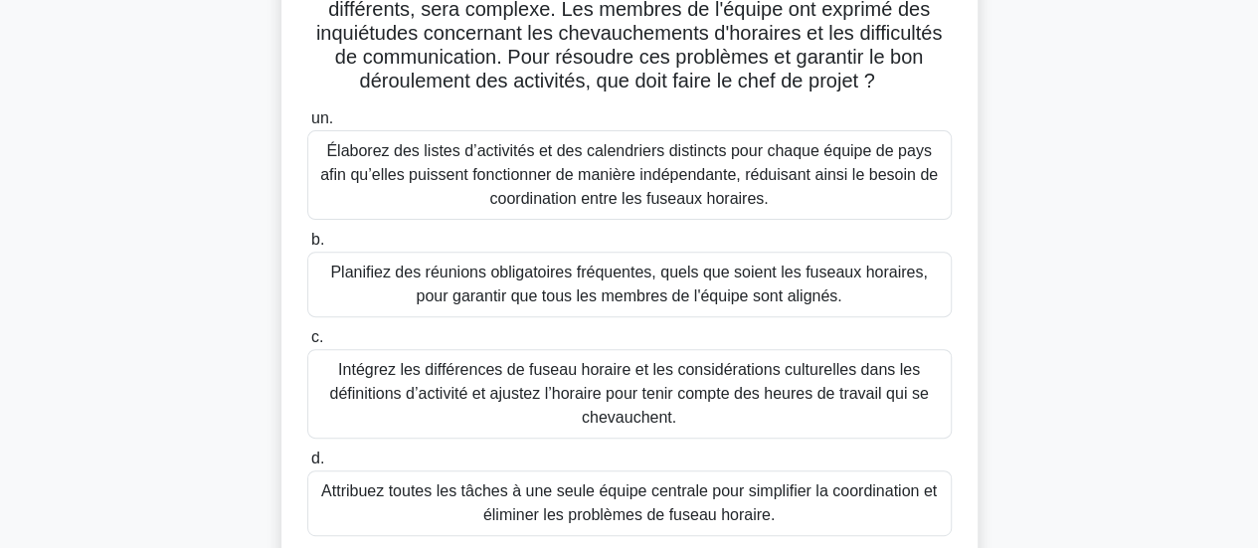
scroll to position [219, 0]
click at [721, 399] on font "Intégrez les différences de fuseau horaire et les considérations culturelles da…" at bounding box center [628, 392] width 599 height 65
click at [307, 343] on input "c. Intégrez les différences de fuseau horaire et les considérations culturelles…" at bounding box center [307, 336] width 0 height 13
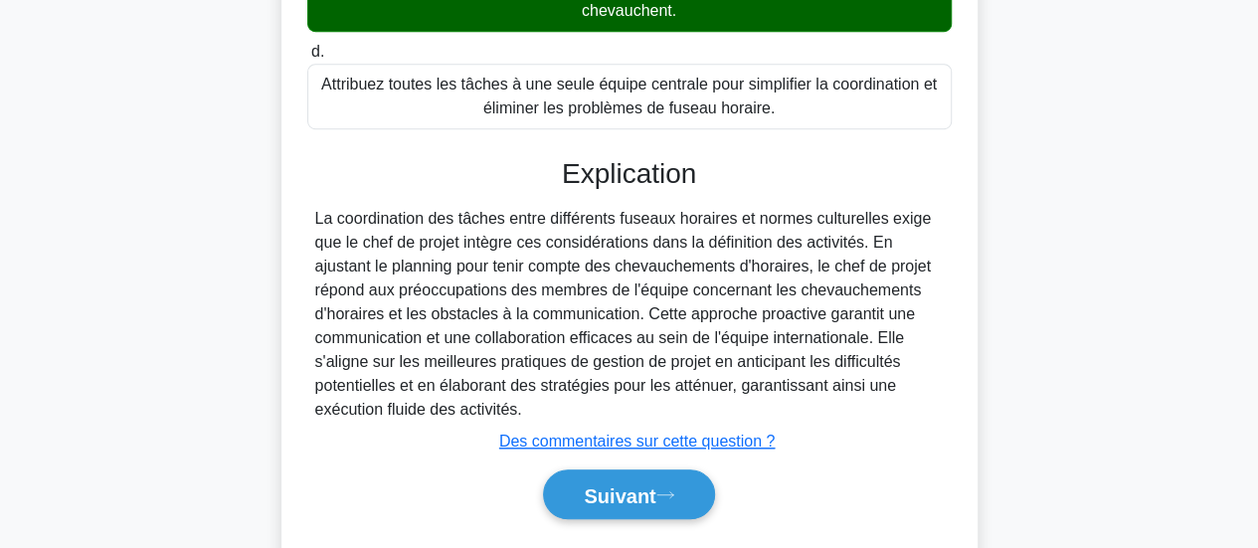
scroll to position [702, 0]
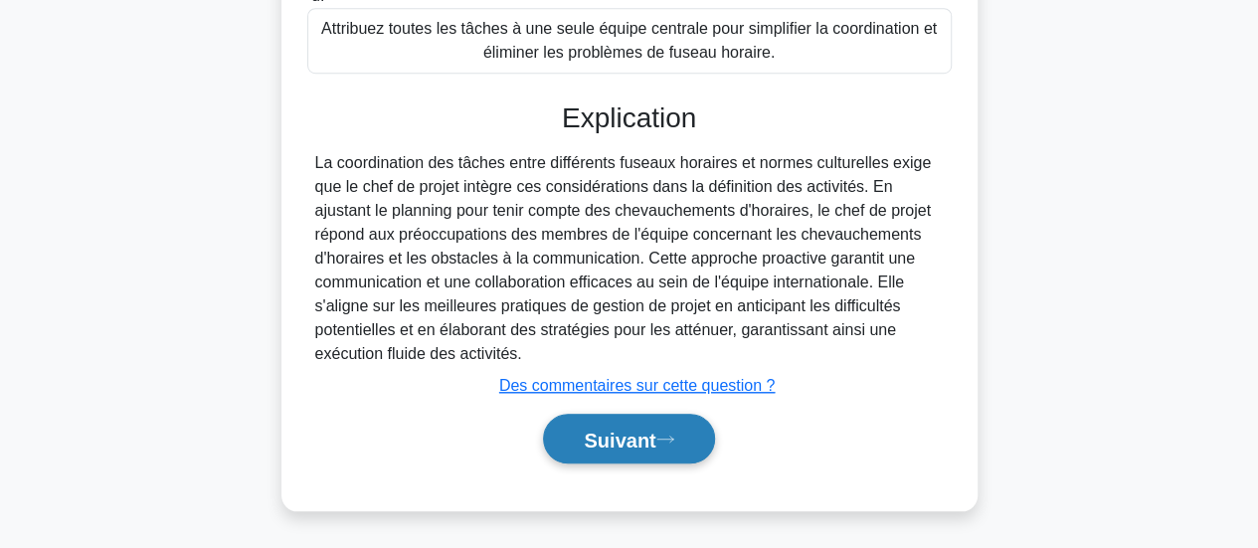
click at [628, 433] on font "Suivant" at bounding box center [620, 440] width 72 height 22
click at [591, 443] on font "Suivant" at bounding box center [620, 440] width 72 height 22
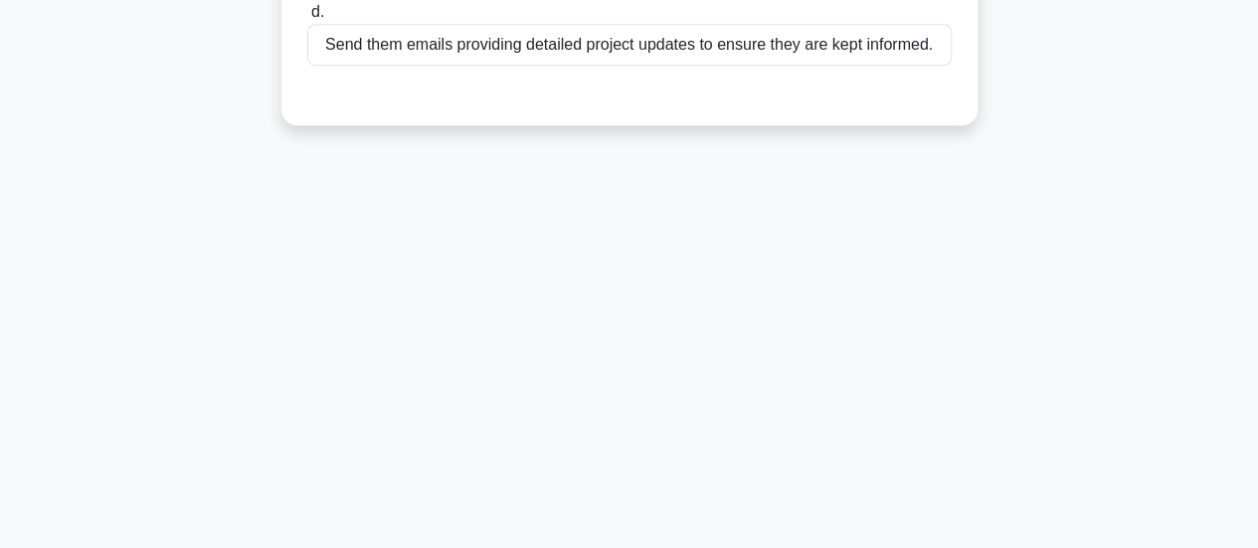
scroll to position [526, 0]
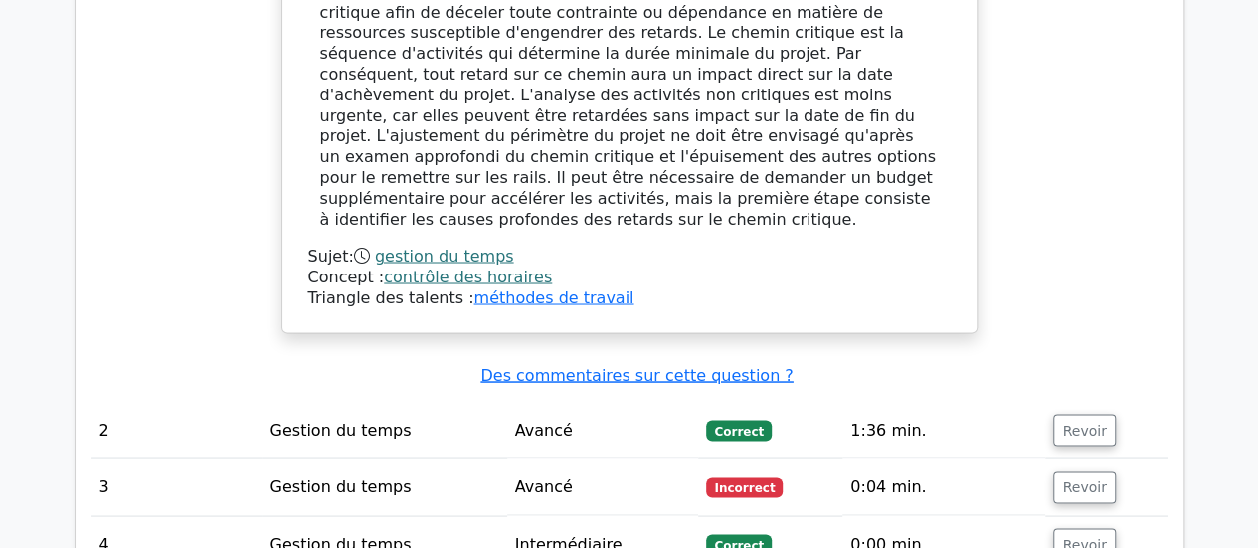
scroll to position [1661, 0]
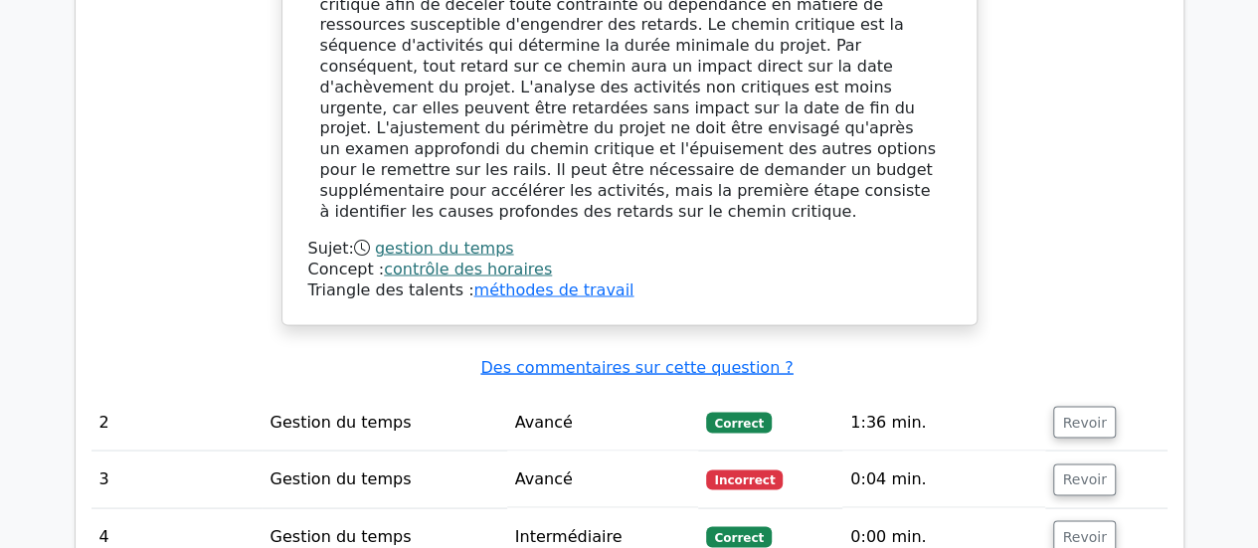
drag, startPoint x: 1070, startPoint y: 367, endPoint x: 1156, endPoint y: 390, distance: 88.5
click at [1156, 451] on td "Revoir" at bounding box center [1105, 479] width 121 height 57
click at [1080, 471] on font "Revoir" at bounding box center [1084, 479] width 44 height 16
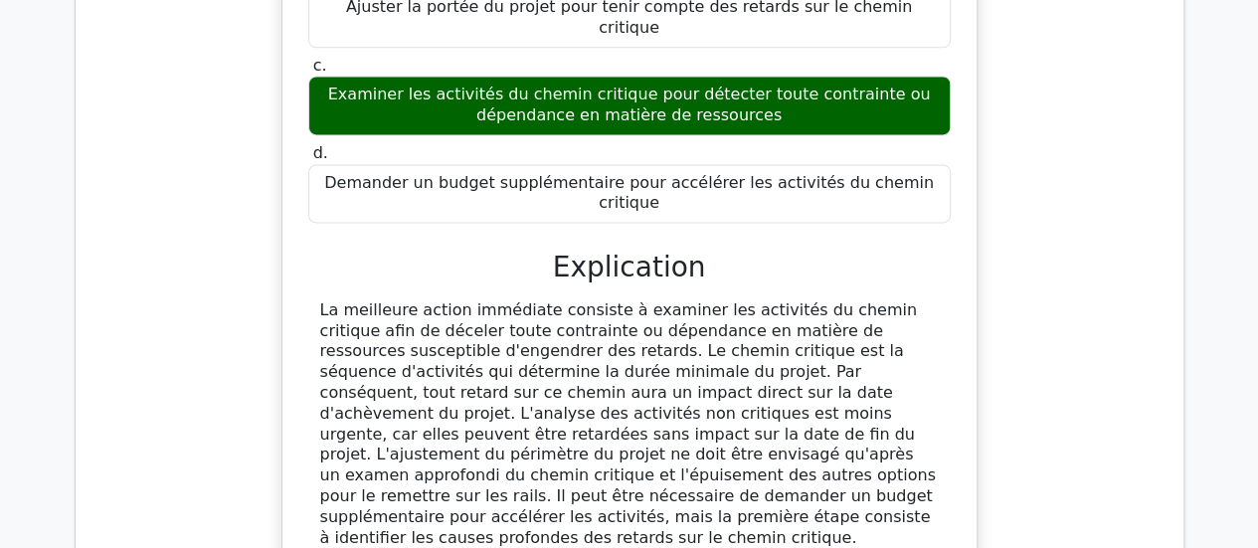
scroll to position [1333, 0]
